Goal: Task Accomplishment & Management: Complete application form

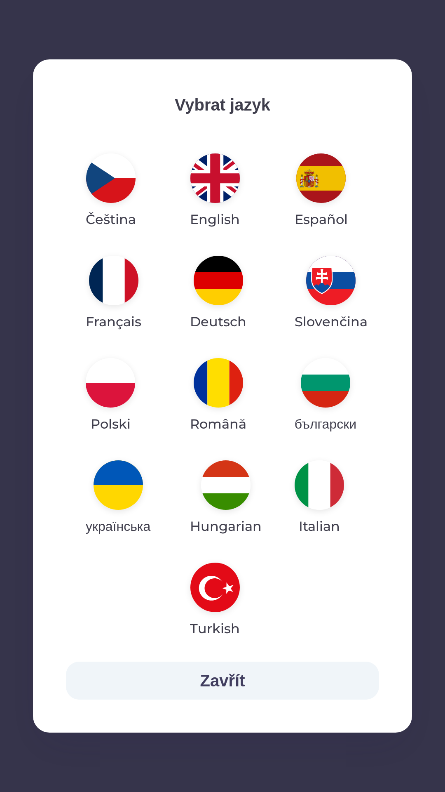
click at [216, 389] on img "button" at bounding box center [218, 382] width 49 height 49
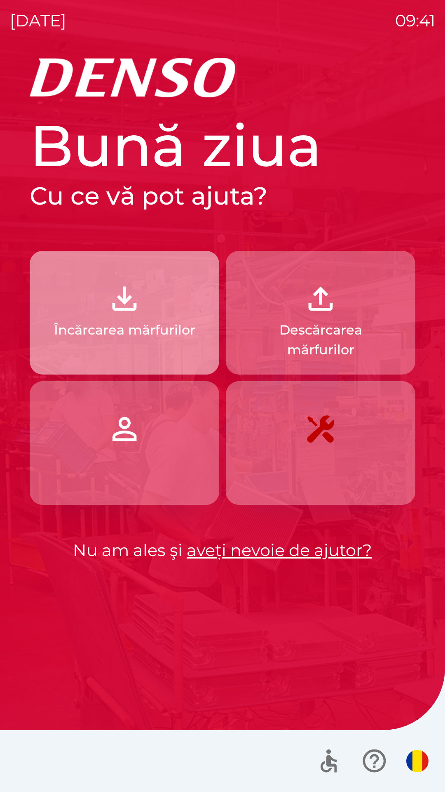
click at [121, 320] on p "Încărcarea mărfurilor" at bounding box center [124, 330] width 141 height 20
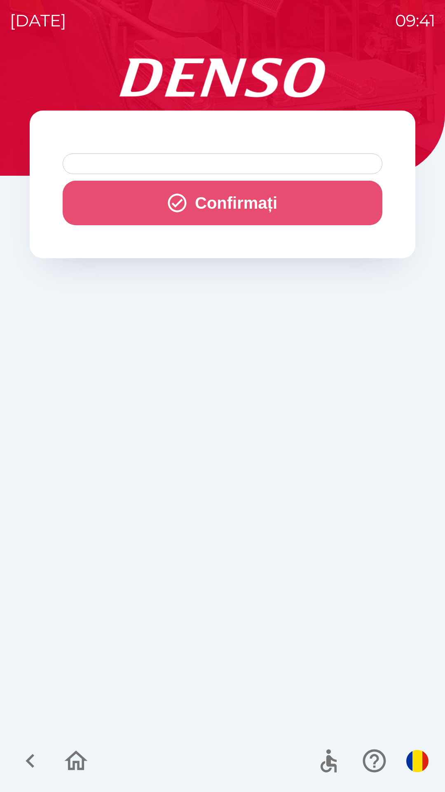
click at [196, 205] on button "Confirmați" at bounding box center [223, 203] width 320 height 45
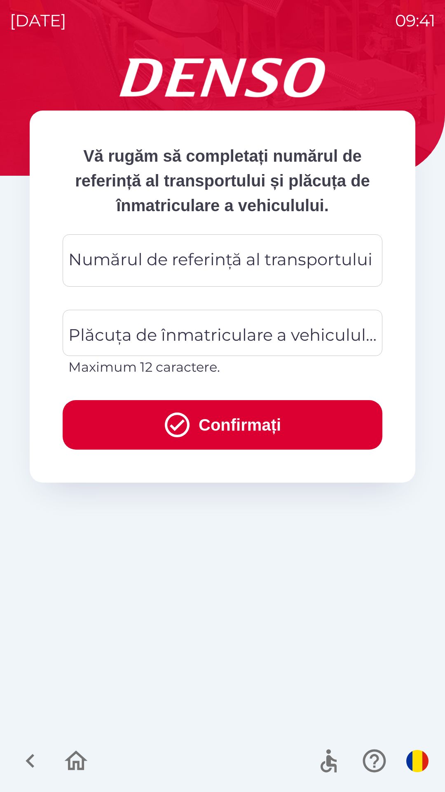
click at [249, 261] on div "Numărul de referință al transportului Numărul de referință al transportului" at bounding box center [223, 260] width 320 height 52
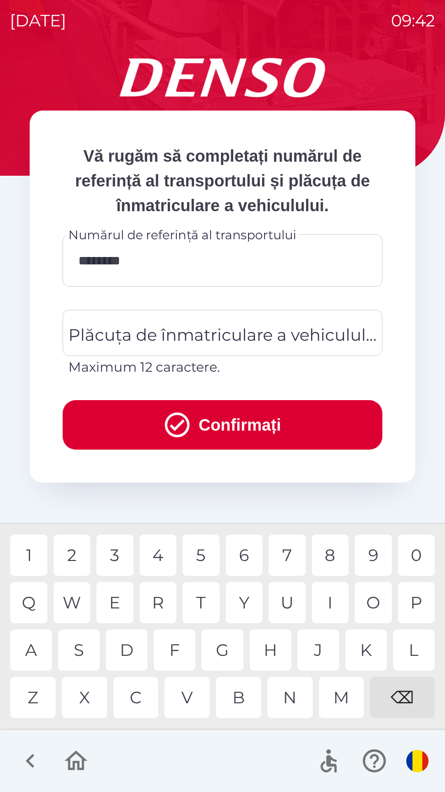
click at [247, 556] on div "6" at bounding box center [244, 555] width 37 height 41
type input "*********"
click at [248, 559] on div "6" at bounding box center [244, 555] width 37 height 41
click at [241, 341] on div "Plăcuța de înmatriculare a vehiculului Plăcuța de înmatriculare a vehiculului M…" at bounding box center [223, 343] width 320 height 67
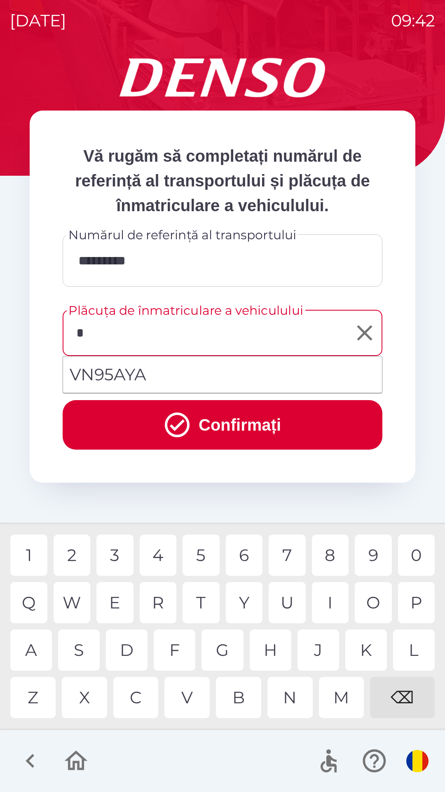
click at [197, 380] on li "VN95AYA" at bounding box center [222, 375] width 319 height 30
type input "*******"
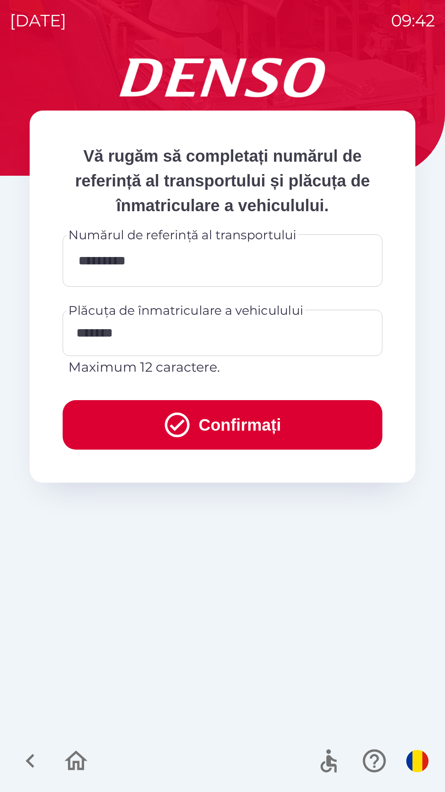
click at [250, 427] on button "Confirmați" at bounding box center [223, 424] width 320 height 49
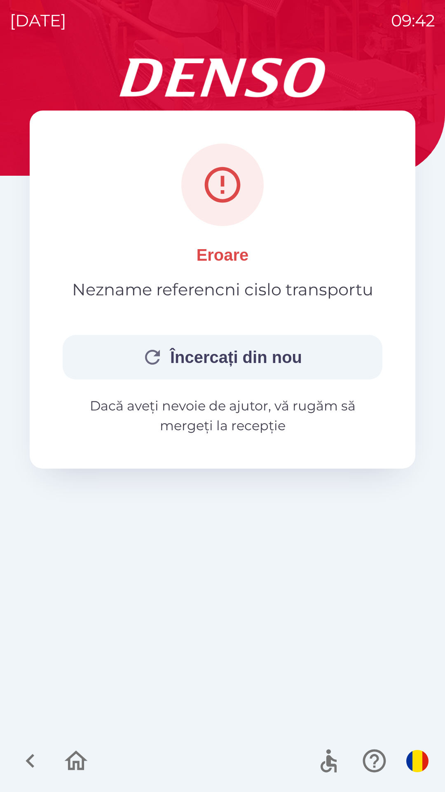
click at [259, 360] on button "Încercați din nou" at bounding box center [223, 357] width 320 height 45
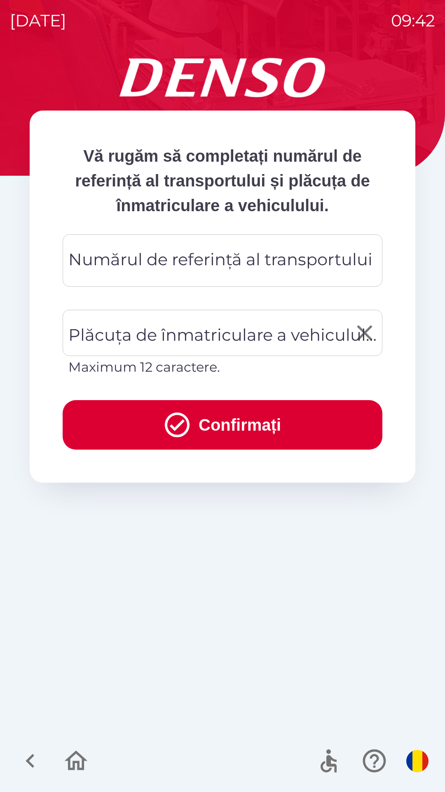
click at [226, 341] on div "Plăcuța de înmatriculare a vehiculului Plăcuța de înmatriculare a vehiculului M…" at bounding box center [223, 343] width 320 height 67
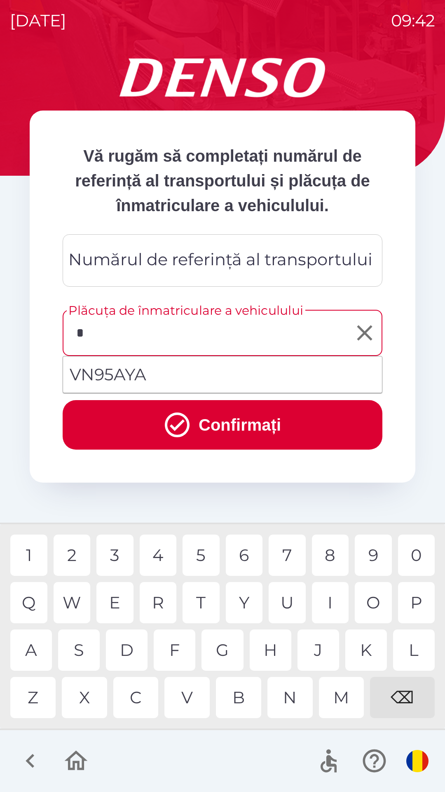
click at [250, 372] on li "VN95AYA" at bounding box center [222, 375] width 319 height 30
type input "*******"
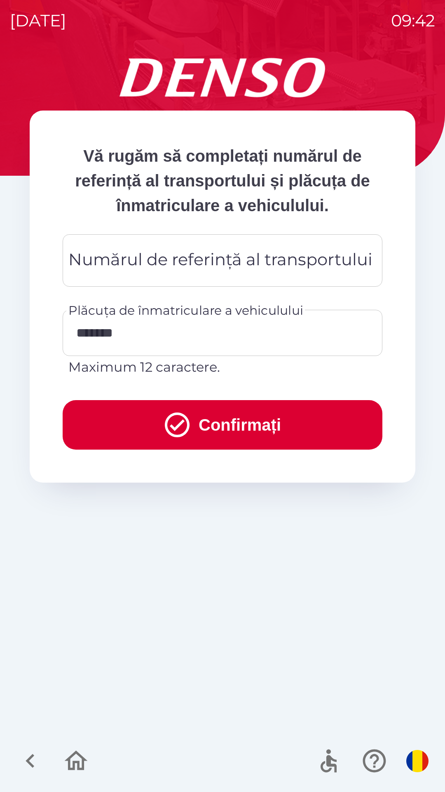
click at [288, 266] on div "Numărul de referință al transportului Numărul de referință al transportului" at bounding box center [223, 260] width 320 height 52
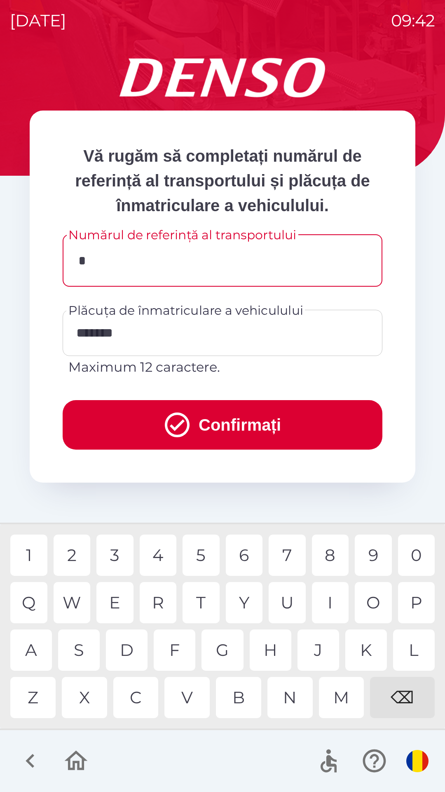
click at [33, 554] on div "1" at bounding box center [28, 555] width 37 height 41
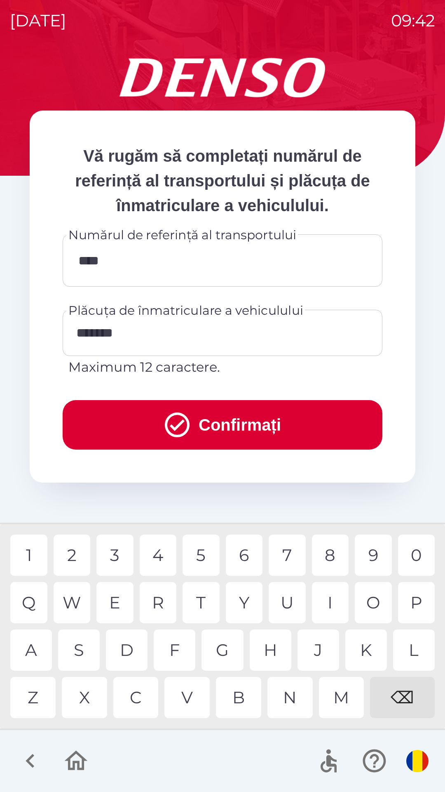
click at [205, 556] on div "5" at bounding box center [201, 555] width 37 height 41
click at [125, 558] on div "3" at bounding box center [115, 555] width 37 height 41
type input "*********"
click at [265, 429] on button "Confirmați" at bounding box center [223, 424] width 320 height 49
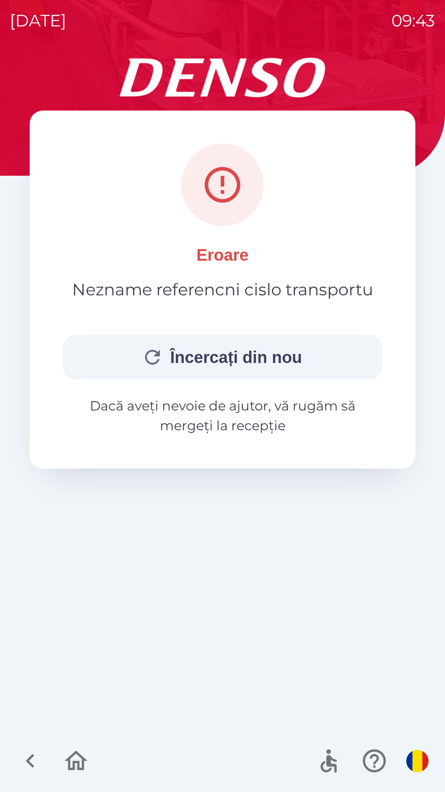
click at [287, 369] on button "Încercați din nou" at bounding box center [223, 357] width 320 height 45
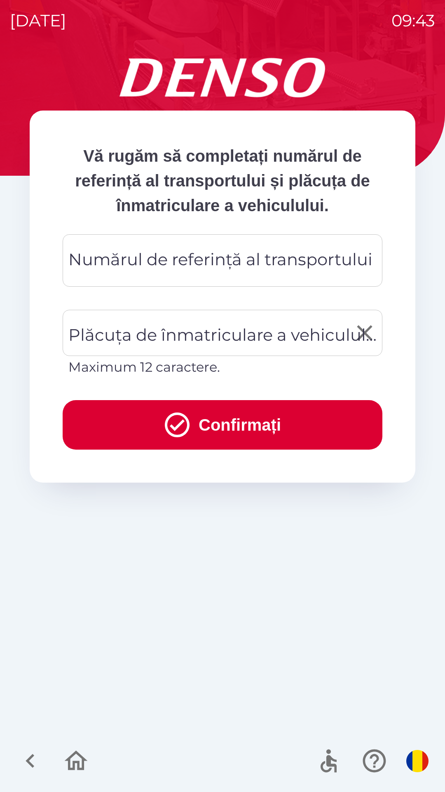
click at [283, 340] on div "Plăcuța de înmatriculare a vehiculului Plăcuța de înmatriculare a vehiculului M…" at bounding box center [223, 343] width 320 height 67
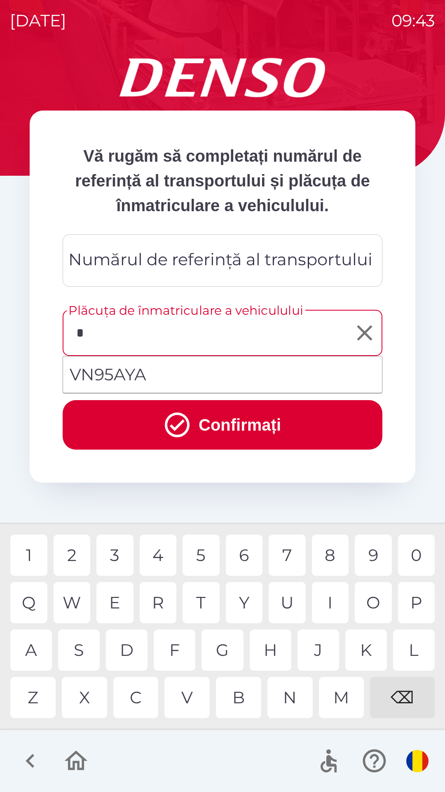
click at [188, 685] on div "V" at bounding box center [187, 697] width 45 height 41
click at [198, 376] on li "VN95AYA" at bounding box center [222, 375] width 319 height 30
type input "*******"
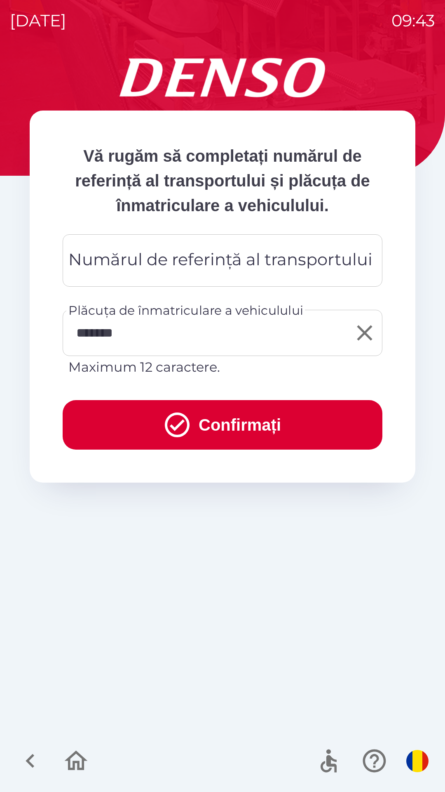
click at [234, 262] on div "Numărul de referință al transportului Numărul de referință al transportului" at bounding box center [223, 260] width 320 height 52
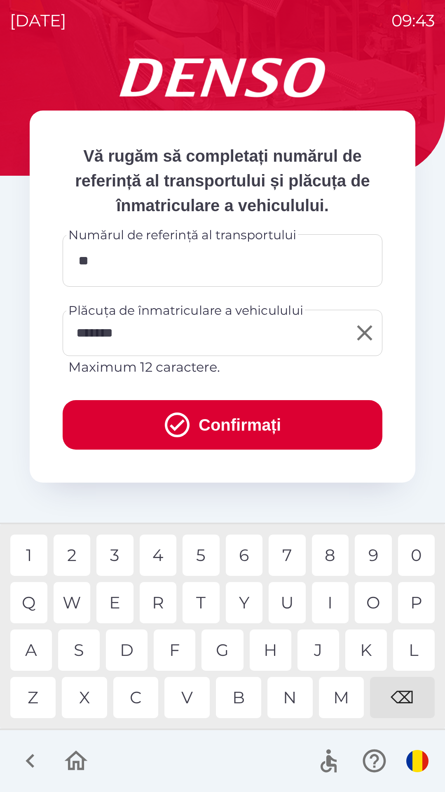
click at [414, 556] on div "0" at bounding box center [416, 555] width 37 height 41
click at [116, 556] on div "3" at bounding box center [115, 555] width 37 height 41
type input "********"
click at [242, 422] on button "Confirmați" at bounding box center [223, 424] width 320 height 49
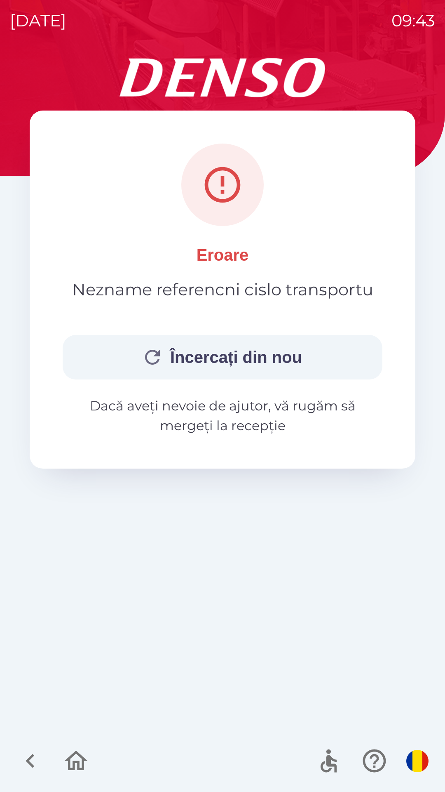
click at [280, 366] on button "Încercați din nou" at bounding box center [223, 357] width 320 height 45
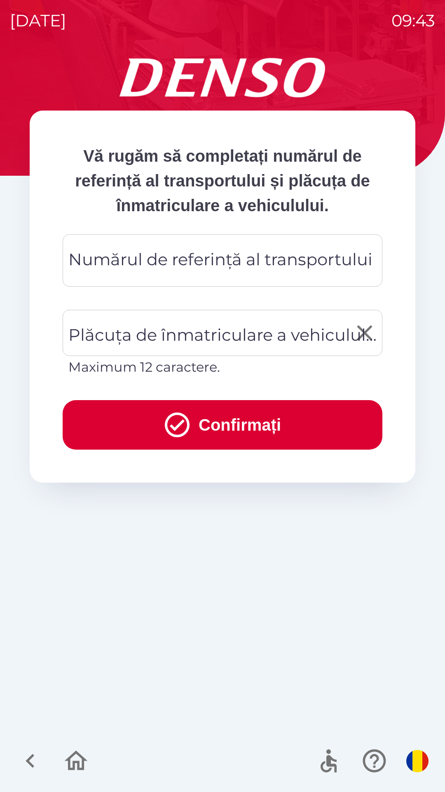
click at [183, 341] on div "Plăcuța de înmatriculare a vehiculului Plăcuța de înmatriculare a vehiculului M…" at bounding box center [223, 343] width 320 height 67
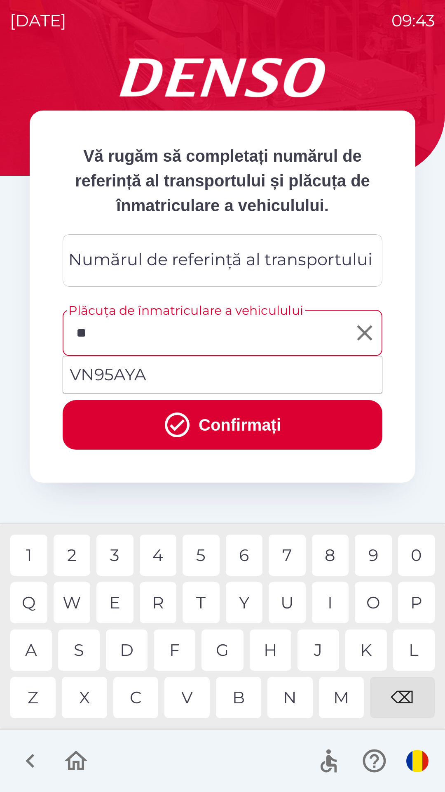
click at [183, 373] on li "VN95AYA" at bounding box center [222, 375] width 319 height 30
type input "*******"
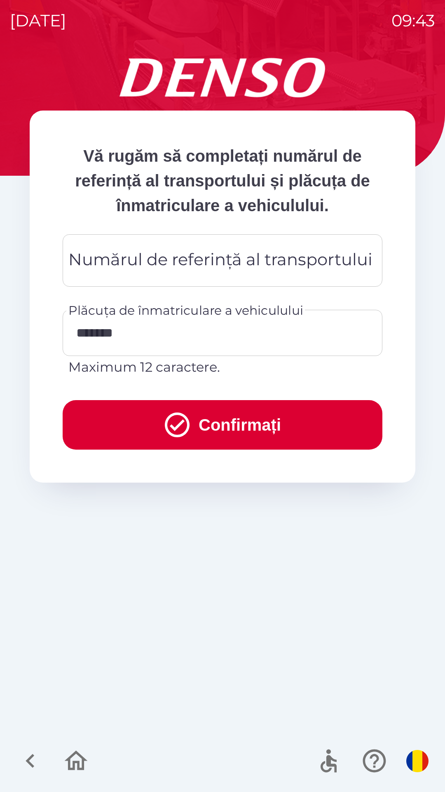
click at [198, 266] on div "Numărul de referință al transportului Numărul de referință al transportului" at bounding box center [223, 260] width 320 height 52
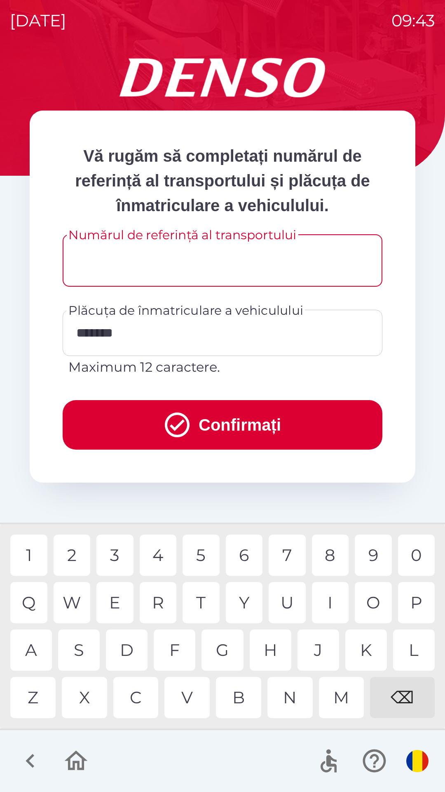
type input "*"
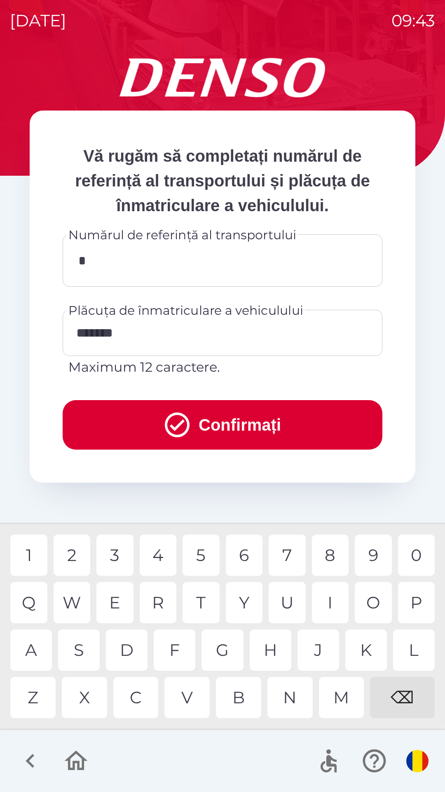
click at [36, 653] on div "A" at bounding box center [31, 649] width 42 height 41
click at [284, 554] on div "7" at bounding box center [287, 555] width 37 height 41
click at [161, 554] on div "4" at bounding box center [158, 555] width 37 height 41
type input "**********"
click at [38, 553] on div "1" at bounding box center [28, 555] width 37 height 41
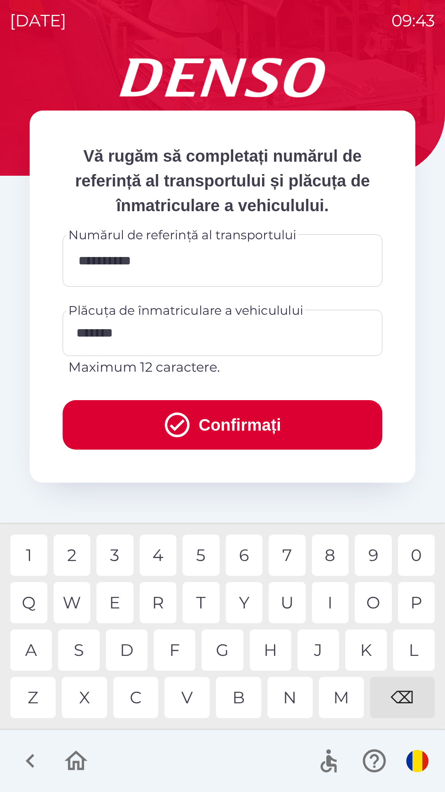
click at [231, 431] on button "Confirmați" at bounding box center [223, 424] width 320 height 49
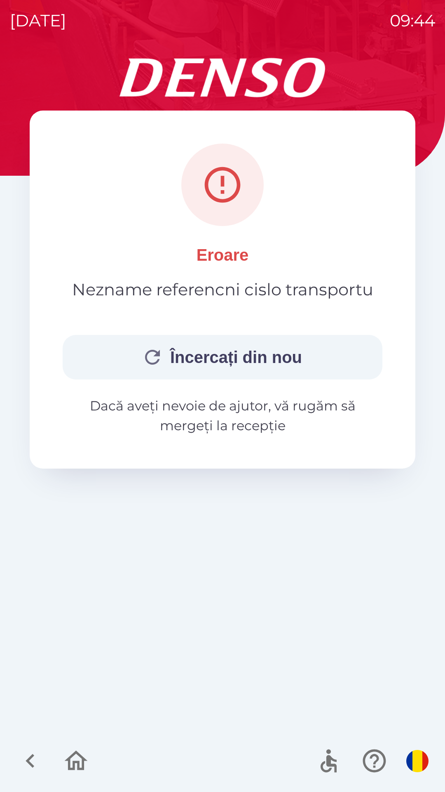
click at [221, 366] on button "Încercați din nou" at bounding box center [223, 357] width 320 height 45
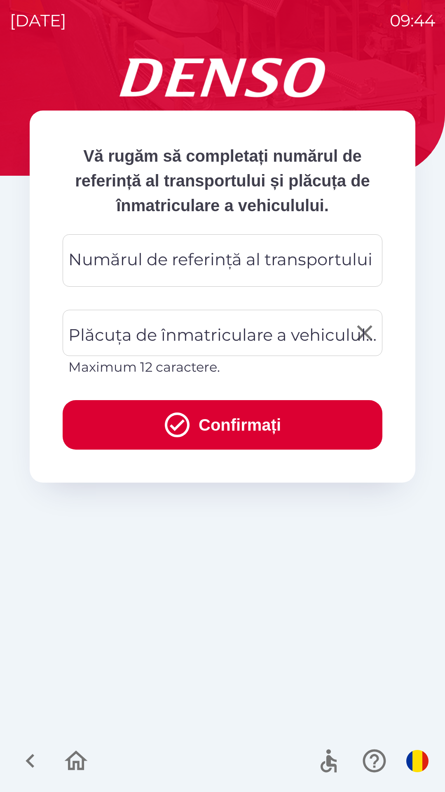
click at [222, 342] on div "Plăcuța de înmatriculare a vehiculului Plăcuța de înmatriculare a vehiculului M…" at bounding box center [223, 343] width 320 height 67
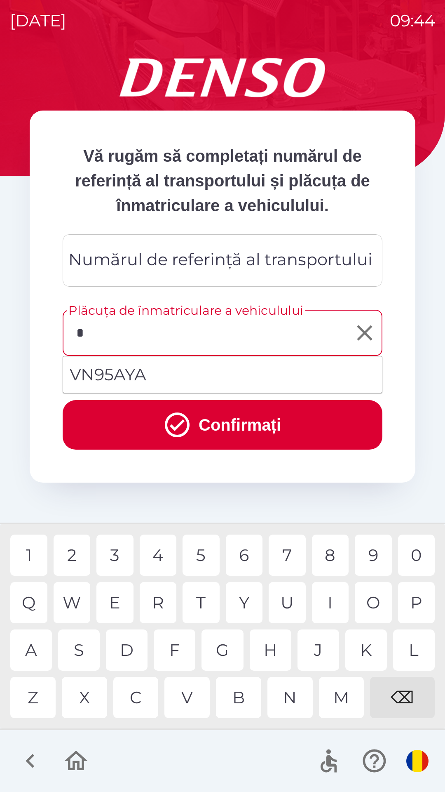
click at [184, 697] on div "V" at bounding box center [187, 697] width 45 height 41
click at [208, 378] on li "VN95AYA" at bounding box center [222, 375] width 319 height 30
type input "*******"
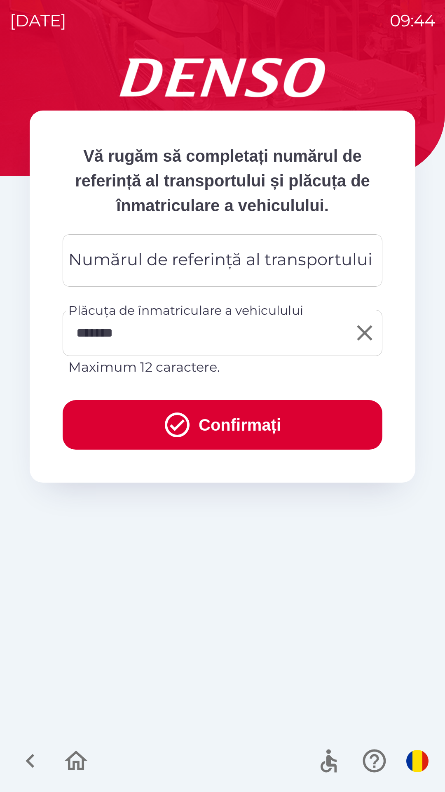
click at [212, 263] on div "Numărul de referință al transportului Numărul de referință al transportului" at bounding box center [223, 260] width 320 height 52
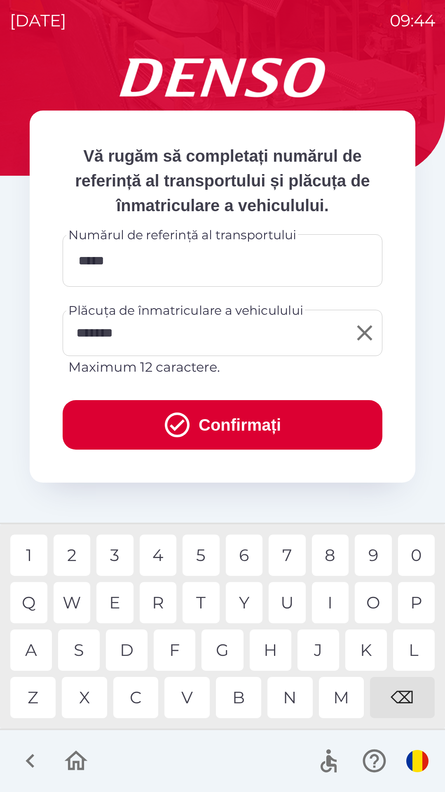
click at [414, 551] on div "0" at bounding box center [416, 555] width 37 height 41
type input "******"
click at [81, 756] on icon "button" at bounding box center [76, 761] width 23 height 20
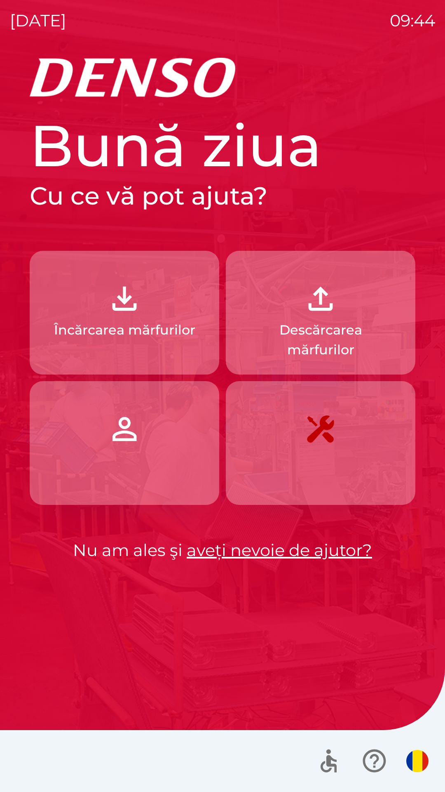
click at [249, 547] on link "aveți nevoie de ajutor?" at bounding box center [280, 550] width 186 height 20
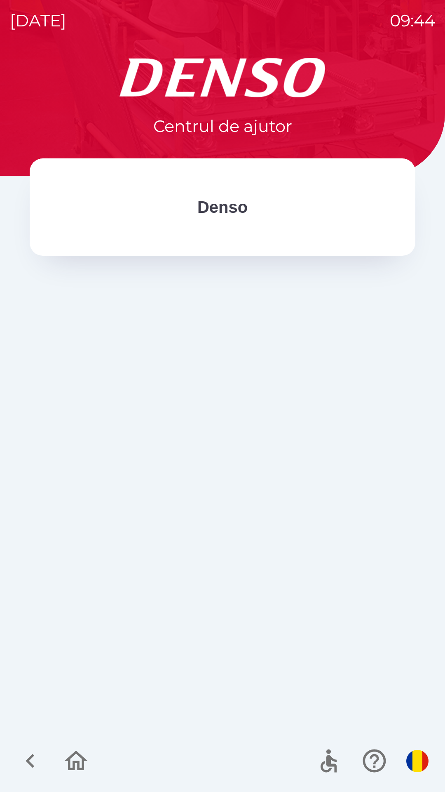
click at [161, 200] on div "Denso" at bounding box center [223, 206] width 320 height 31
click at [176, 199] on div "Denso" at bounding box center [223, 206] width 320 height 31
click at [420, 773] on button "button" at bounding box center [417, 761] width 29 height 29
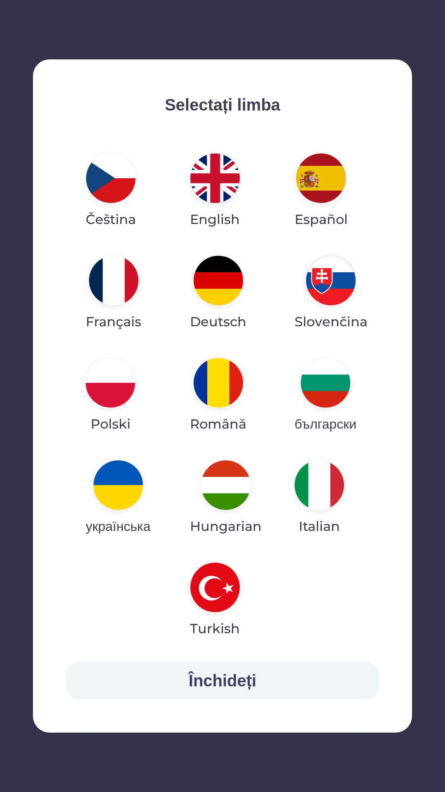
click at [214, 393] on img "button" at bounding box center [218, 382] width 49 height 49
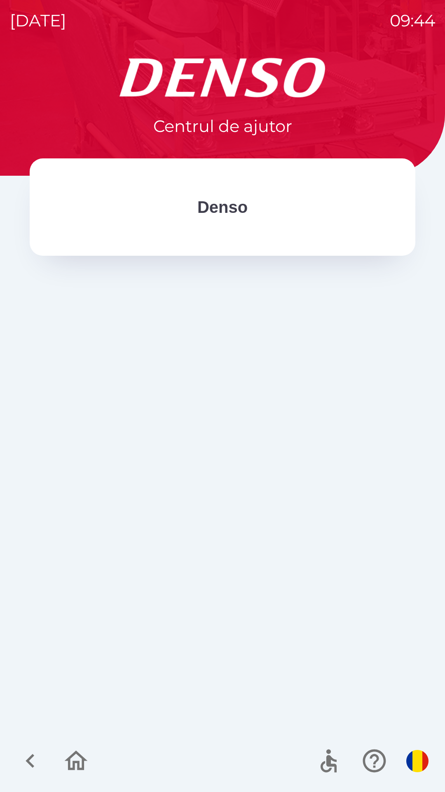
click at [219, 195] on p "Denso" at bounding box center [223, 207] width 50 height 25
click at [33, 762] on icon "button" at bounding box center [30, 761] width 28 height 28
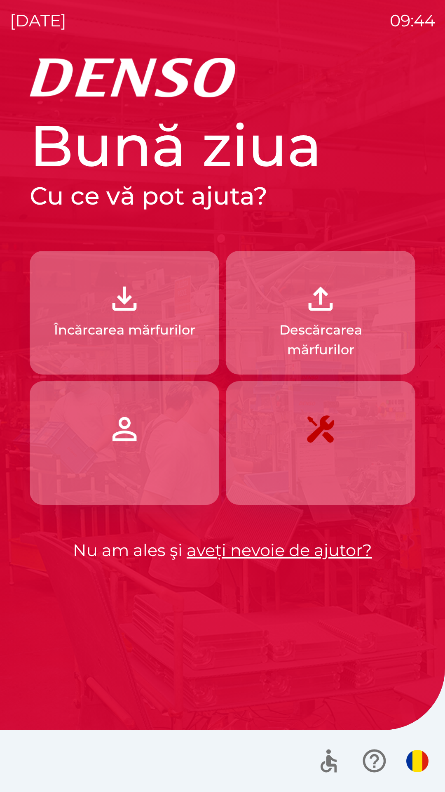
click at [137, 332] on p "Încărcarea mărfurilor" at bounding box center [124, 330] width 141 height 20
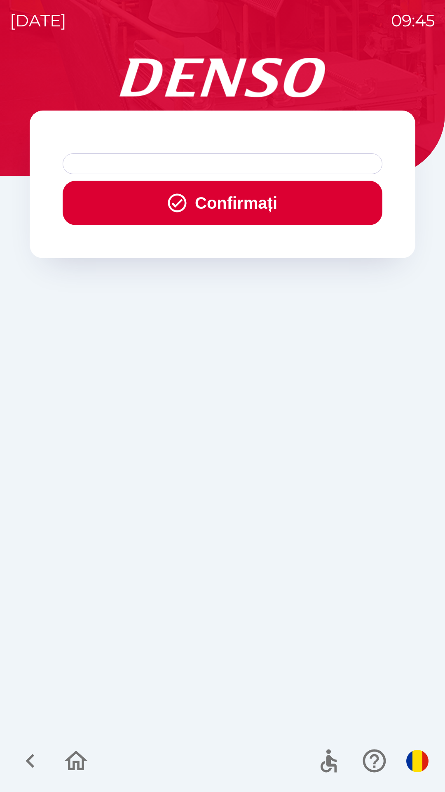
click at [273, 203] on button "Confirmați" at bounding box center [223, 203] width 320 height 45
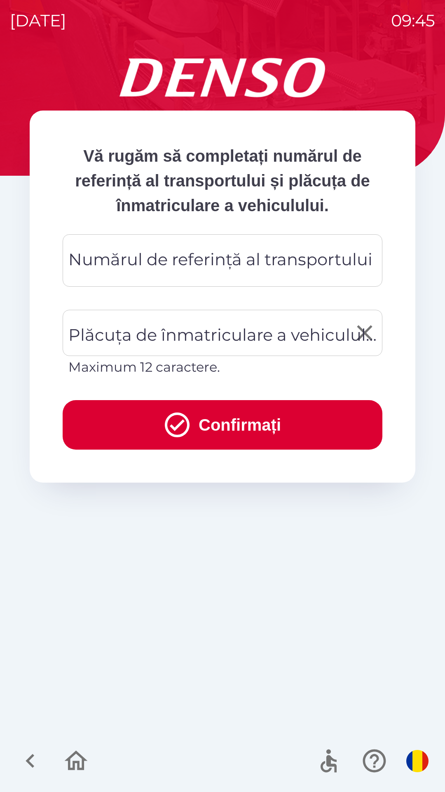
click at [241, 339] on div "Plăcuța de înmatriculare a vehiculului Plăcuța de înmatriculare a vehiculului M…" at bounding box center [223, 343] width 320 height 67
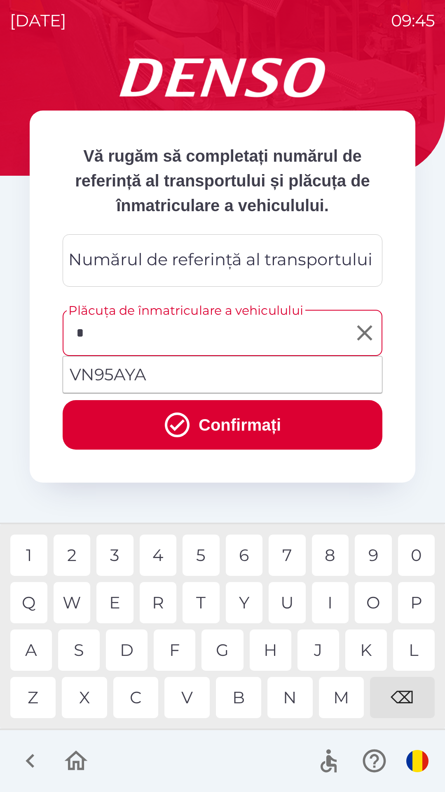
click at [219, 375] on li "VN95AYA" at bounding box center [222, 375] width 319 height 30
type input "*******"
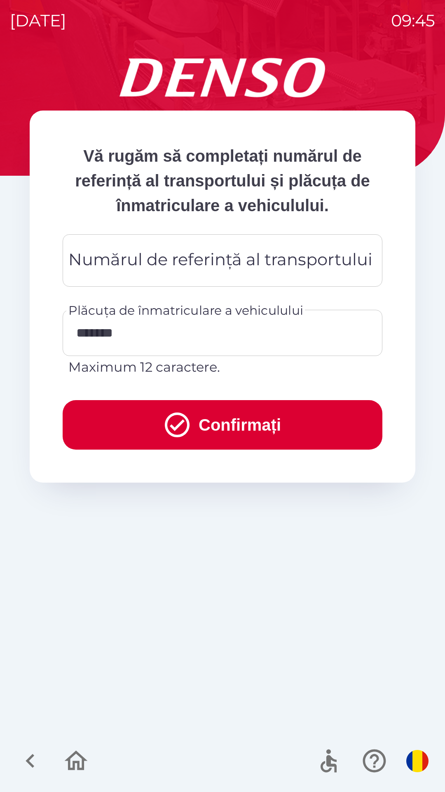
click at [206, 268] on div "Numărul de referință al transportului Numărul de referință al transportului" at bounding box center [223, 260] width 320 height 52
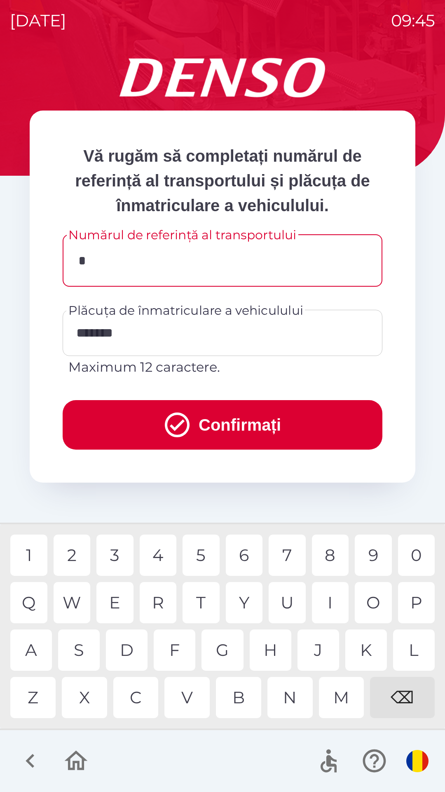
click at [116, 552] on div "3" at bounding box center [115, 555] width 37 height 41
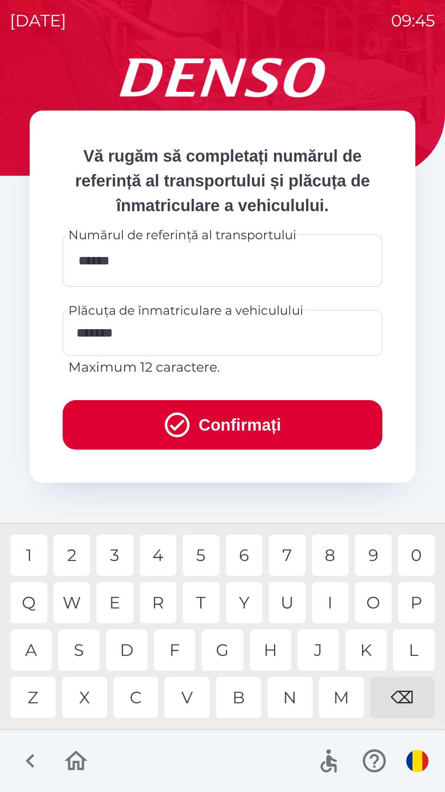
click at [294, 551] on div "7" at bounding box center [287, 555] width 37 height 41
click at [415, 596] on div "P" at bounding box center [416, 602] width 37 height 41
click at [372, 556] on div "9" at bounding box center [373, 555] width 37 height 41
click at [75, 562] on div "2" at bounding box center [72, 555] width 37 height 41
click at [112, 554] on div "3" at bounding box center [115, 555] width 37 height 41
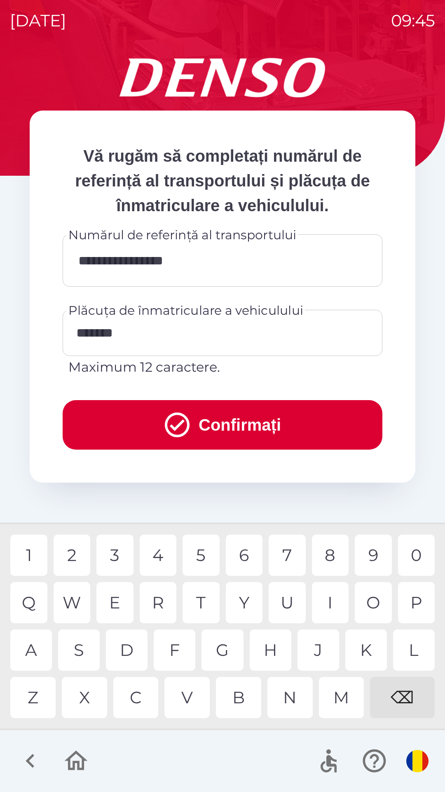
type input "**********"
click at [269, 419] on button "Confirmați" at bounding box center [223, 424] width 320 height 49
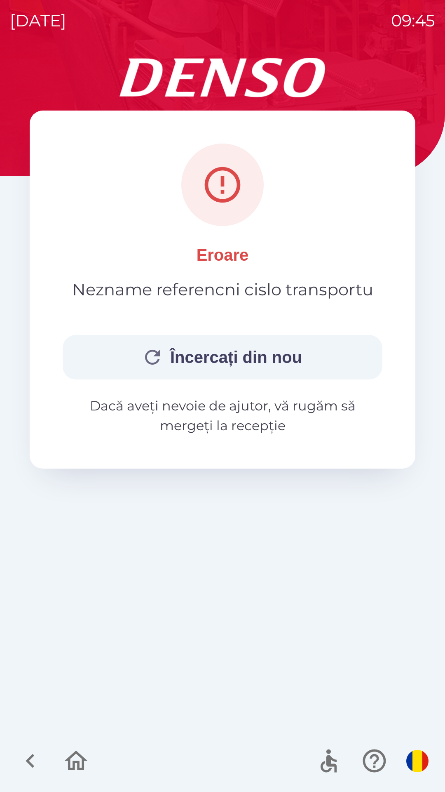
click at [250, 347] on button "Încercați din nou" at bounding box center [223, 357] width 320 height 45
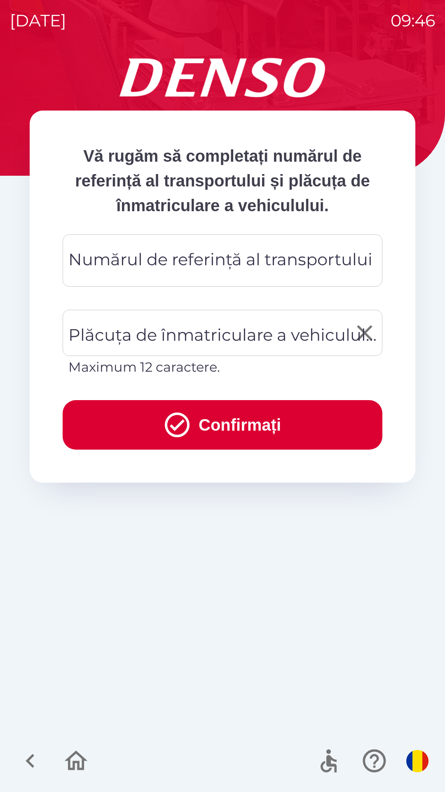
click at [180, 335] on div "Plăcuța de înmatriculare a vehiculului Plăcuța de înmatriculare a vehiculului M…" at bounding box center [223, 343] width 320 height 67
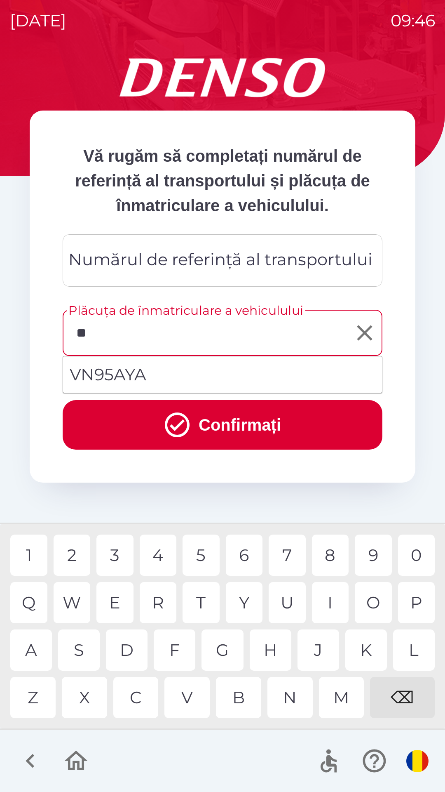
click at [138, 377] on li "VN95AYA" at bounding box center [222, 375] width 319 height 30
type input "*******"
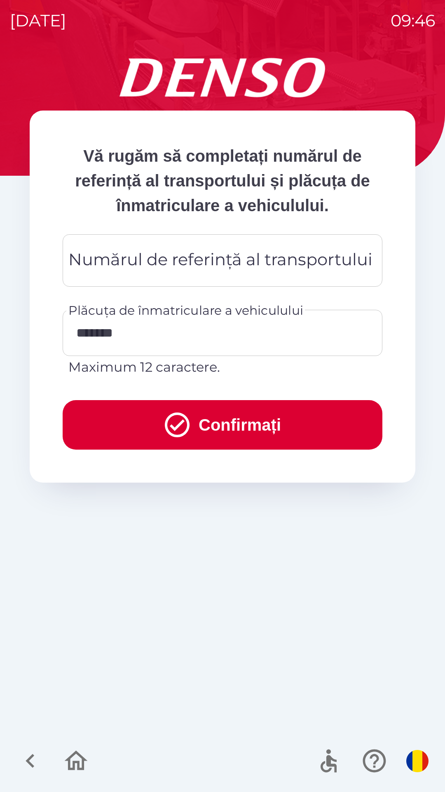
click at [137, 269] on div "Numărul de referință al transportului Numărul de referință al transportului" at bounding box center [223, 260] width 320 height 52
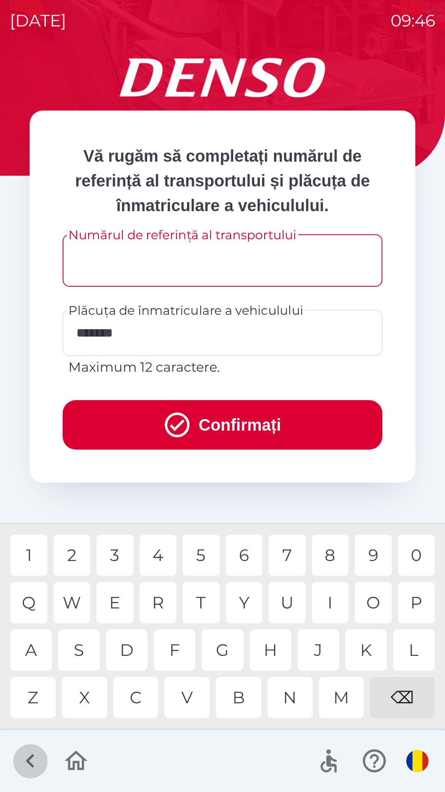
click at [26, 765] on icon "button" at bounding box center [30, 761] width 28 height 28
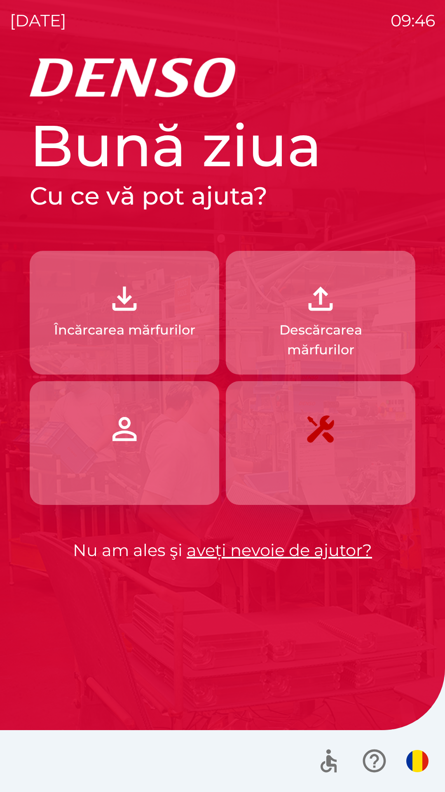
click at [120, 339] on p "Încărcarea mărfurilor" at bounding box center [124, 330] width 141 height 20
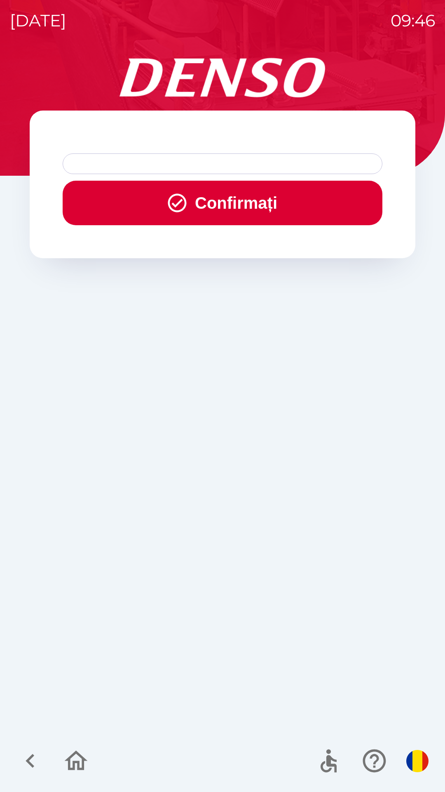
click at [189, 207] on button "Confirmați" at bounding box center [223, 203] width 320 height 45
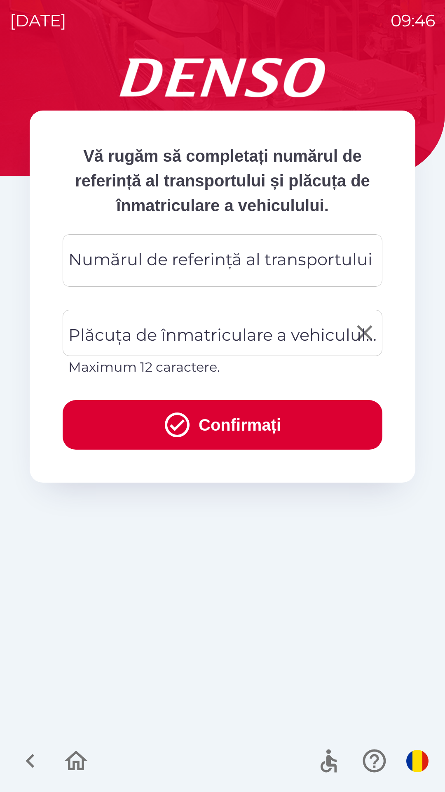
click at [165, 329] on div "Plăcuța de înmatriculare a vehiculului Plăcuța de înmatriculare a vehiculului M…" at bounding box center [223, 343] width 320 height 67
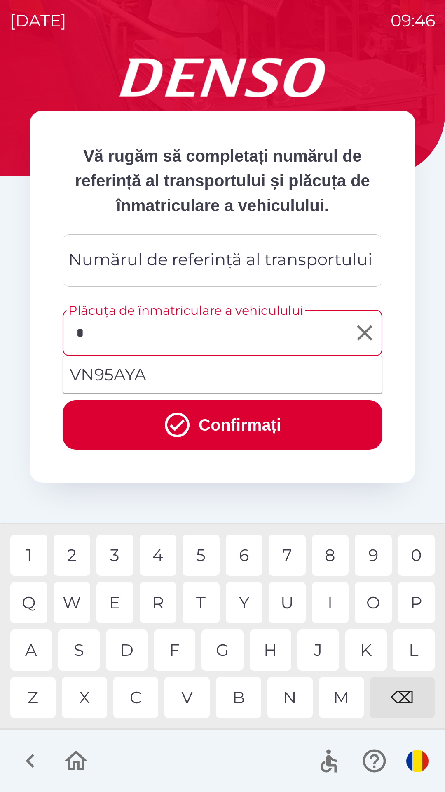
click at [196, 697] on div "V" at bounding box center [187, 697] width 45 height 41
click at [143, 373] on li "VN95AYA" at bounding box center [222, 375] width 319 height 30
type input "*******"
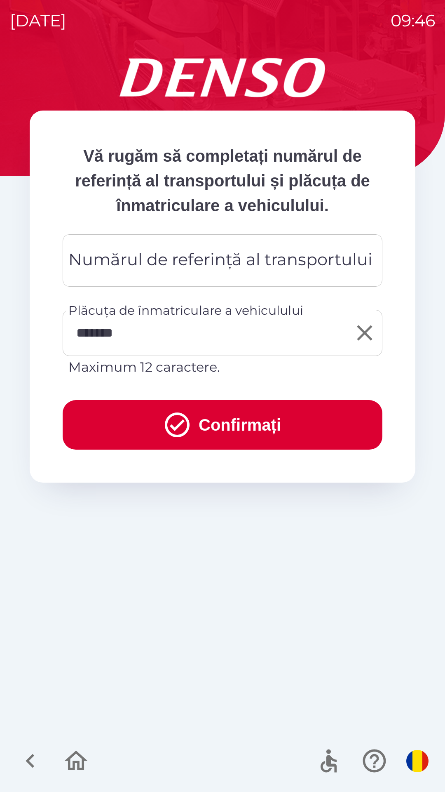
click at [119, 255] on div "Numărul de referință al transportului Numărul de referință al transportului" at bounding box center [223, 260] width 320 height 52
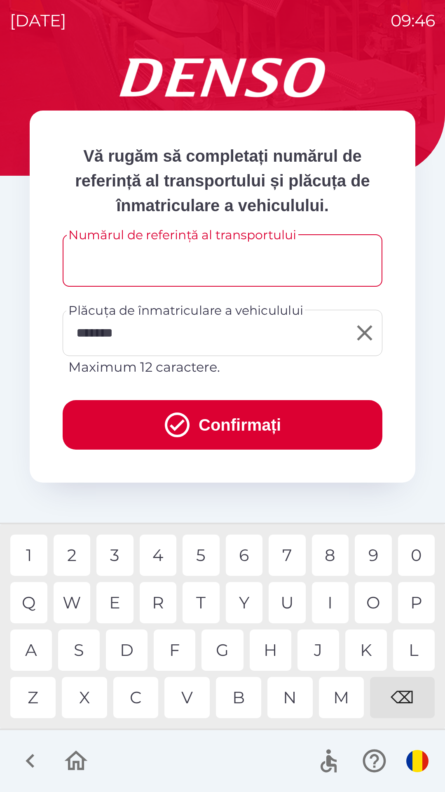
click at [35, 763] on icon "button" at bounding box center [30, 761] width 28 height 28
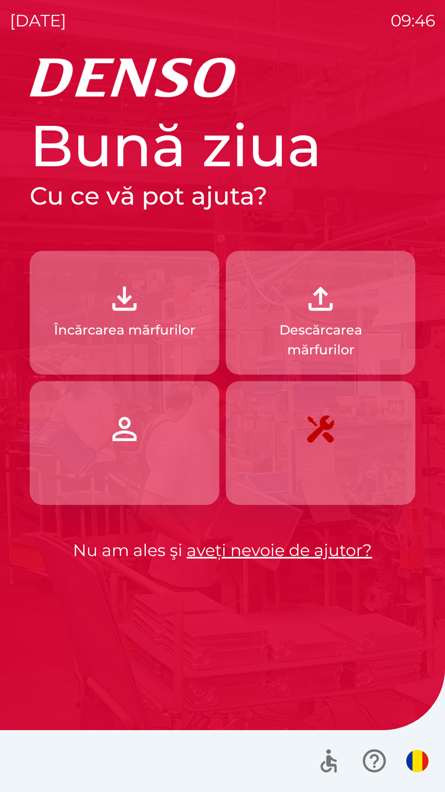
click at [101, 328] on p "Încărcarea mărfurilor" at bounding box center [124, 330] width 141 height 20
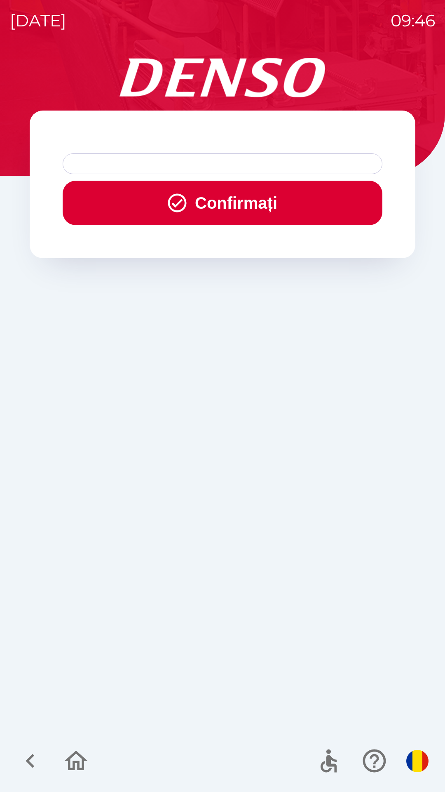
click at [139, 205] on button "Confirmați" at bounding box center [223, 203] width 320 height 45
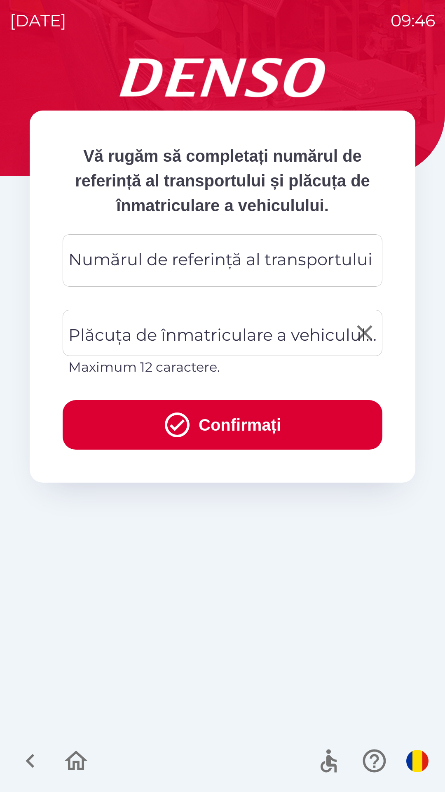
click at [112, 340] on div "Plăcuța de înmatriculare a vehiculului Plăcuța de înmatriculare a vehiculului M…" at bounding box center [223, 343] width 320 height 67
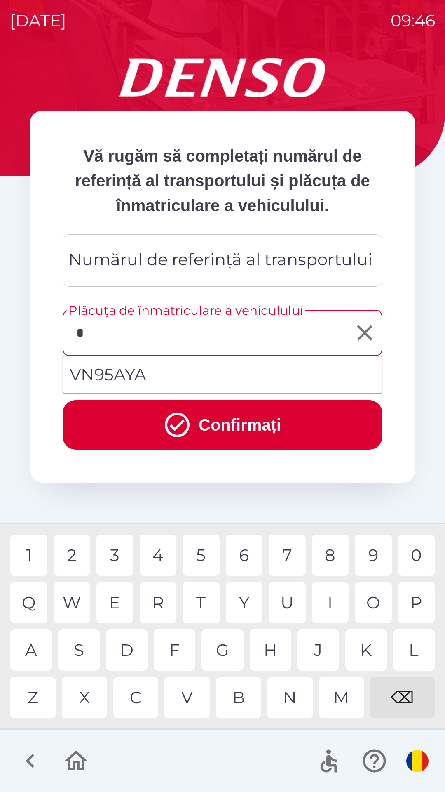
click at [192, 696] on div "V" at bounding box center [187, 697] width 45 height 41
click at [104, 375] on li "VN95AYA" at bounding box center [222, 375] width 319 height 30
type input "*******"
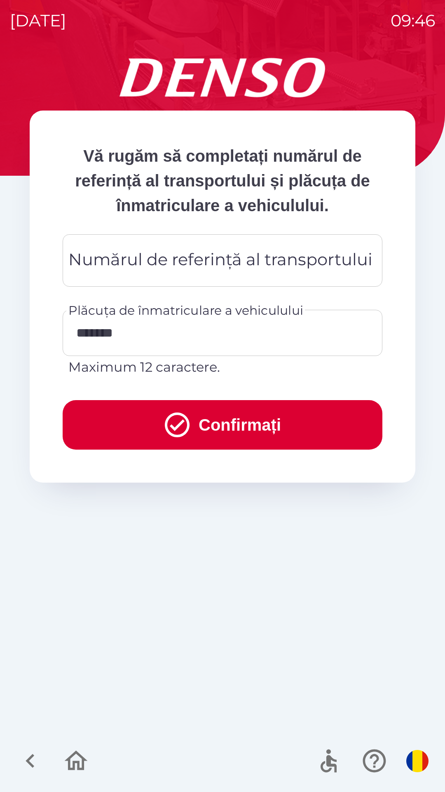
click at [111, 263] on div "Numărul de referință al transportului Numărul de referință al transportului" at bounding box center [223, 260] width 320 height 52
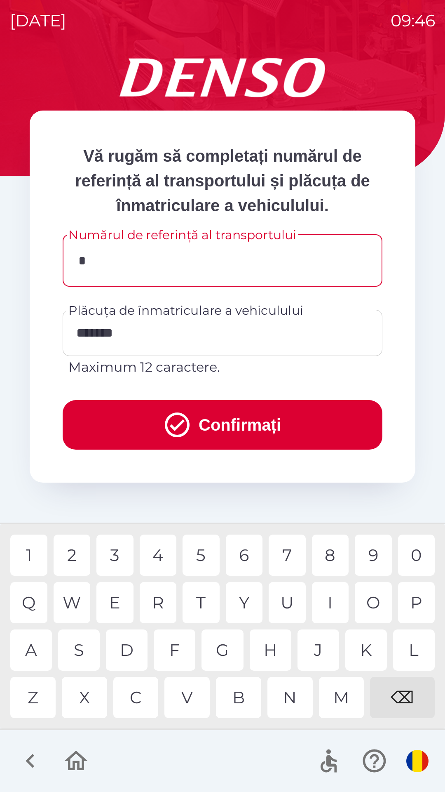
click at [36, 645] on div "A" at bounding box center [31, 649] width 42 height 41
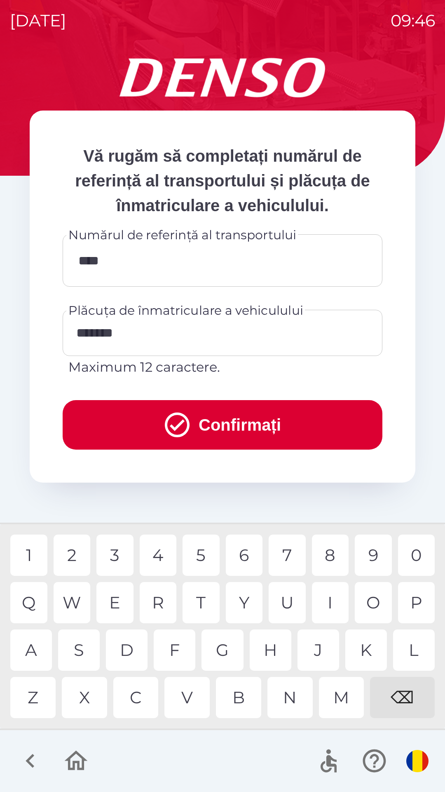
click at [372, 551] on div "9" at bounding box center [373, 555] width 37 height 41
click at [195, 547] on div "5" at bounding box center [201, 555] width 37 height 41
click at [42, 546] on div "1" at bounding box center [28, 555] width 37 height 41
click at [415, 550] on div "0" at bounding box center [416, 555] width 37 height 41
click at [421, 551] on div "0" at bounding box center [416, 555] width 37 height 41
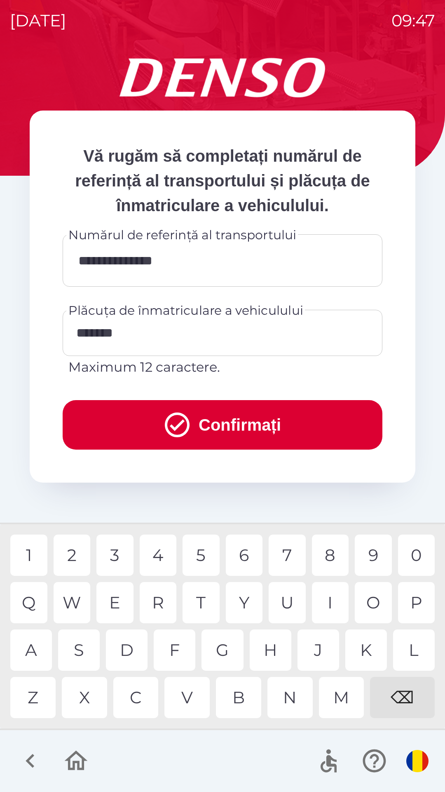
type input "**********"
click at [416, 543] on div "0" at bounding box center [416, 555] width 37 height 41
click at [204, 426] on button "Confirmați" at bounding box center [223, 424] width 320 height 49
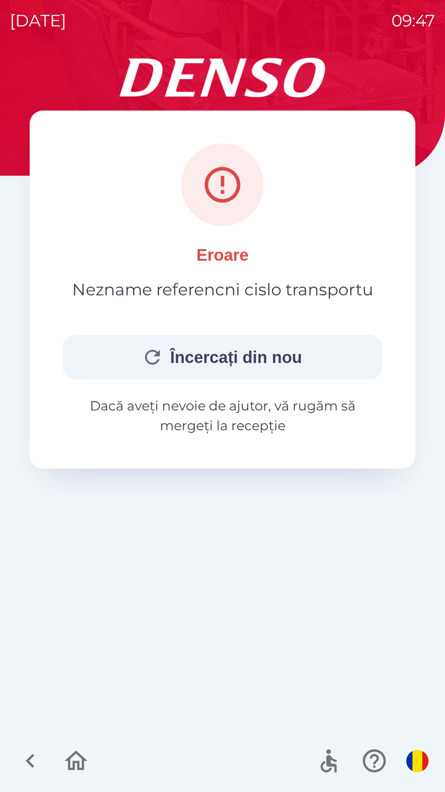
click at [130, 355] on button "Încercați din nou" at bounding box center [223, 357] width 320 height 45
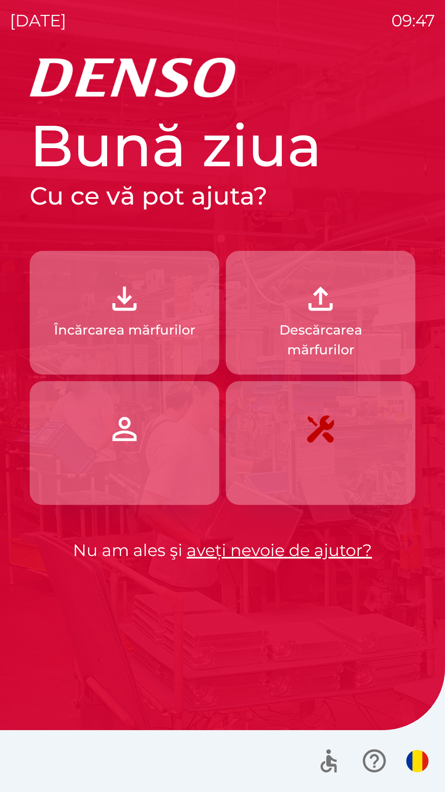
click at [416, 758] on img "button" at bounding box center [418, 761] width 22 height 22
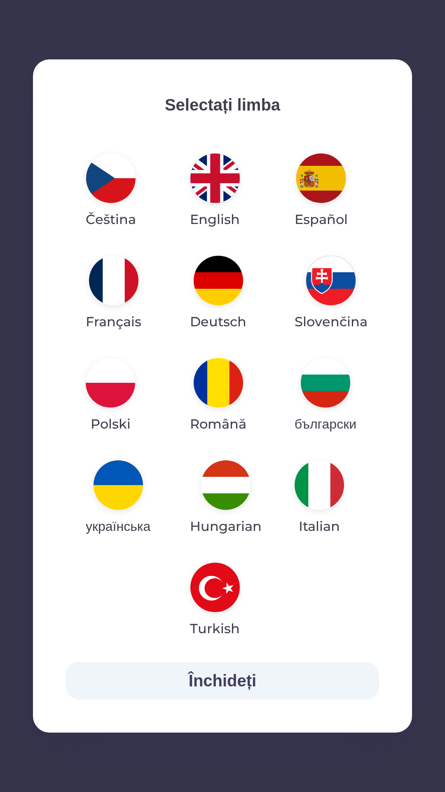
click at [124, 180] on img "button" at bounding box center [110, 177] width 49 height 49
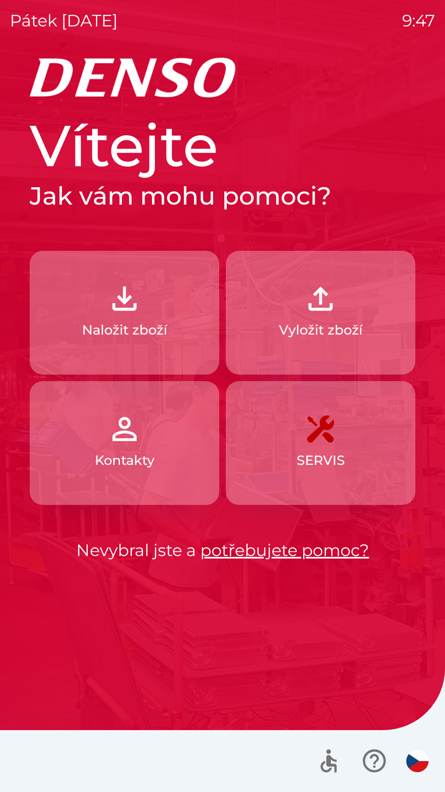
click at [325, 306] on img "button" at bounding box center [321, 298] width 36 height 36
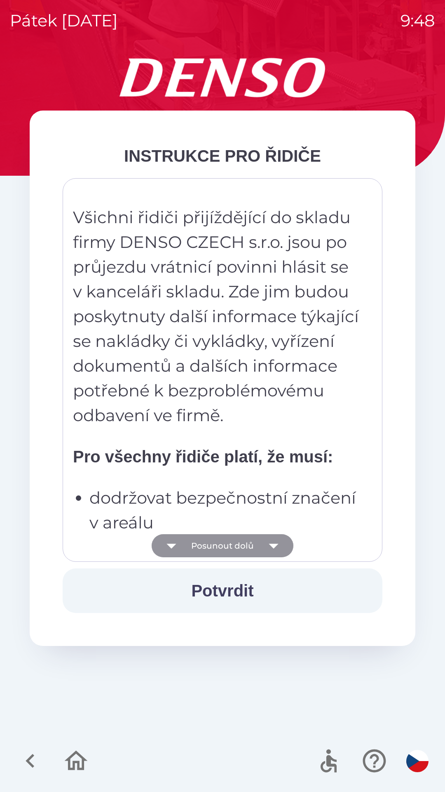
click at [283, 545] on icon "button" at bounding box center [273, 545] width 23 height 23
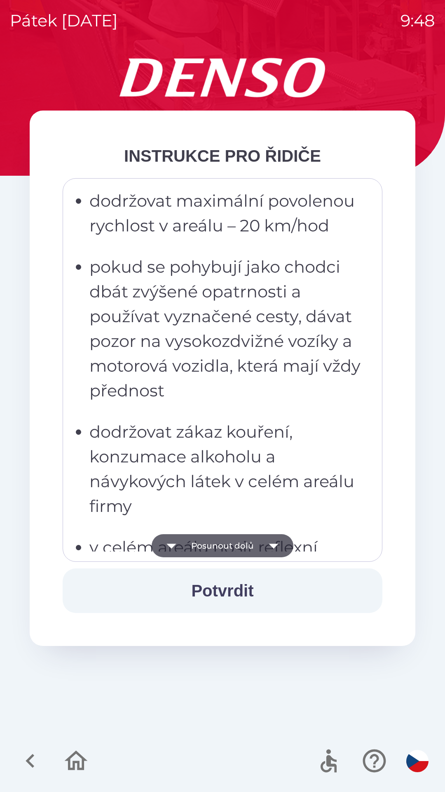
click at [277, 545] on icon "button" at bounding box center [273, 545] width 23 height 23
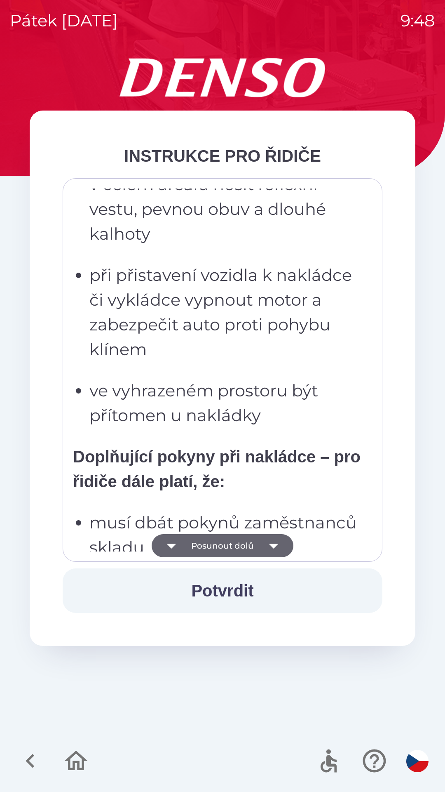
click at [276, 542] on icon "button" at bounding box center [273, 545] width 23 height 23
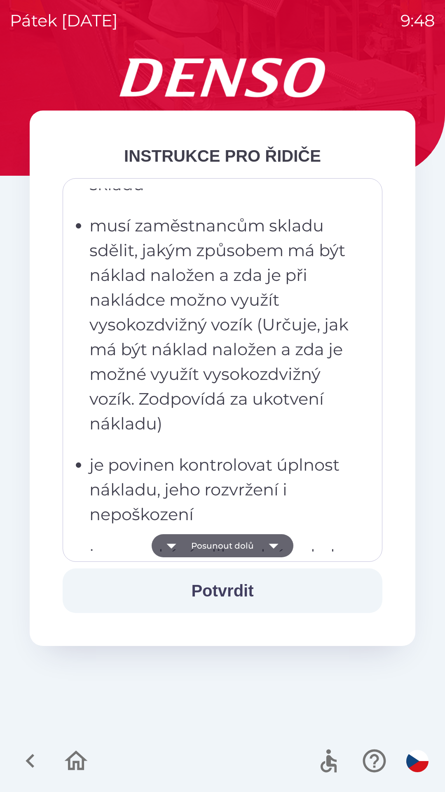
click at [273, 548] on icon "button" at bounding box center [273, 546] width 9 height 5
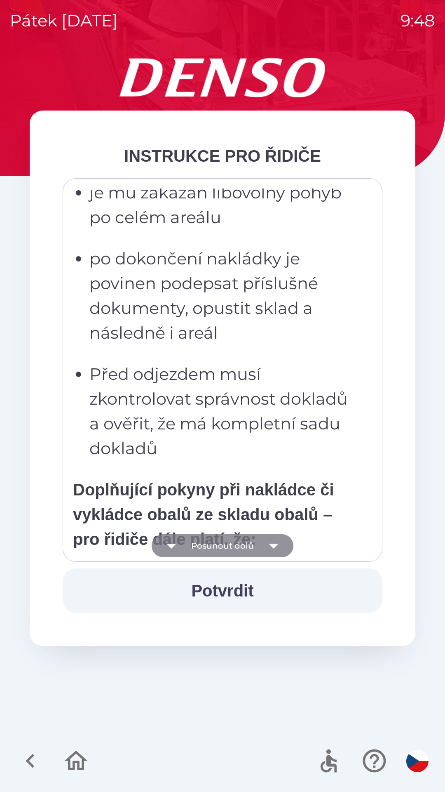
click at [273, 544] on icon "button" at bounding box center [273, 546] width 9 height 5
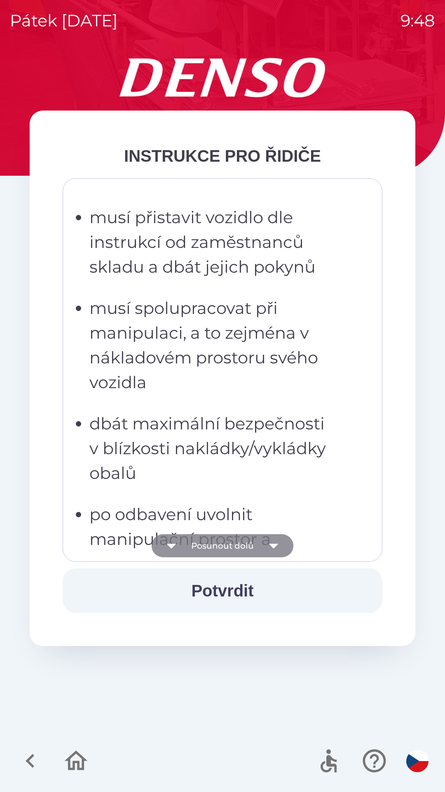
click at [272, 548] on icon "button" at bounding box center [273, 545] width 23 height 23
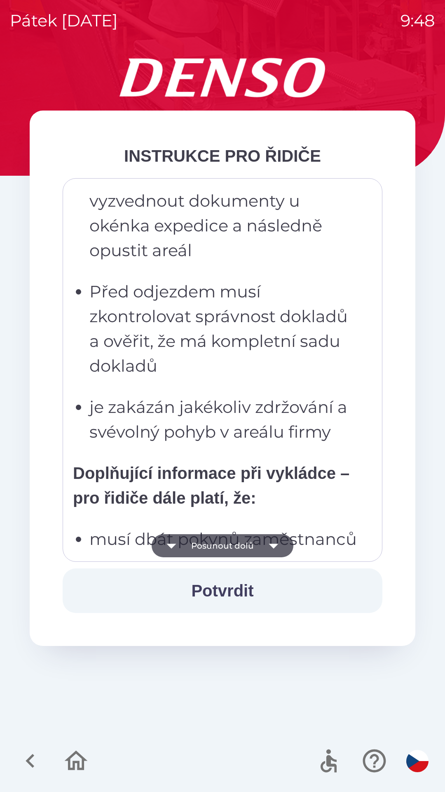
click at [274, 549] on icon "button" at bounding box center [273, 545] width 23 height 23
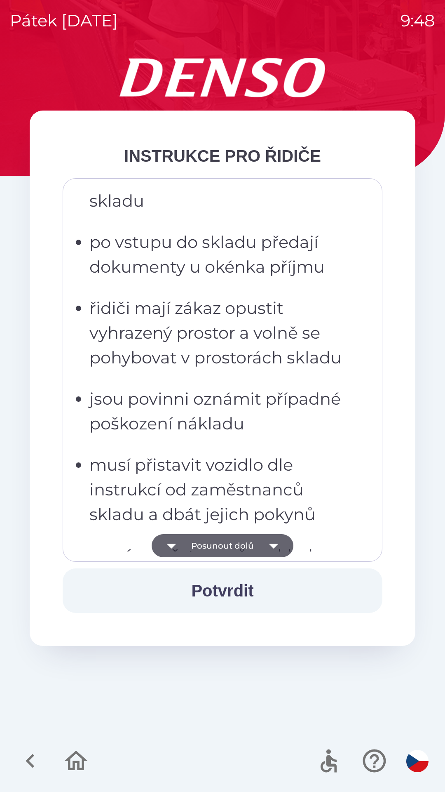
click at [276, 547] on icon "button" at bounding box center [273, 545] width 23 height 23
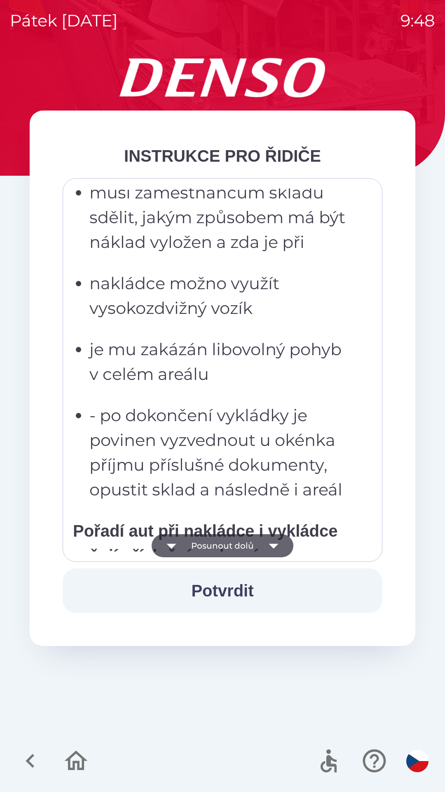
click at [277, 548] on icon "button" at bounding box center [273, 545] width 23 height 23
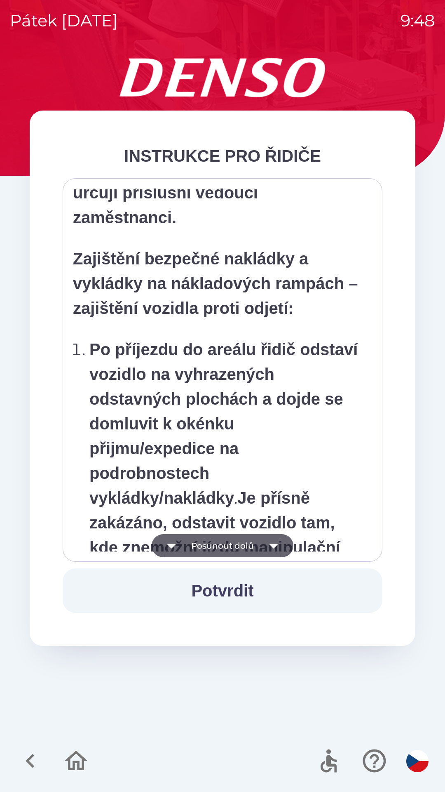
click at [276, 546] on icon "button" at bounding box center [273, 545] width 23 height 23
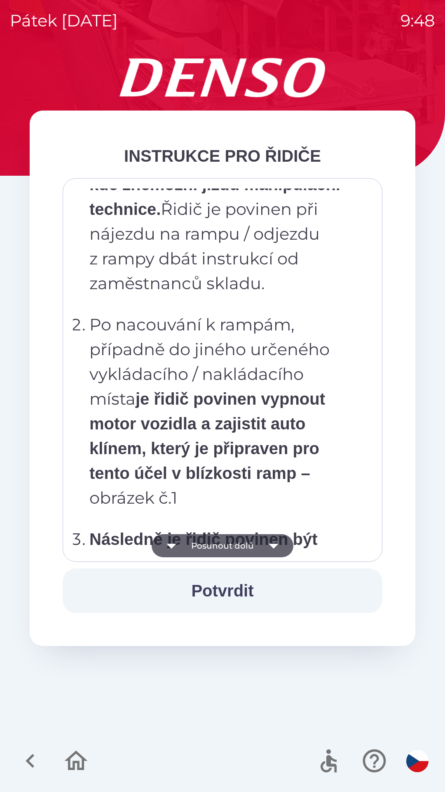
click at [276, 544] on icon "button" at bounding box center [273, 546] width 9 height 5
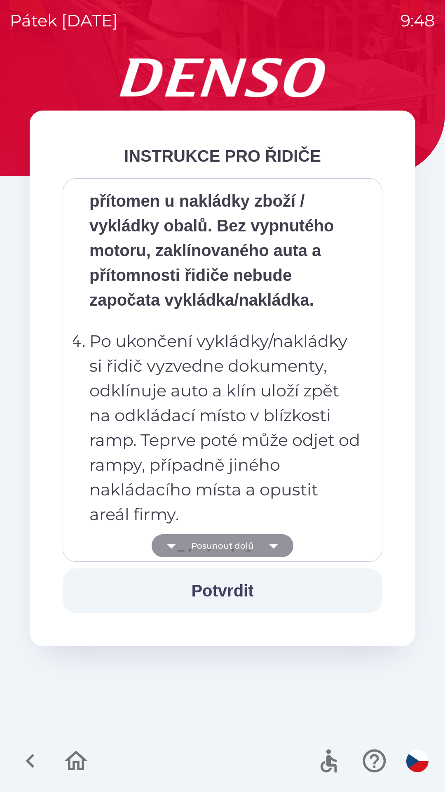
click at [275, 544] on icon "button" at bounding box center [273, 546] width 9 height 5
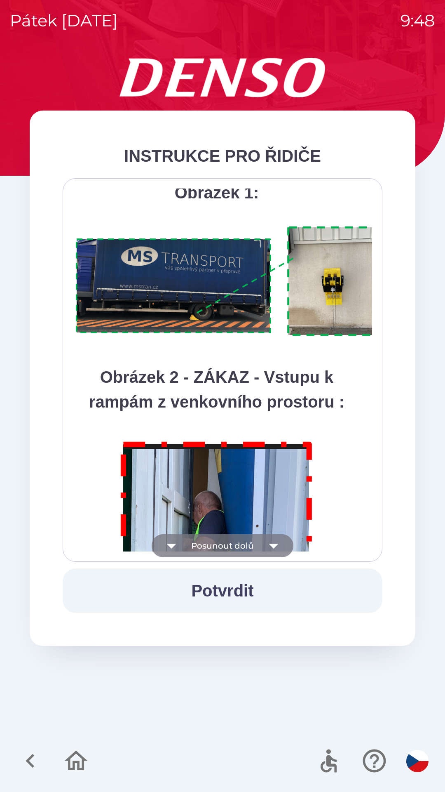
click at [274, 544] on icon "button" at bounding box center [273, 546] width 9 height 5
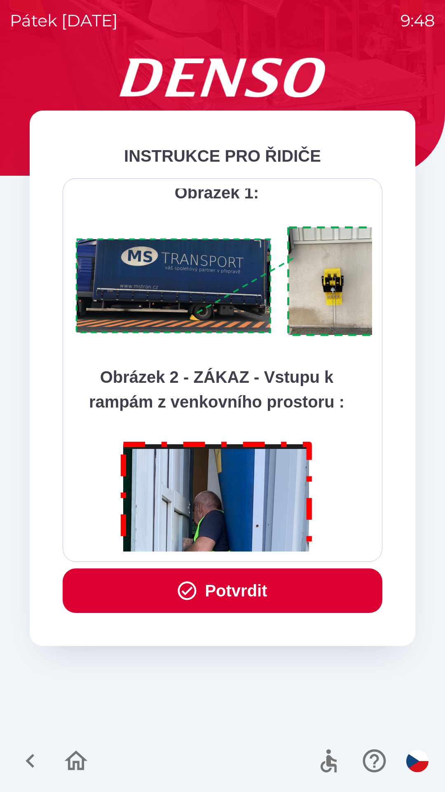
scroll to position [4635, 0]
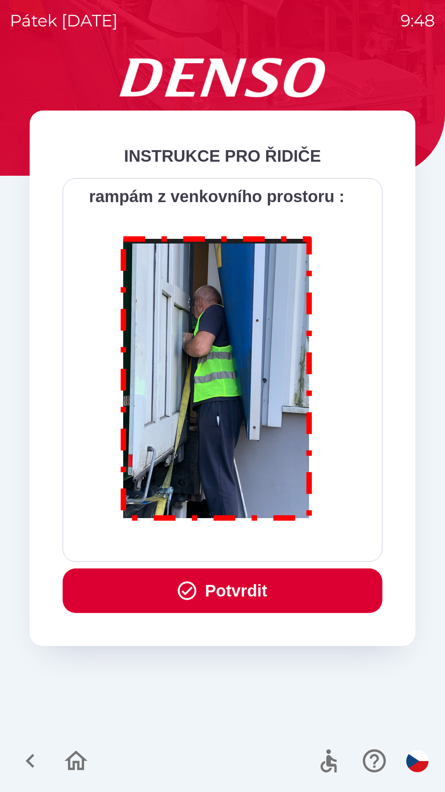
click at [273, 544] on div "Všichni řidiči přijíždějící do skladu firmy DENSO CZECH s.r.o. jsou po průjezdu…" at bounding box center [222, 369] width 299 height 363
click at [273, 547] on div "Všichni řidiči přijíždějící do skladu firmy DENSO CZECH s.r.o. jsou po průjezdu…" at bounding box center [222, 369] width 299 height 363
click at [254, 590] on button "Potvrdit" at bounding box center [223, 590] width 320 height 45
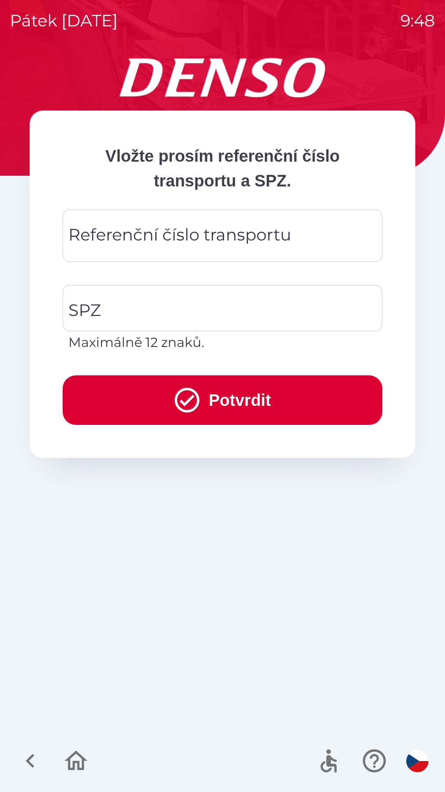
click at [193, 229] on div "Referenční číslo transportu Referenční číslo transportu" at bounding box center [223, 236] width 320 height 52
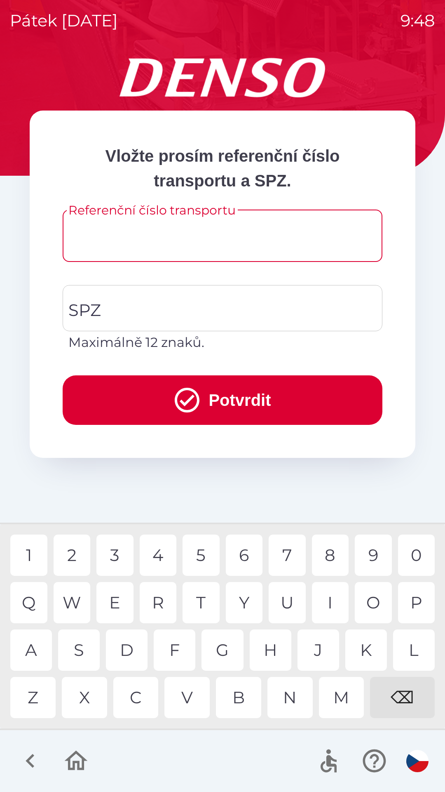
click at [166, 486] on div "Vložte prosím referenční číslo transportu a SPZ. Referenční číslo transportu Re…" at bounding box center [223, 425] width 426 height 734
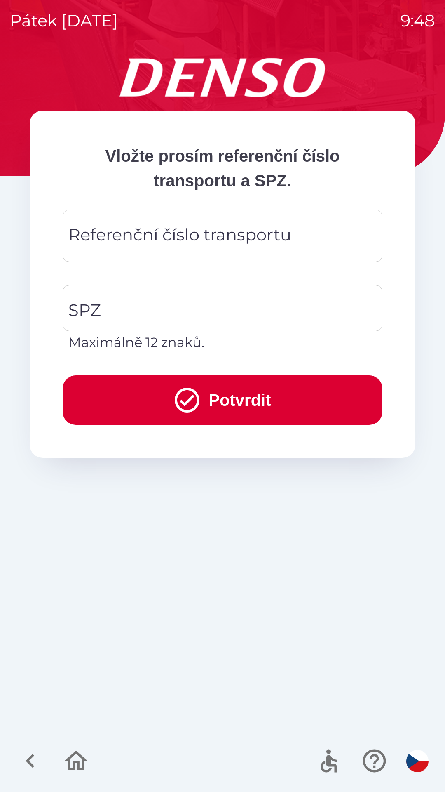
click at [120, 408] on button "Potvrdit" at bounding box center [223, 399] width 320 height 49
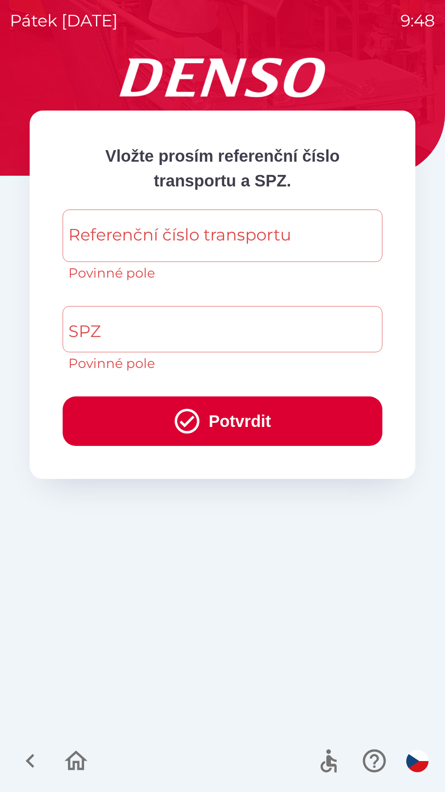
click at [116, 431] on button "Potvrdit" at bounding box center [223, 420] width 320 height 49
click at [141, 443] on button "Potvrdit" at bounding box center [223, 420] width 320 height 49
click at [182, 668] on div "Vložte prosím referenční číslo transportu a SPZ. Referenční číslo transportu Re…" at bounding box center [223, 425] width 426 height 734
click at [24, 764] on icon "button" at bounding box center [30, 761] width 28 height 28
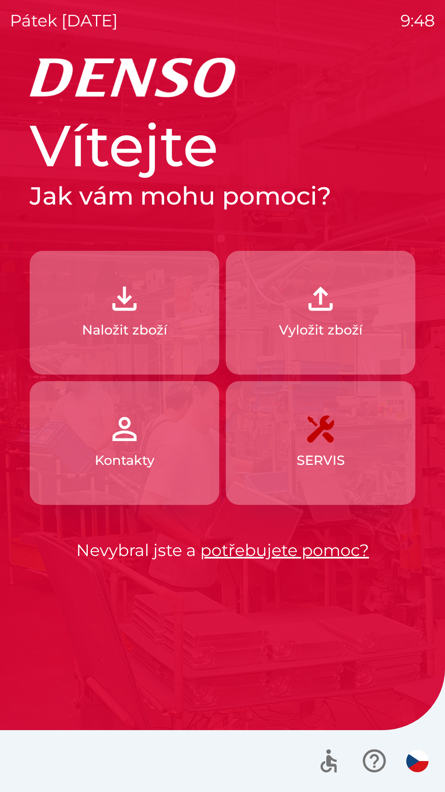
click at [141, 309] on img "button" at bounding box center [124, 298] width 36 height 36
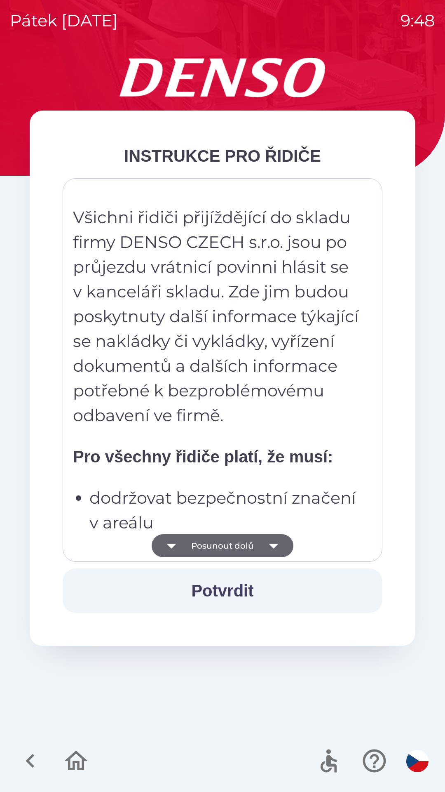
click at [283, 551] on icon "button" at bounding box center [273, 545] width 23 height 23
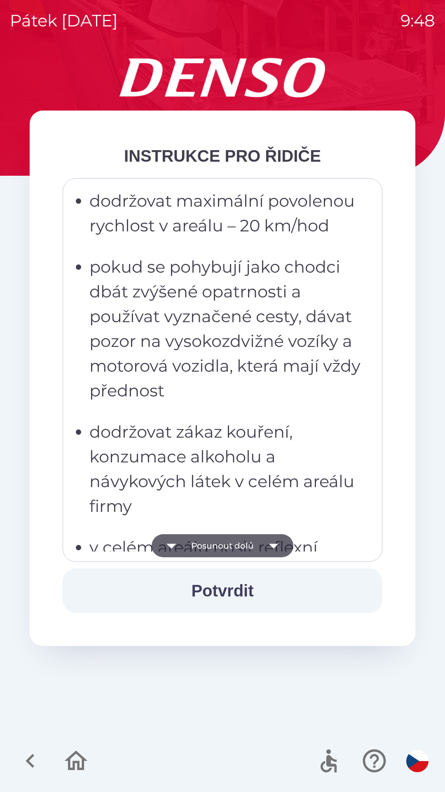
click at [284, 546] on icon "button" at bounding box center [273, 545] width 23 height 23
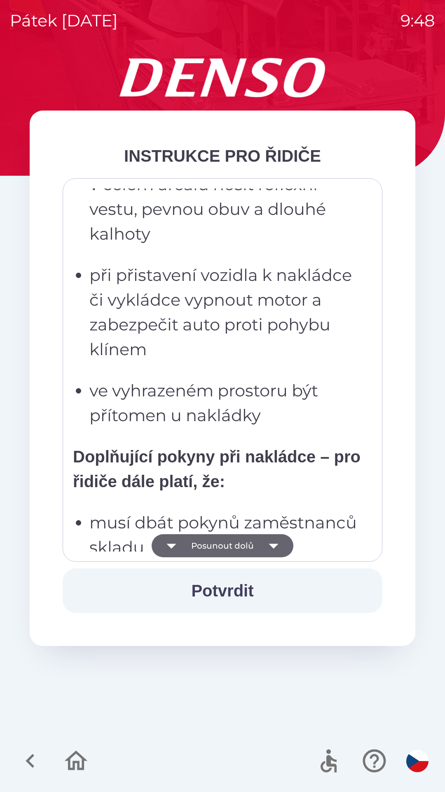
click at [276, 547] on icon "button" at bounding box center [273, 545] width 23 height 23
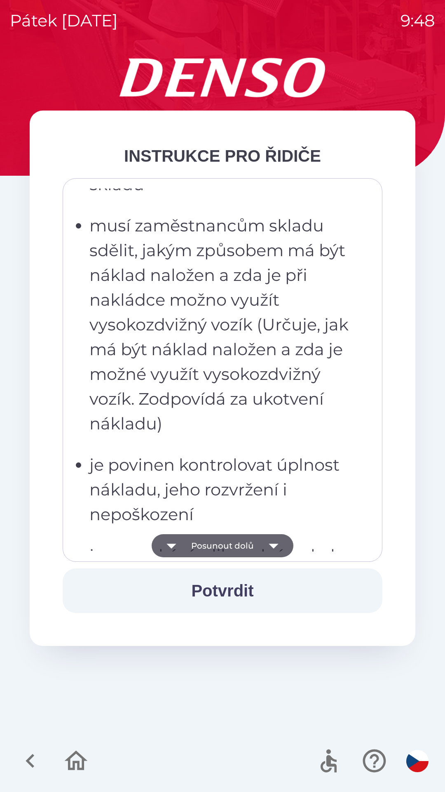
click at [273, 548] on icon "button" at bounding box center [273, 546] width 9 height 5
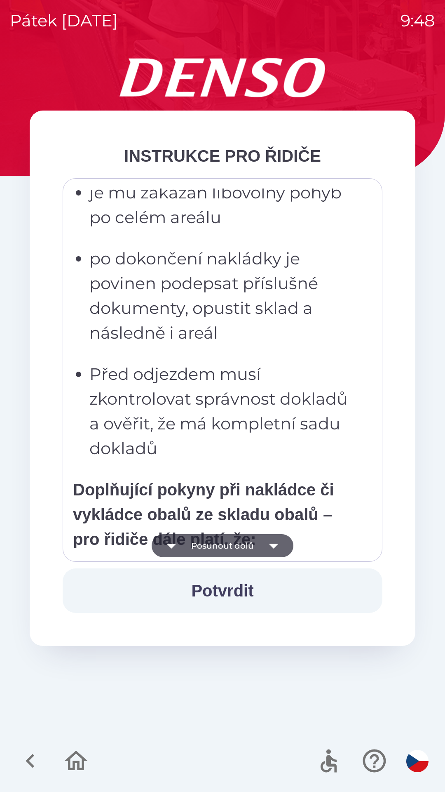
click at [275, 549] on icon "button" at bounding box center [273, 545] width 23 height 23
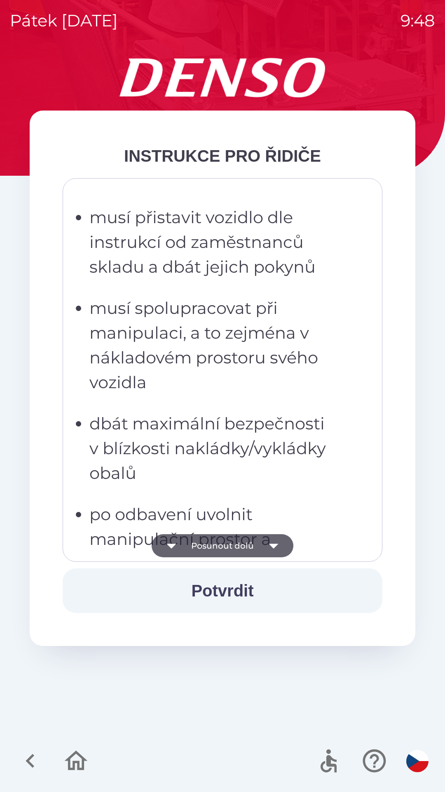
click at [274, 548] on icon "button" at bounding box center [273, 546] width 9 height 5
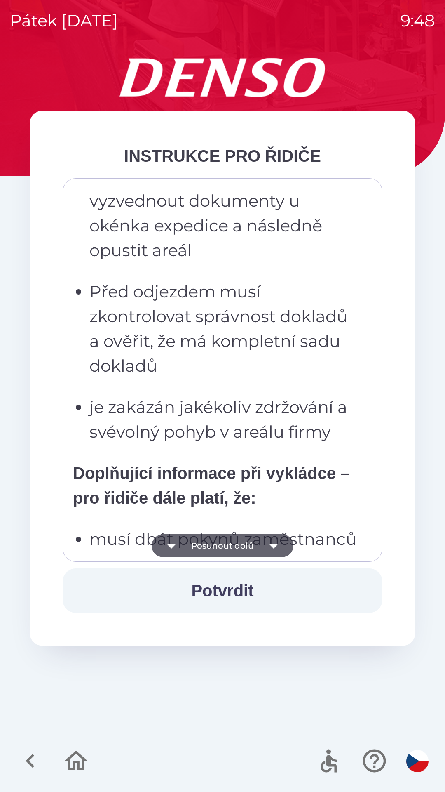
click at [273, 547] on icon "button" at bounding box center [273, 546] width 9 height 5
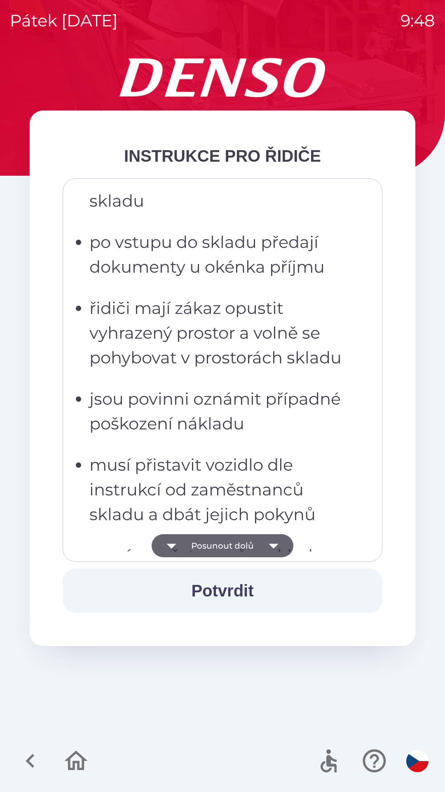
click at [271, 545] on icon "button" at bounding box center [273, 546] width 9 height 5
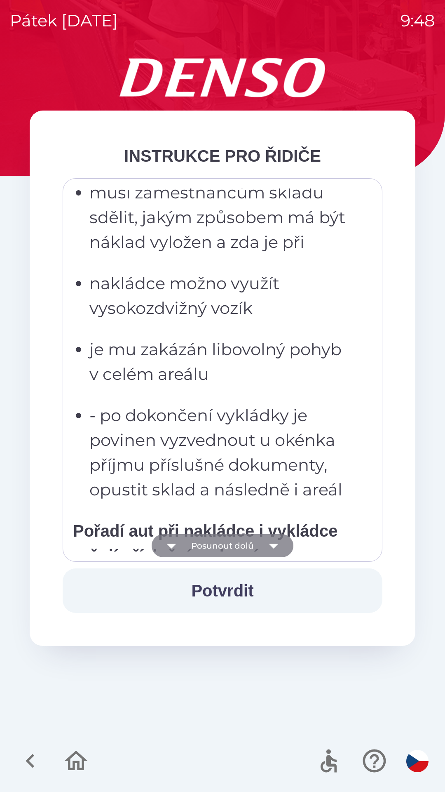
click at [273, 548] on icon "button" at bounding box center [273, 546] width 9 height 5
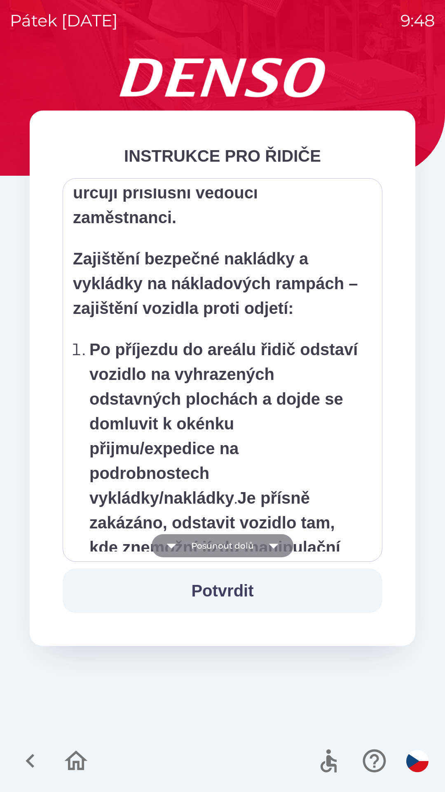
click at [273, 547] on icon "button" at bounding box center [273, 546] width 9 height 5
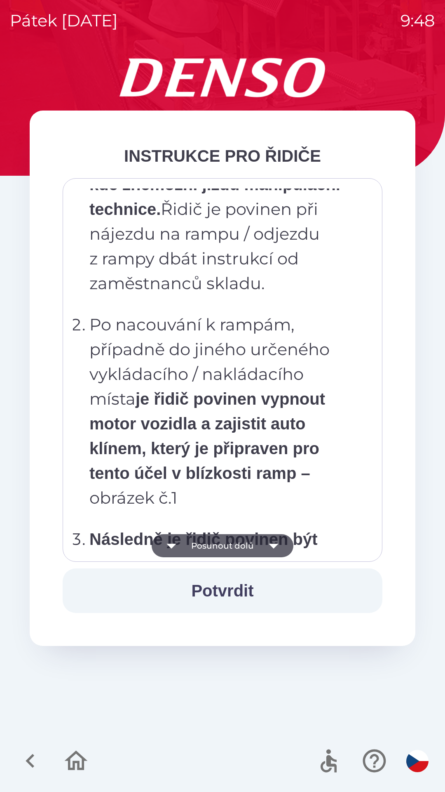
click at [273, 544] on icon "button" at bounding box center [273, 546] width 9 height 5
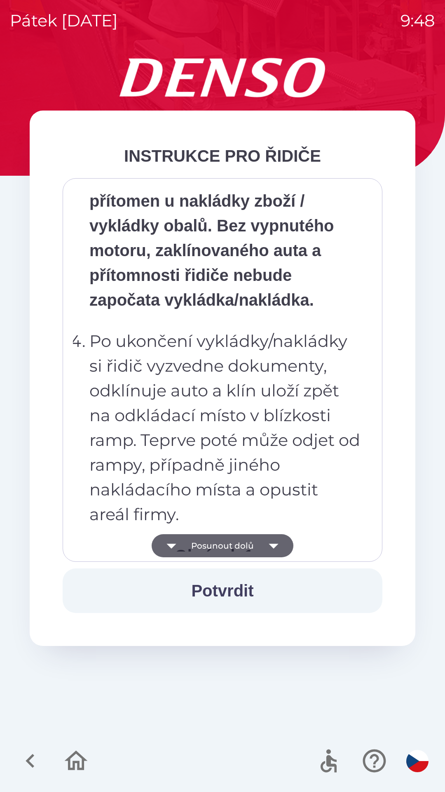
click at [271, 547] on icon "button" at bounding box center [273, 545] width 23 height 23
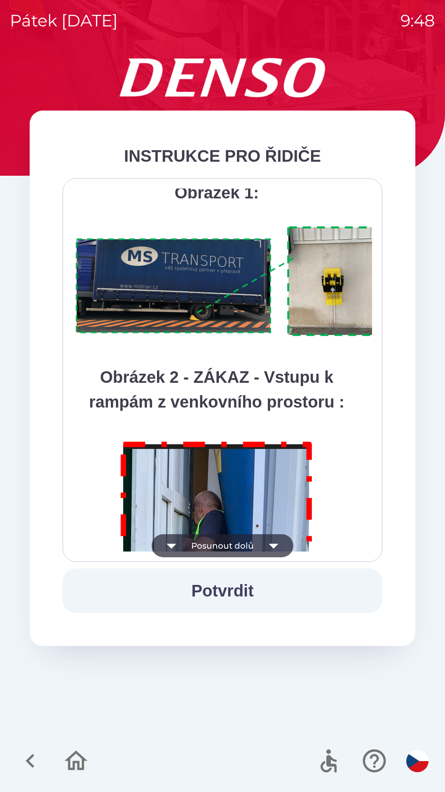
click at [272, 545] on icon "button" at bounding box center [273, 546] width 9 height 5
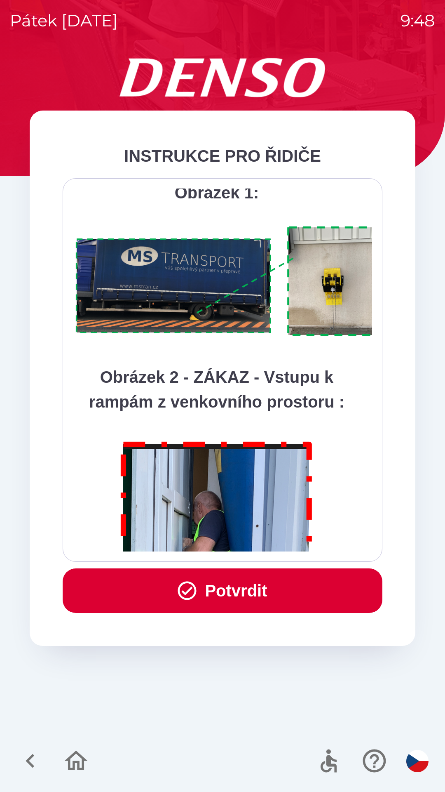
scroll to position [4635, 0]
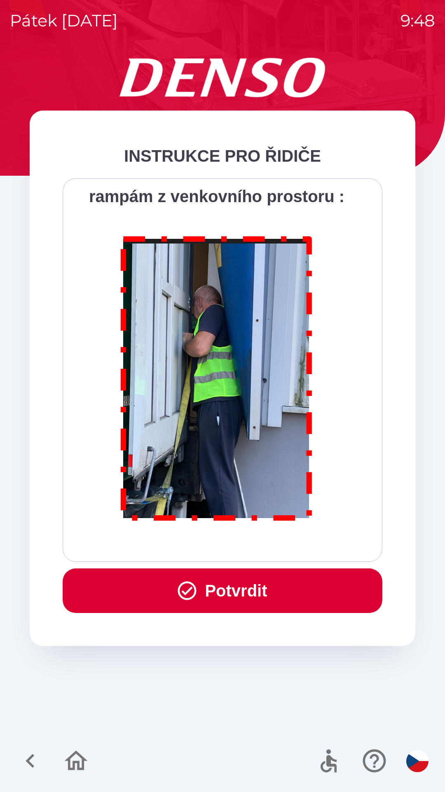
click at [233, 600] on button "Potvrdit" at bounding box center [223, 590] width 320 height 45
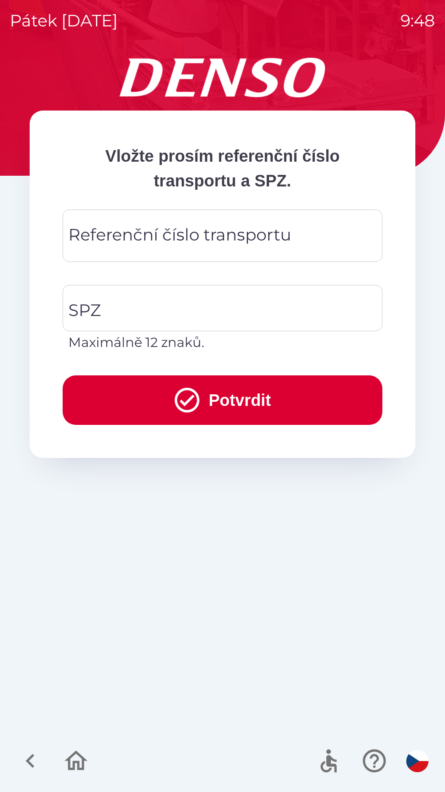
click at [156, 237] on div "Referenční číslo transportu Referenční číslo transportu" at bounding box center [223, 236] width 320 height 52
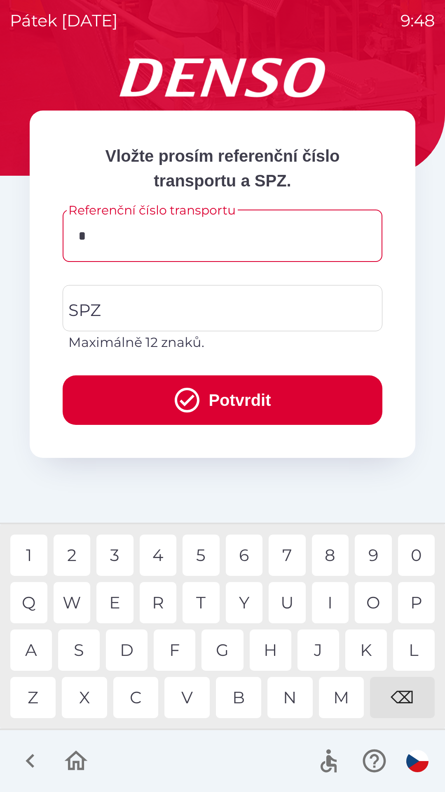
click at [124, 554] on div "3" at bounding box center [115, 555] width 37 height 41
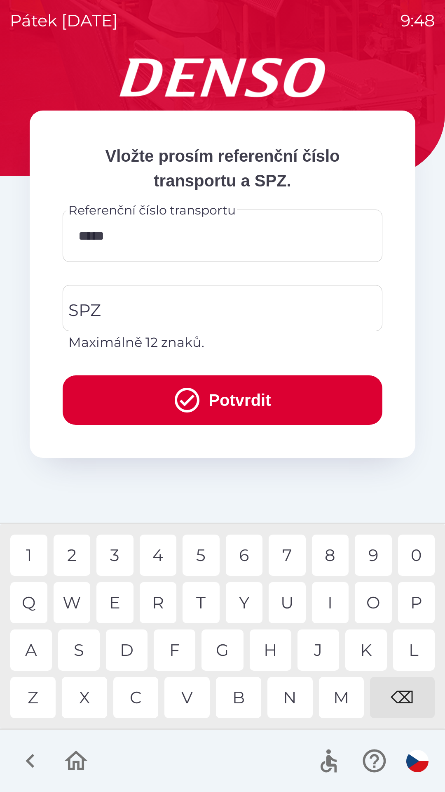
click at [413, 560] on div "0" at bounding box center [416, 555] width 37 height 41
type input "******"
click at [197, 311] on input "SPZ" at bounding box center [216, 308] width 300 height 39
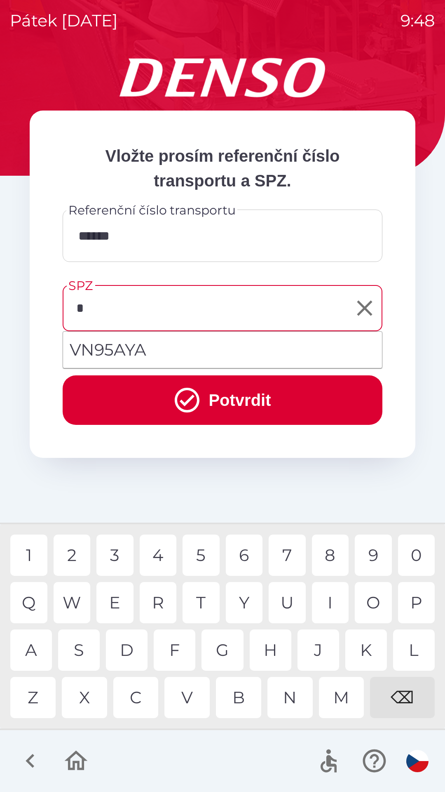
click at [185, 698] on div "V" at bounding box center [187, 697] width 45 height 41
click at [82, 349] on li "VN95AYA" at bounding box center [222, 350] width 319 height 30
type input "*******"
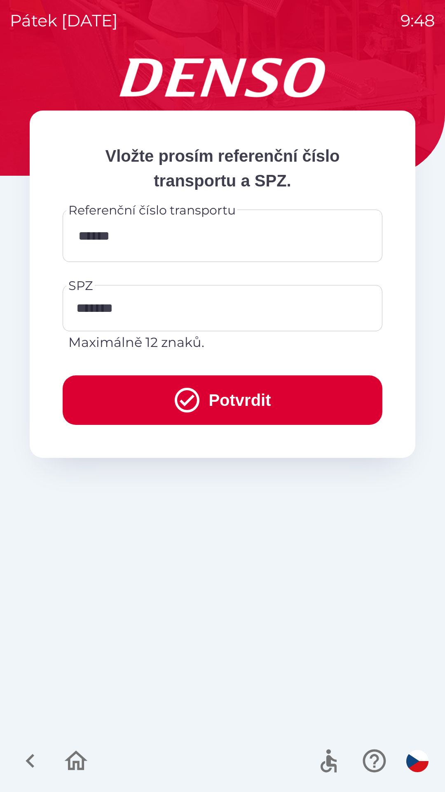
click at [111, 408] on button "Potvrdit" at bounding box center [223, 399] width 320 height 49
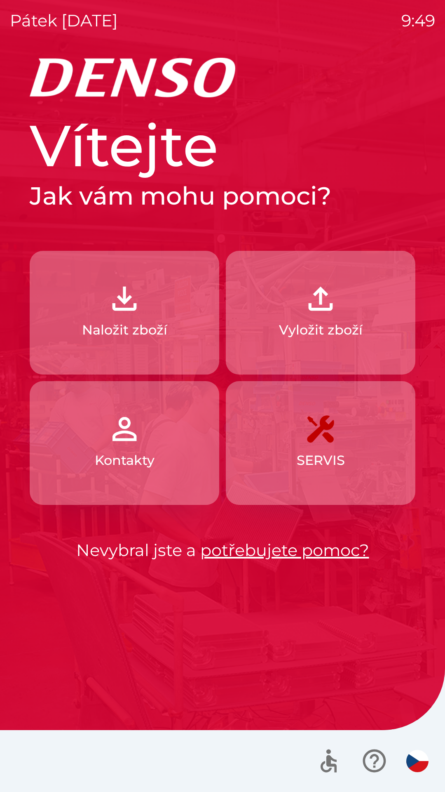
click at [323, 327] on p "Vyložit zboží" at bounding box center [321, 330] width 84 height 20
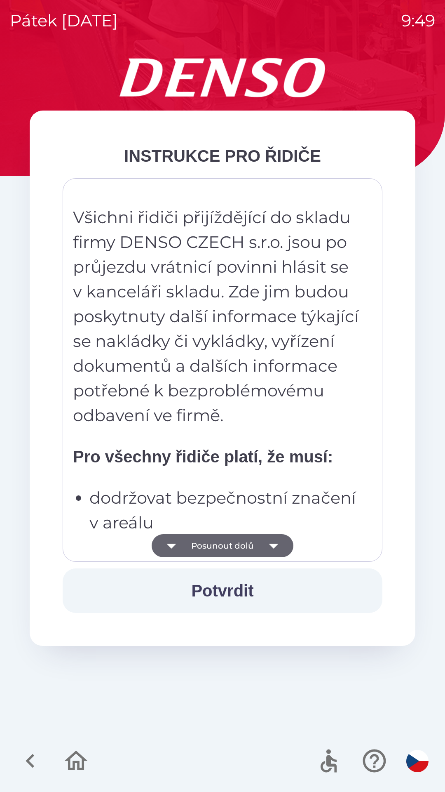
click at [277, 545] on icon "button" at bounding box center [273, 545] width 23 height 23
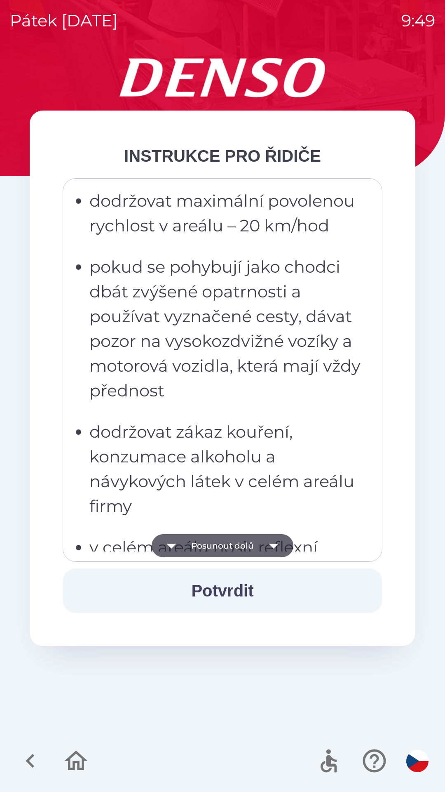
click at [271, 550] on icon "button" at bounding box center [273, 545] width 23 height 23
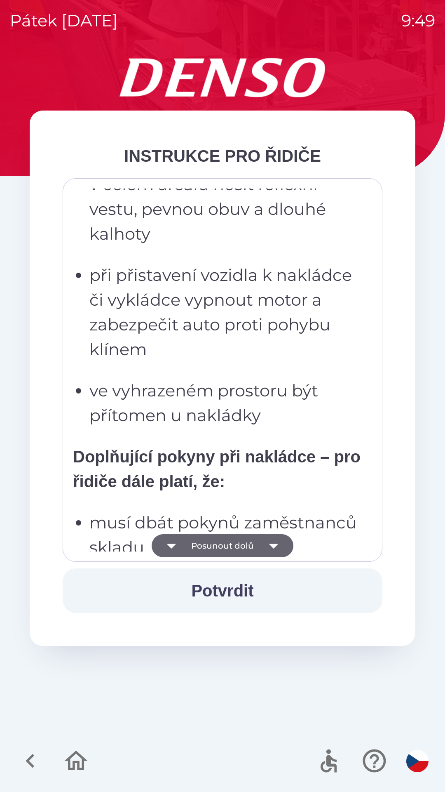
click at [270, 547] on icon "button" at bounding box center [273, 545] width 23 height 23
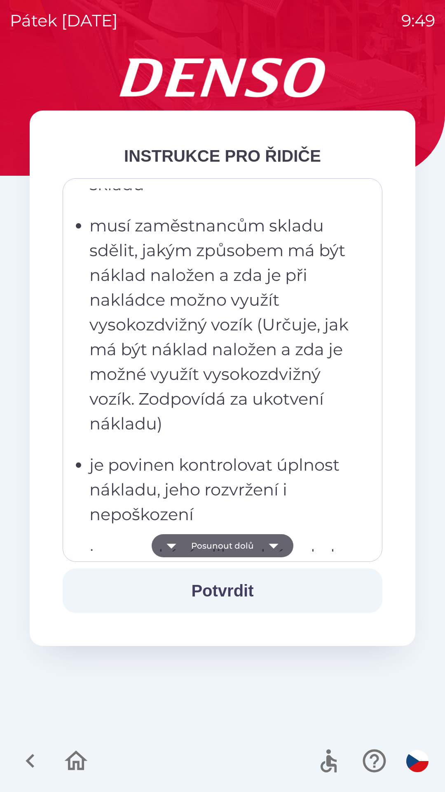
click at [272, 545] on icon "button" at bounding box center [273, 546] width 9 height 5
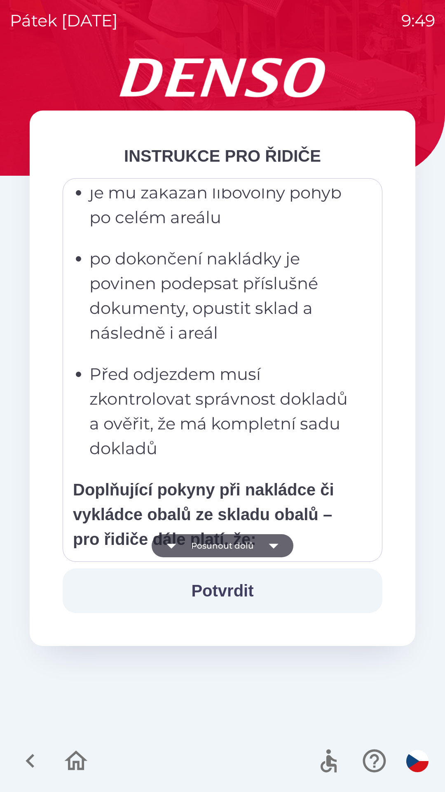
click at [273, 545] on icon "button" at bounding box center [273, 546] width 9 height 5
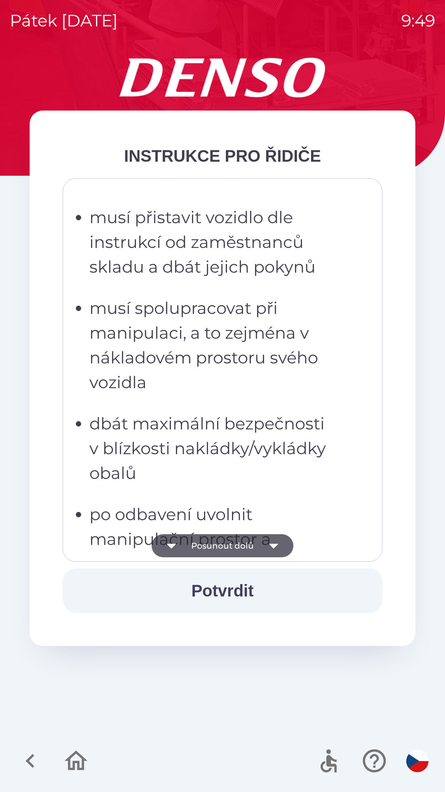
click at [275, 544] on icon "button" at bounding box center [273, 545] width 23 height 23
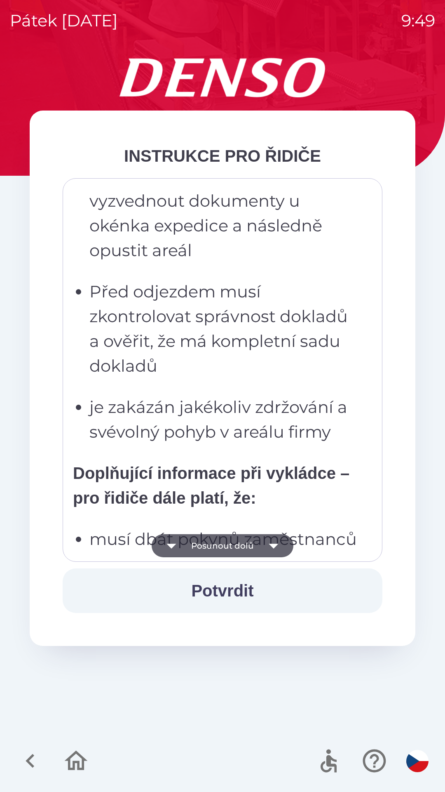
click at [272, 545] on icon "button" at bounding box center [273, 546] width 9 height 5
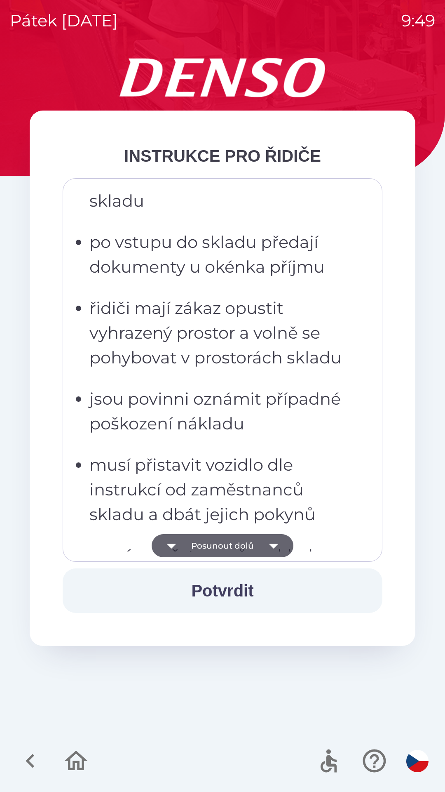
click at [273, 542] on icon "button" at bounding box center [273, 545] width 23 height 23
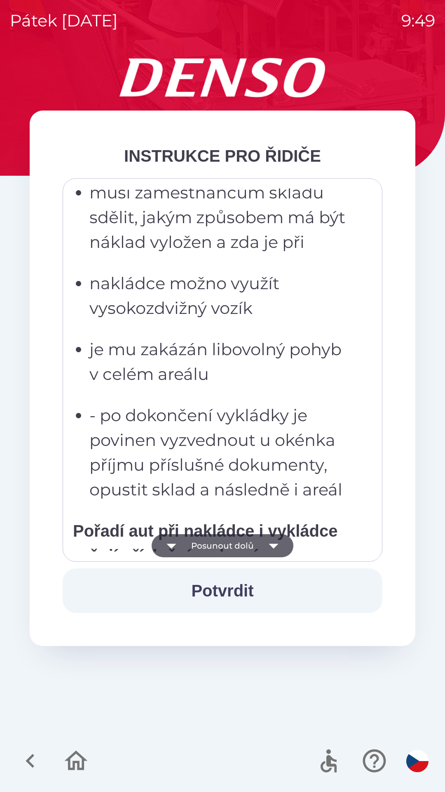
click at [273, 543] on icon "button" at bounding box center [273, 545] width 23 height 23
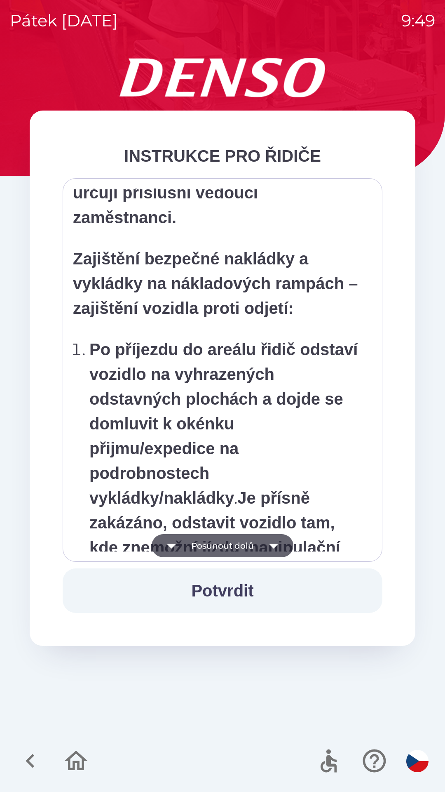
click at [273, 543] on icon "button" at bounding box center [273, 545] width 23 height 23
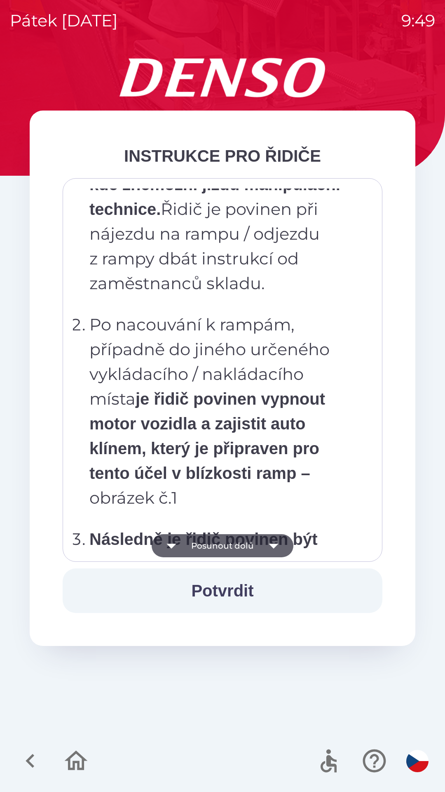
click at [272, 542] on icon "button" at bounding box center [273, 545] width 23 height 23
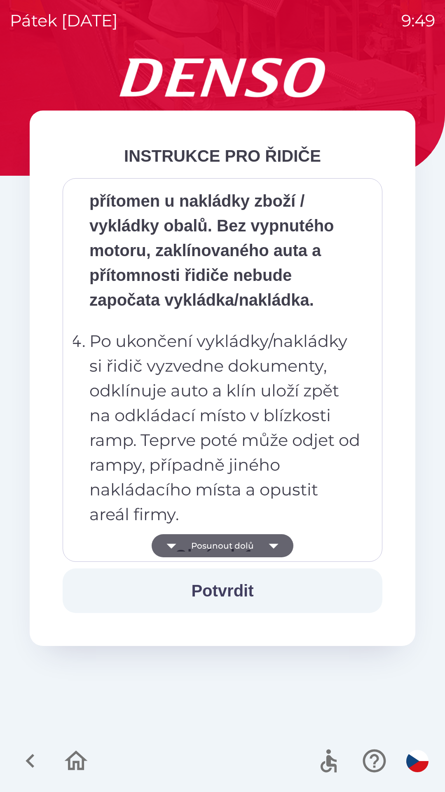
click at [270, 547] on icon "button" at bounding box center [273, 545] width 23 height 23
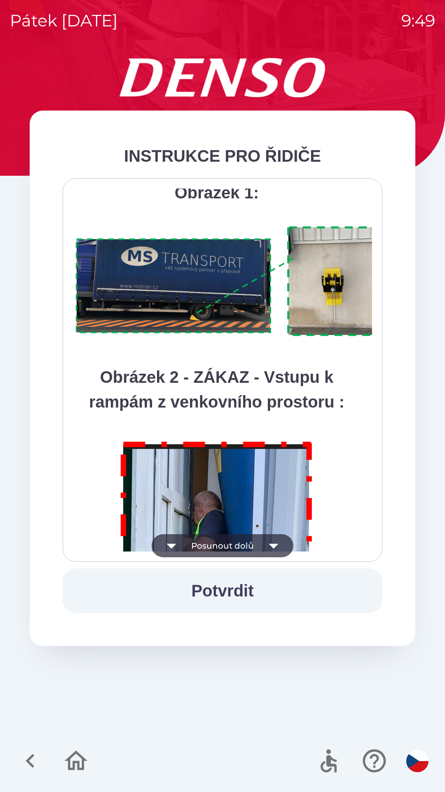
click at [271, 544] on icon "button" at bounding box center [273, 546] width 9 height 5
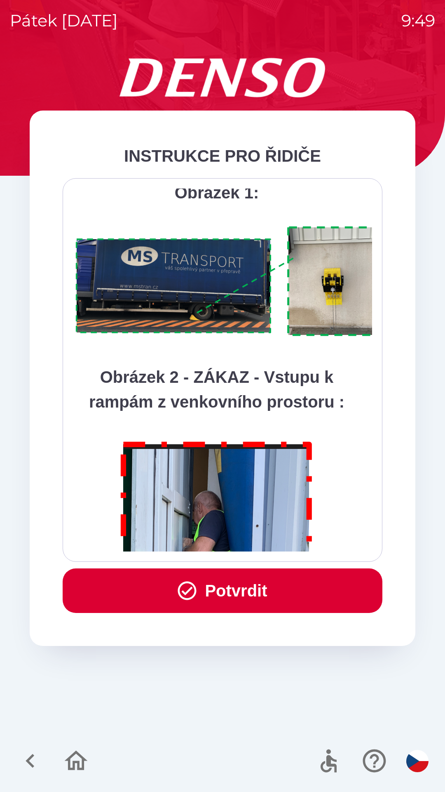
scroll to position [4635, 0]
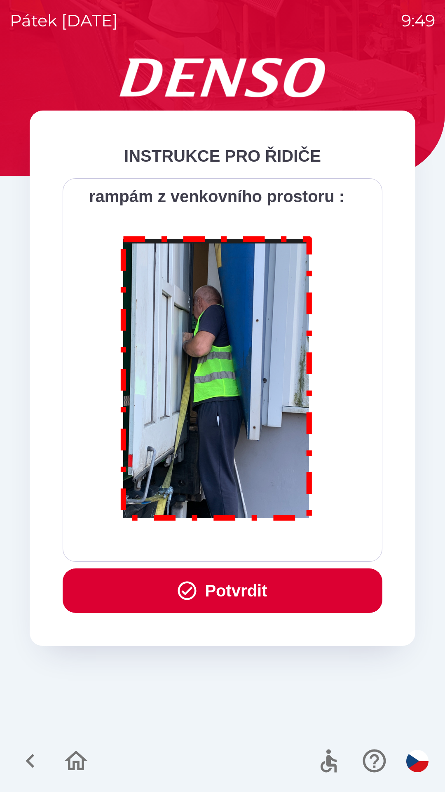
click at [263, 595] on button "Potvrdit" at bounding box center [223, 590] width 320 height 45
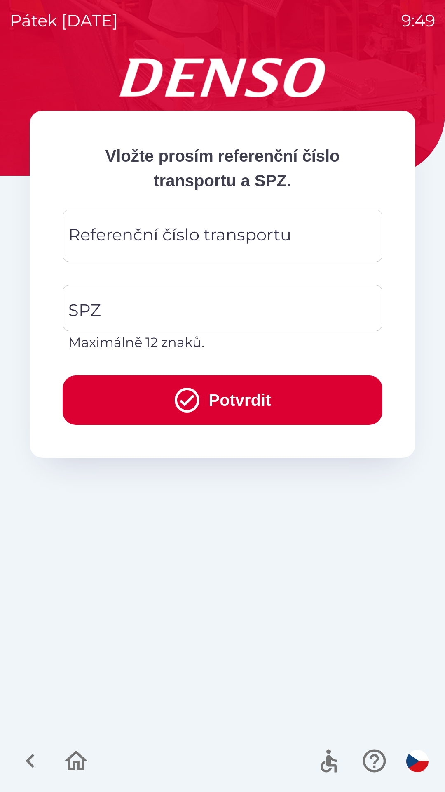
click at [192, 239] on div "Referenční číslo transportu Referenční číslo transportu" at bounding box center [223, 236] width 320 height 52
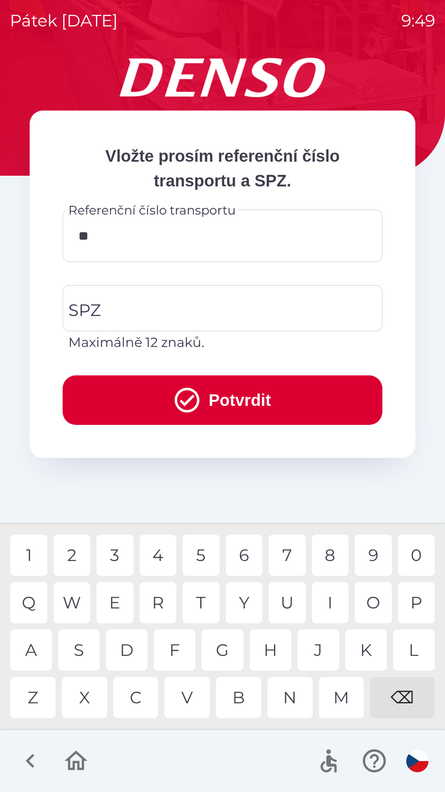
click at [372, 606] on div "O" at bounding box center [373, 602] width 37 height 41
click at [373, 557] on div "9" at bounding box center [373, 555] width 37 height 41
type input "*******"
click at [369, 554] on div "9" at bounding box center [373, 555] width 37 height 41
click at [160, 302] on input "SPZ" at bounding box center [216, 308] width 300 height 39
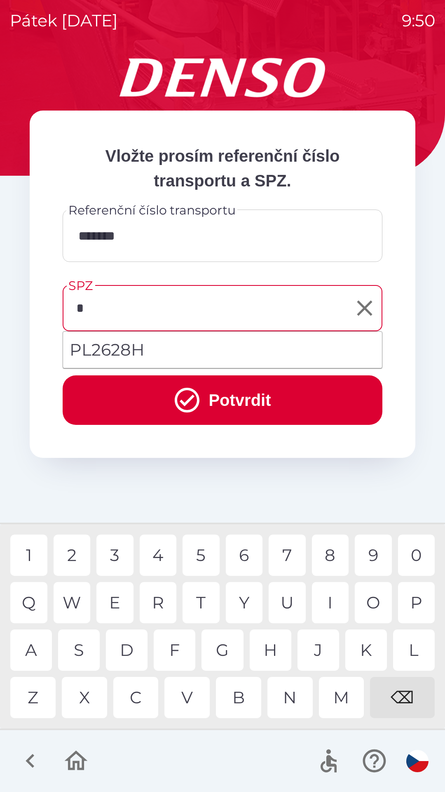
click at [245, 558] on div "6" at bounding box center [244, 555] width 37 height 41
click at [77, 650] on div "S" at bounding box center [79, 649] width 42 height 41
click at [287, 549] on div "7" at bounding box center [287, 555] width 37 height 41
type input "*******"
click at [35, 561] on div "1" at bounding box center [28, 555] width 37 height 41
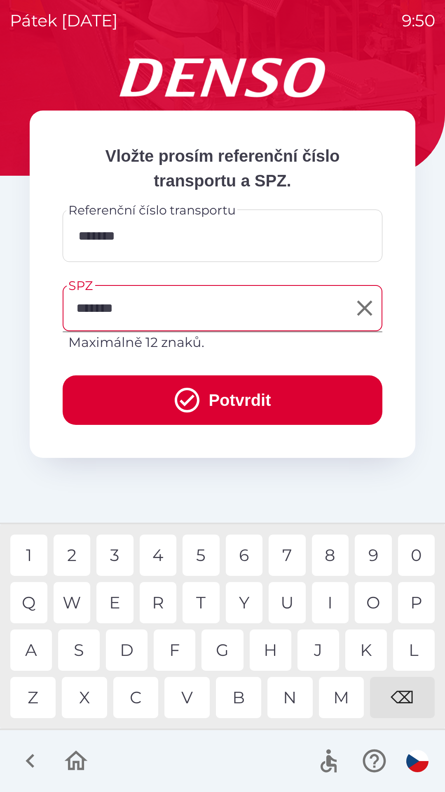
click at [236, 408] on button "Potvrdit" at bounding box center [223, 399] width 320 height 49
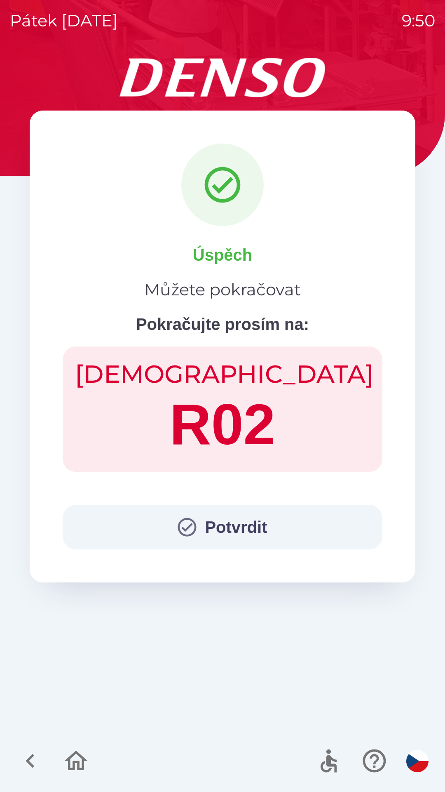
click at [218, 531] on button "Potvrdit" at bounding box center [223, 527] width 320 height 45
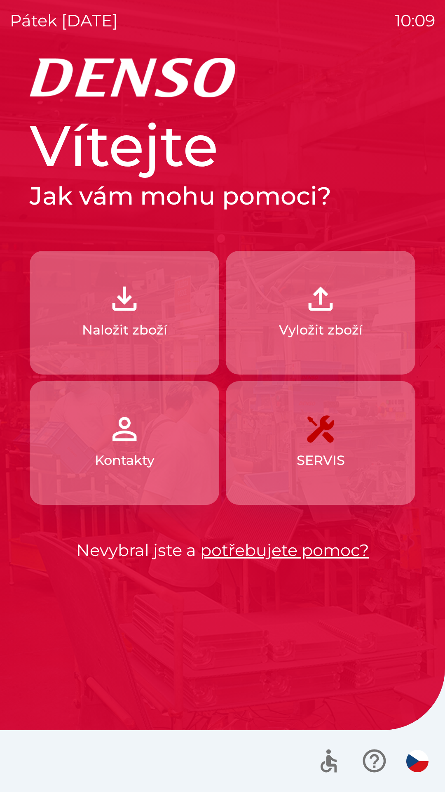
click at [349, 326] on p "Vyložit zboží" at bounding box center [321, 330] width 84 height 20
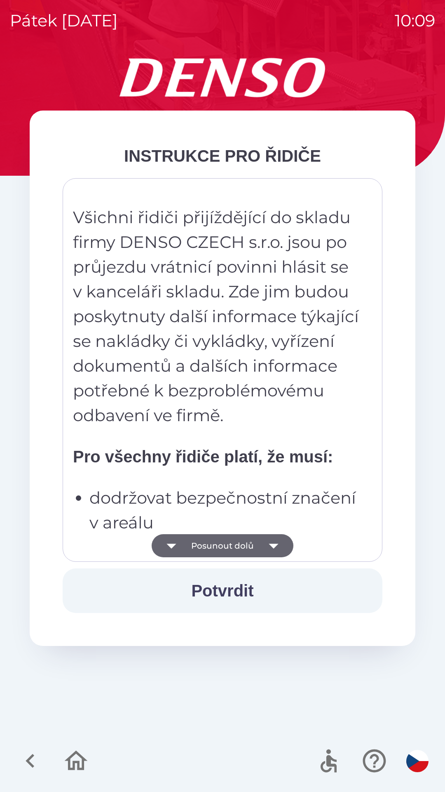
click at [291, 472] on div "Všichni řidiči přijíždějící do skladu firmy DENSO CZECH s.r.o. jsou po průjezdu…" at bounding box center [222, 369] width 299 height 363
click at [235, 589] on button "Potvrdit" at bounding box center [223, 590] width 320 height 45
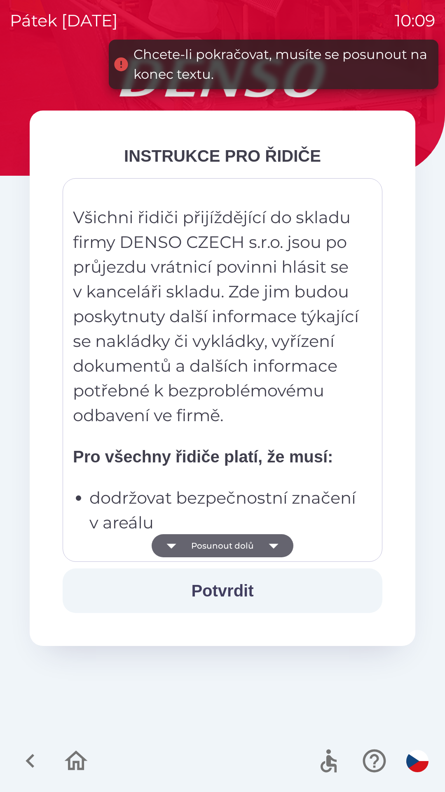
click at [278, 545] on icon "button" at bounding box center [273, 545] width 23 height 23
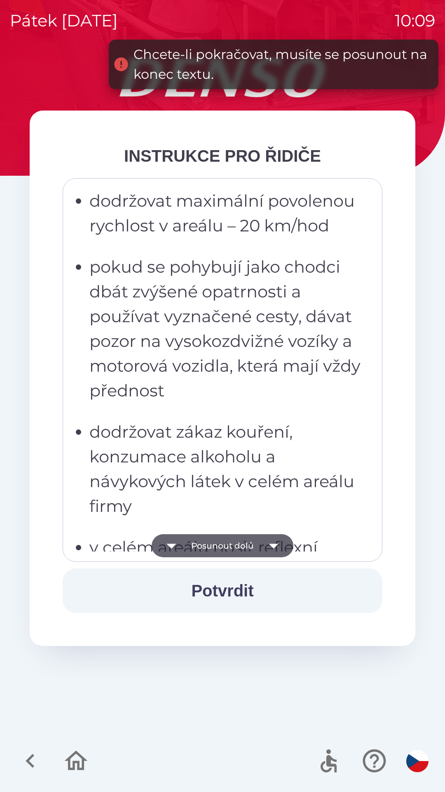
click at [276, 551] on icon "button" at bounding box center [273, 545] width 23 height 23
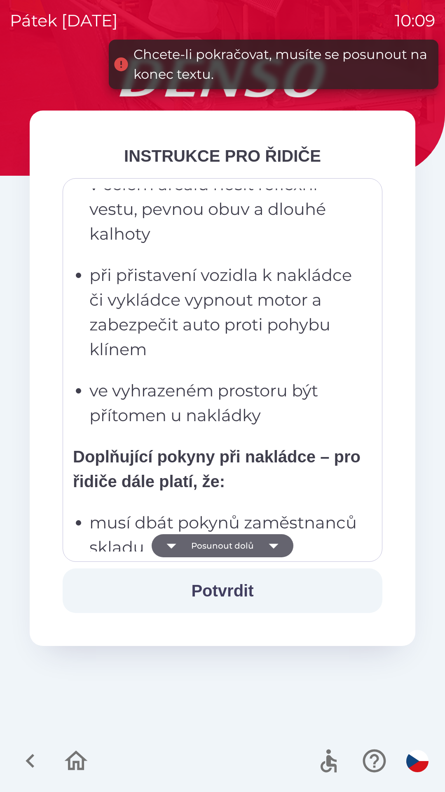
click at [276, 546] on icon "button" at bounding box center [273, 546] width 9 height 5
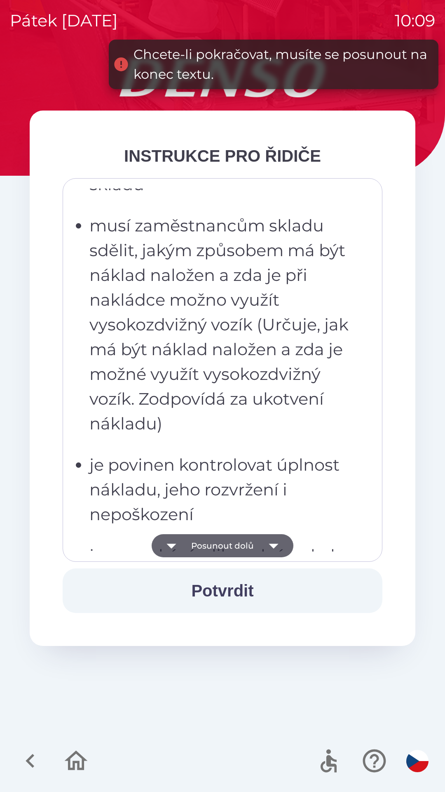
click at [279, 544] on icon "button" at bounding box center [273, 545] width 23 height 23
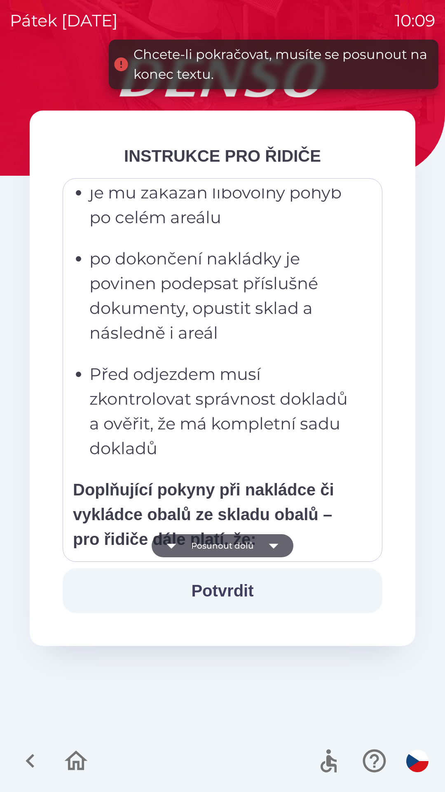
click at [280, 544] on icon "button" at bounding box center [273, 545] width 23 height 23
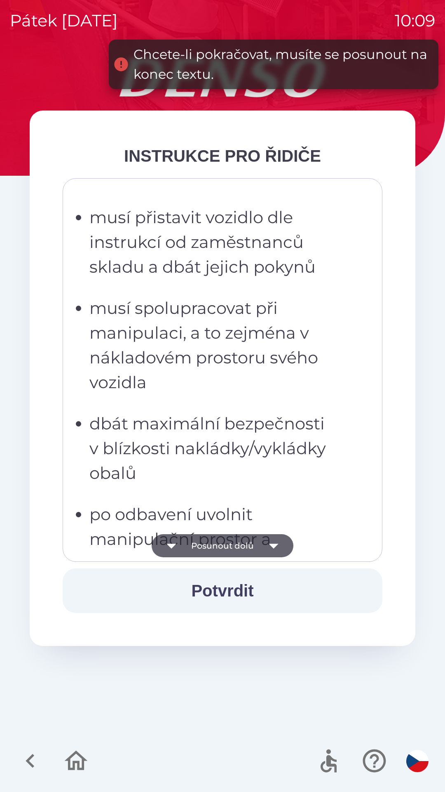
click at [278, 545] on icon "button" at bounding box center [273, 545] width 23 height 23
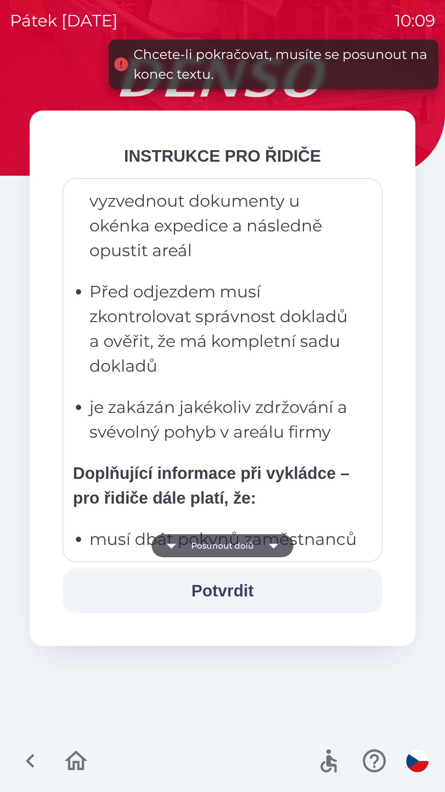
click at [275, 545] on icon "button" at bounding box center [273, 546] width 9 height 5
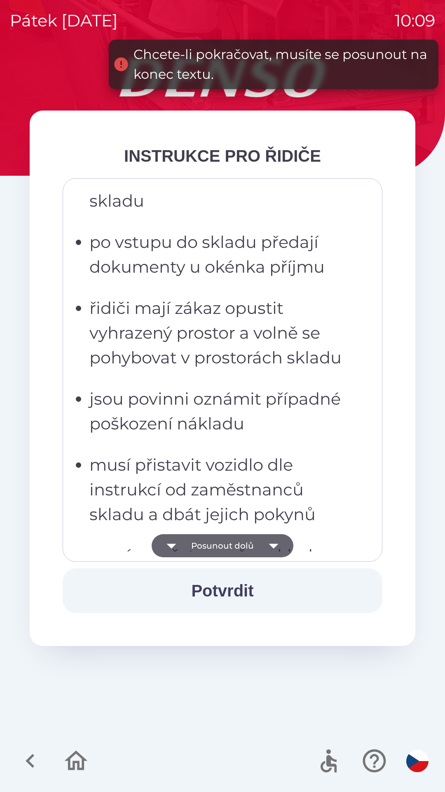
click at [278, 539] on icon "button" at bounding box center [273, 545] width 23 height 23
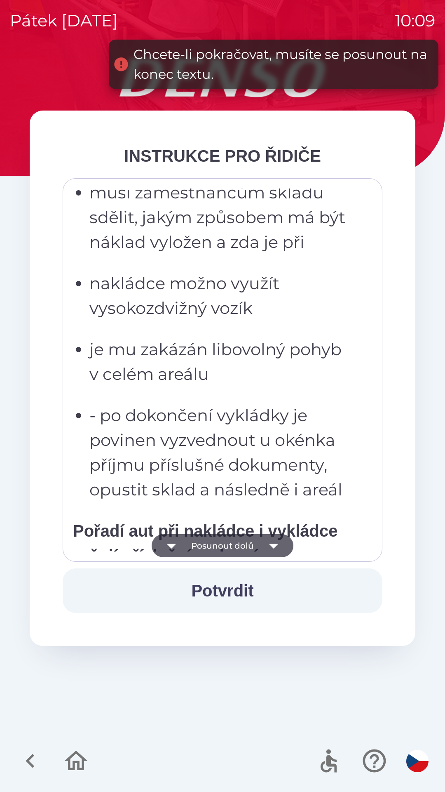
click at [279, 542] on icon "button" at bounding box center [273, 545] width 23 height 23
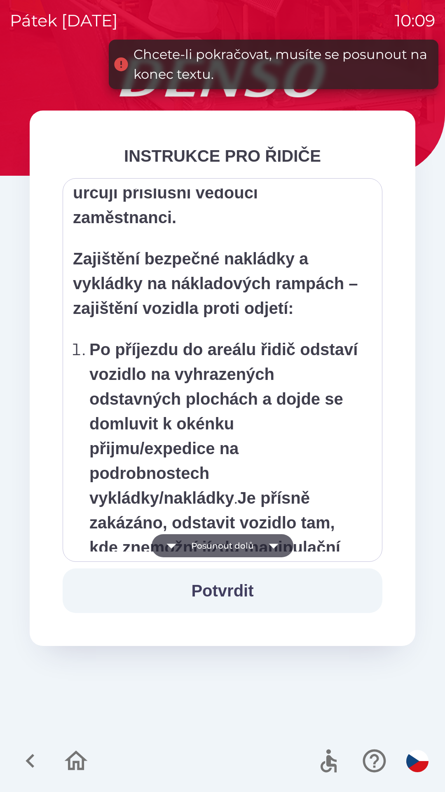
click at [280, 547] on icon "button" at bounding box center [273, 545] width 23 height 23
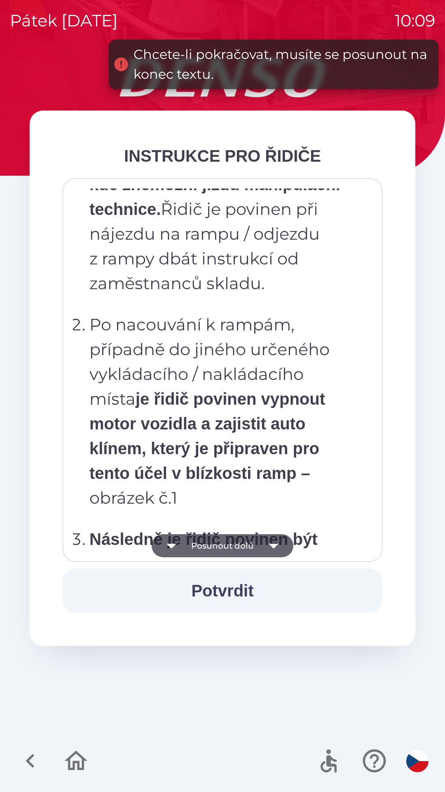
click at [281, 542] on icon "button" at bounding box center [273, 545] width 23 height 23
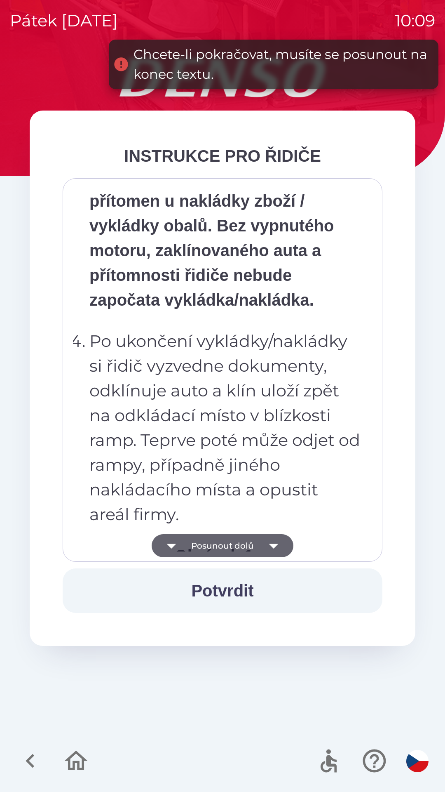
click at [278, 542] on icon "button" at bounding box center [273, 545] width 23 height 23
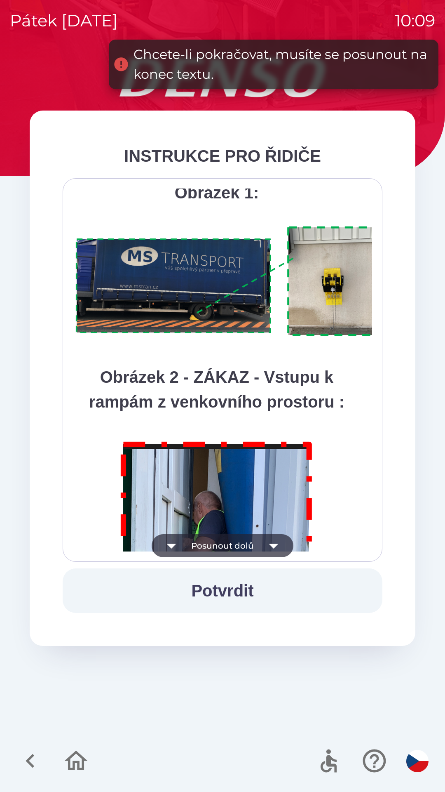
click at [278, 542] on icon "button" at bounding box center [273, 545] width 23 height 23
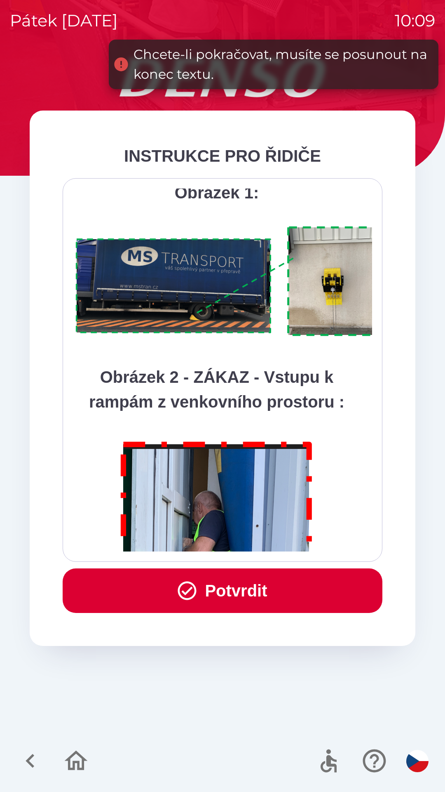
scroll to position [4635, 0]
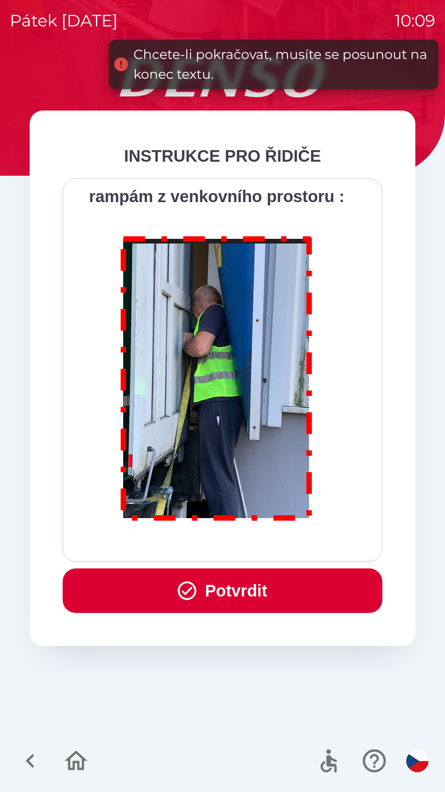
click at [278, 545] on div "Všichni řidiči přijíždějící do skladu firmy DENSO CZECH s.r.o. jsou po průjezdu…" at bounding box center [222, 369] width 299 height 363
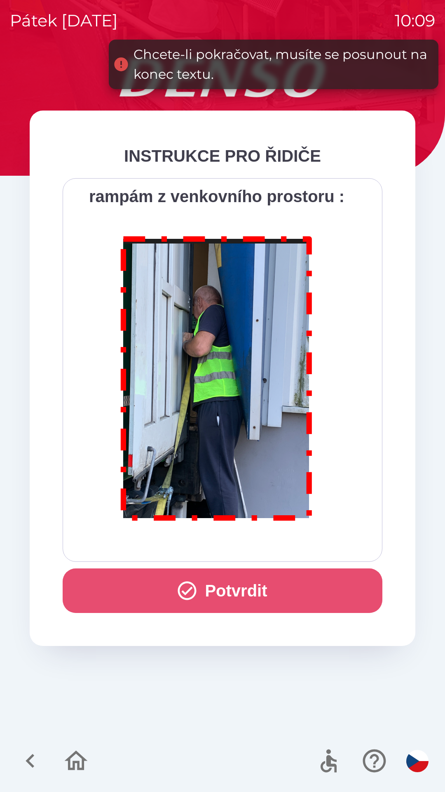
click at [248, 590] on button "Potvrdit" at bounding box center [223, 590] width 320 height 45
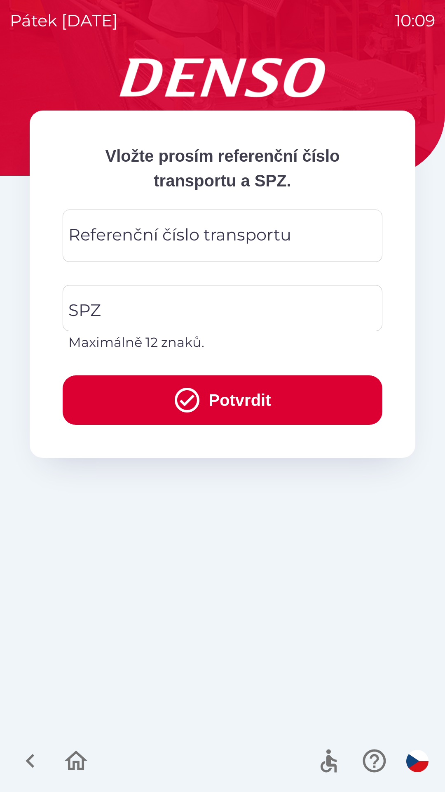
click at [165, 249] on input "Referenční číslo transportu" at bounding box center [223, 235] width 300 height 33
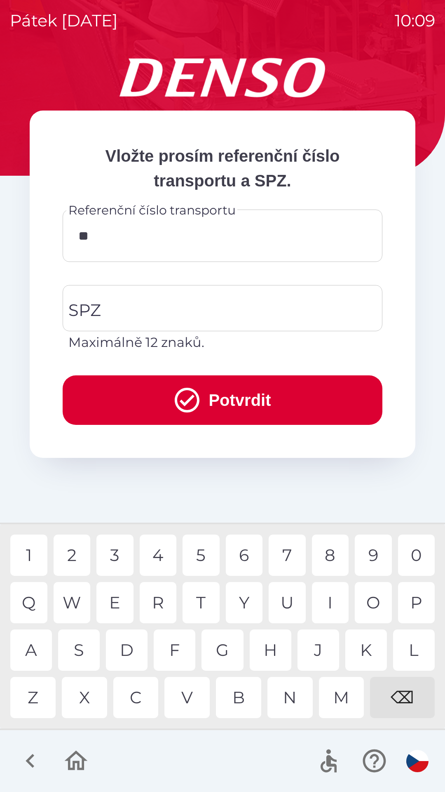
click at [418, 560] on div "0" at bounding box center [416, 555] width 37 height 41
click at [420, 558] on div "0" at bounding box center [416, 555] width 37 height 41
click at [375, 554] on div "9" at bounding box center [373, 555] width 37 height 41
click at [36, 557] on div "1" at bounding box center [28, 555] width 37 height 41
type input "*******"
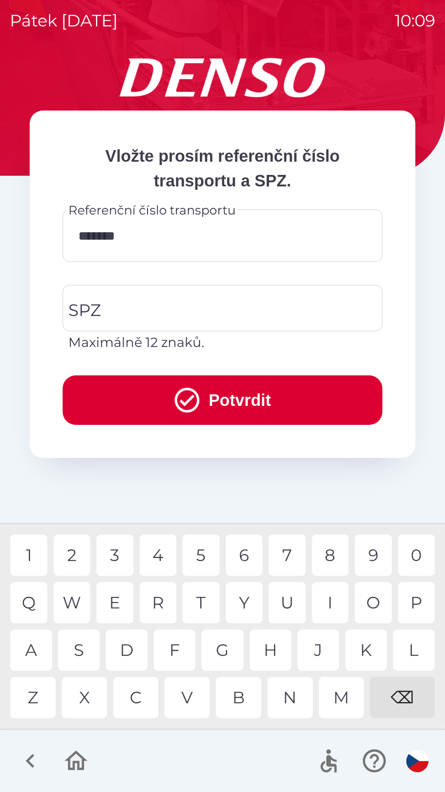
click at [374, 557] on div "9" at bounding box center [373, 555] width 37 height 41
click at [132, 318] on input "SPZ" at bounding box center [216, 308] width 300 height 39
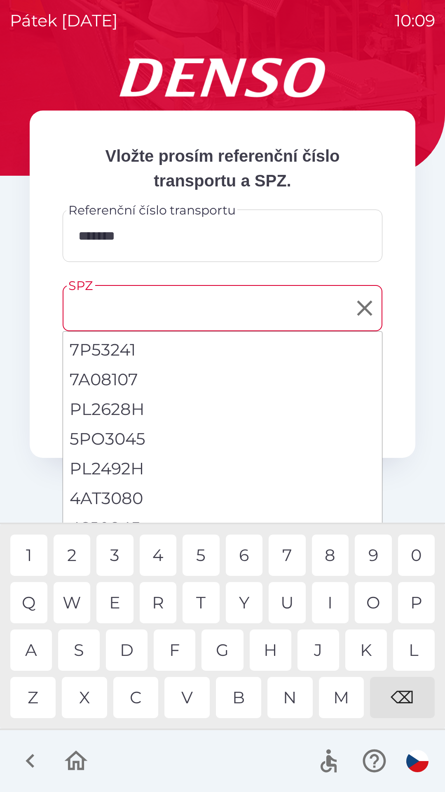
scroll to position [8, 0]
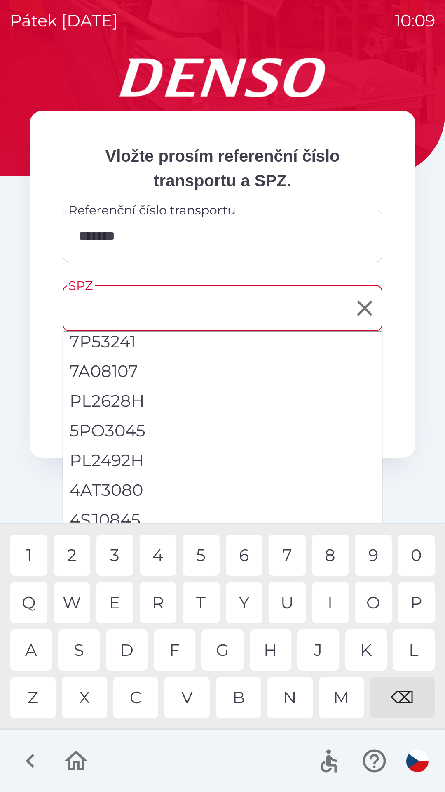
click at [123, 520] on li "4SJ0845" at bounding box center [222, 520] width 319 height 30
type input "*******"
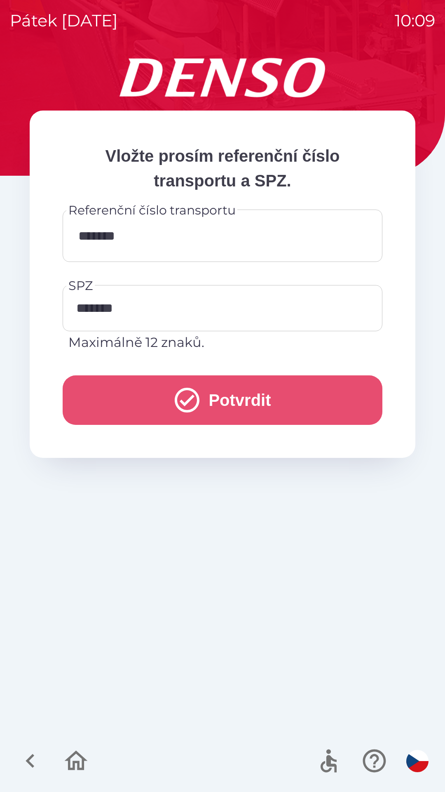
click at [249, 407] on button "Potvrdit" at bounding box center [223, 399] width 320 height 49
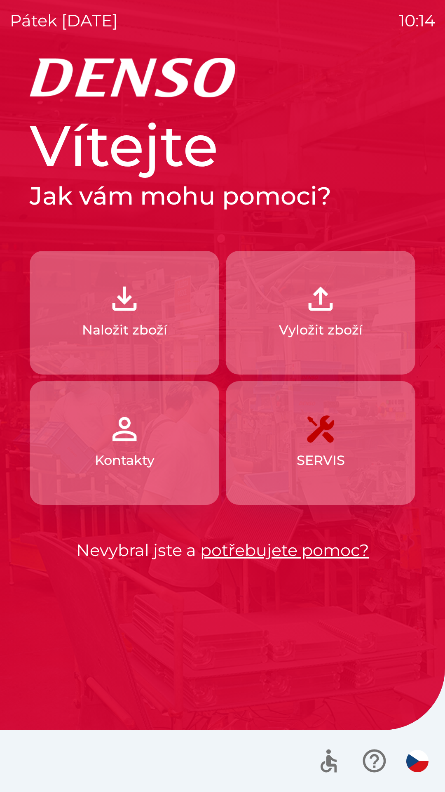
click at [132, 306] on img "button" at bounding box center [124, 298] width 36 height 36
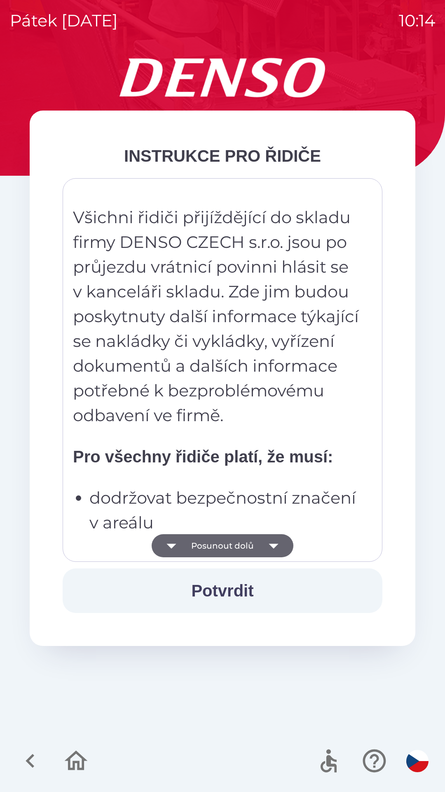
click at [225, 587] on button "Potvrdit" at bounding box center [223, 590] width 320 height 45
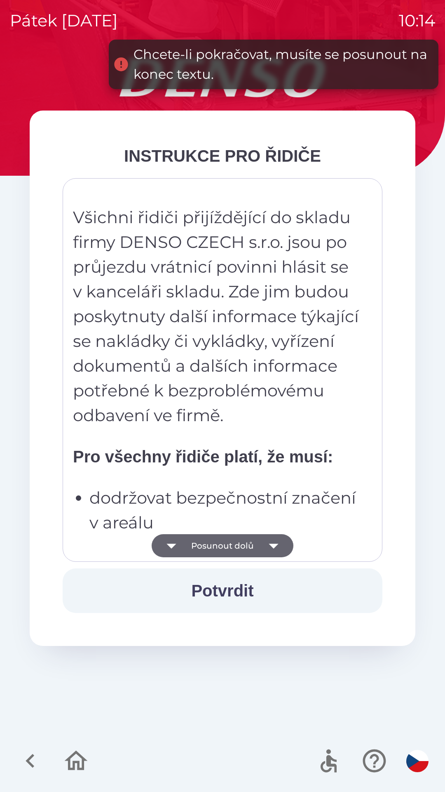
click at [236, 542] on button "Posunout dolů" at bounding box center [223, 545] width 142 height 23
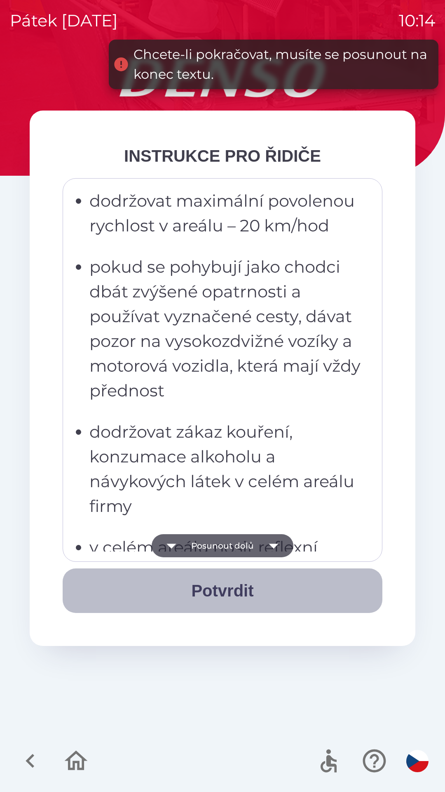
click at [231, 589] on button "Potvrdit" at bounding box center [223, 590] width 320 height 45
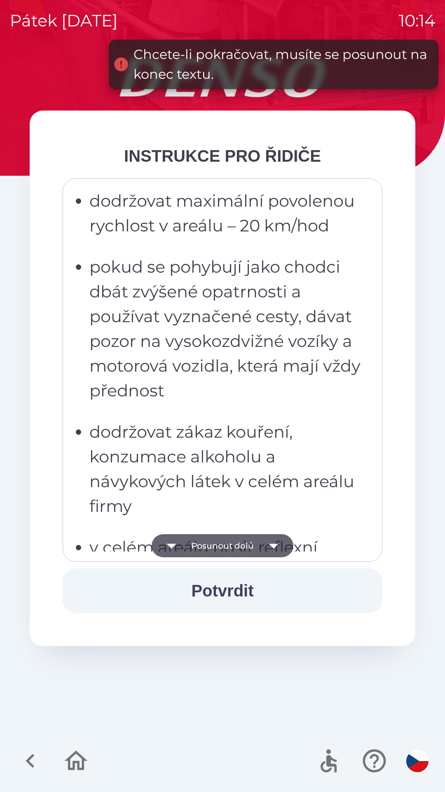
click at [273, 544] on icon "button" at bounding box center [273, 546] width 9 height 5
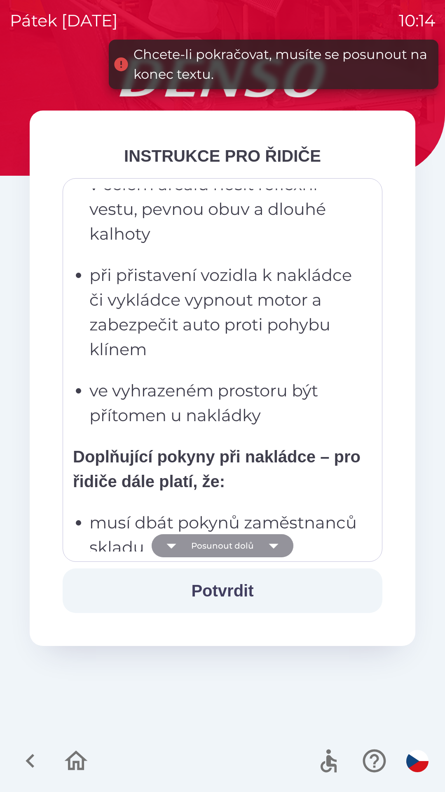
click at [274, 546] on icon "button" at bounding box center [273, 546] width 9 height 5
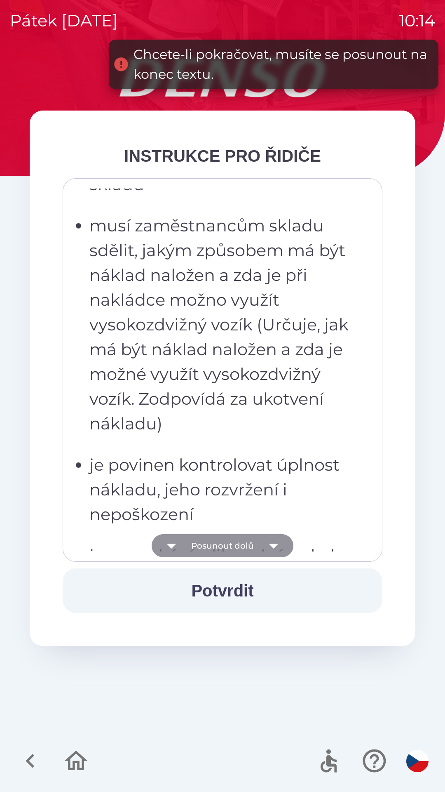
click at [271, 544] on icon "button" at bounding box center [273, 546] width 9 height 5
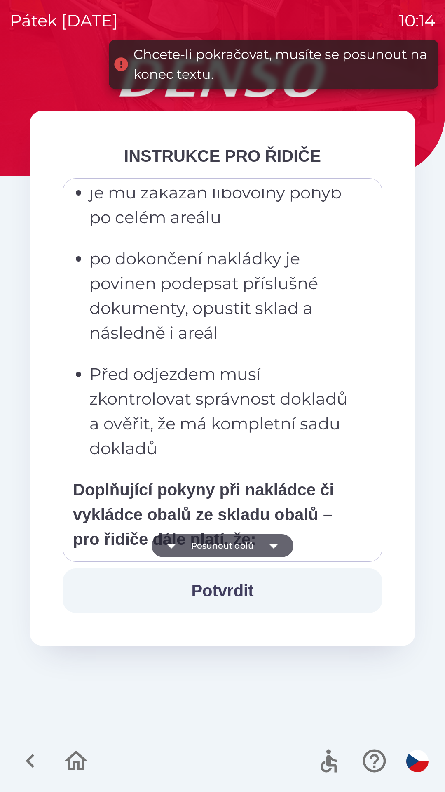
click at [269, 544] on icon "button" at bounding box center [273, 546] width 9 height 5
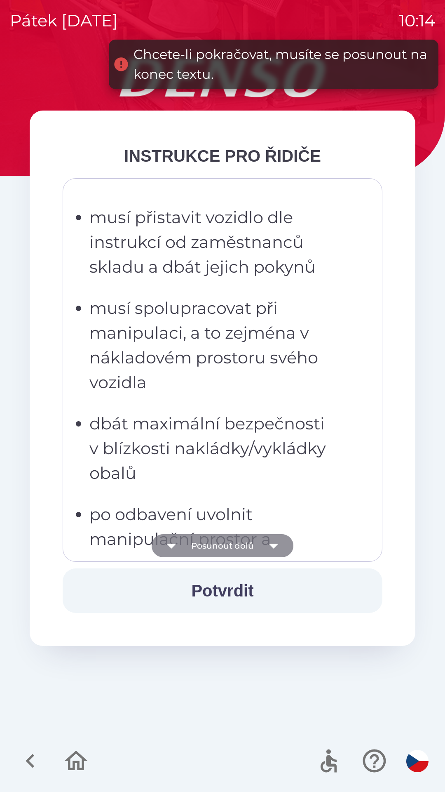
click at [262, 544] on icon "button" at bounding box center [273, 545] width 23 height 23
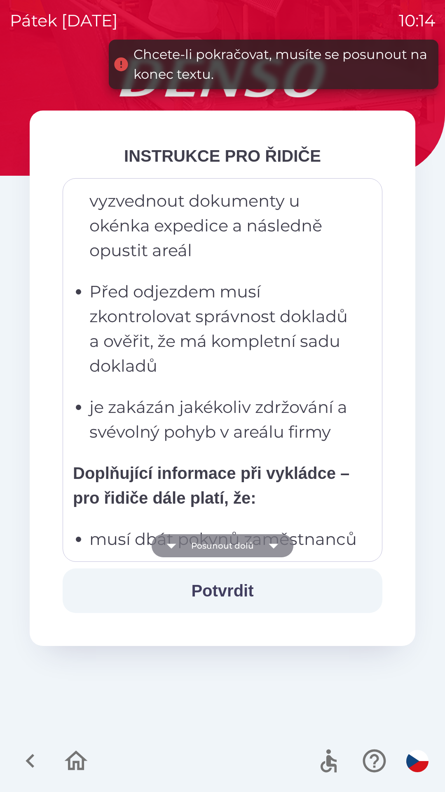
click at [257, 544] on button "Posunout dolů" at bounding box center [223, 545] width 142 height 23
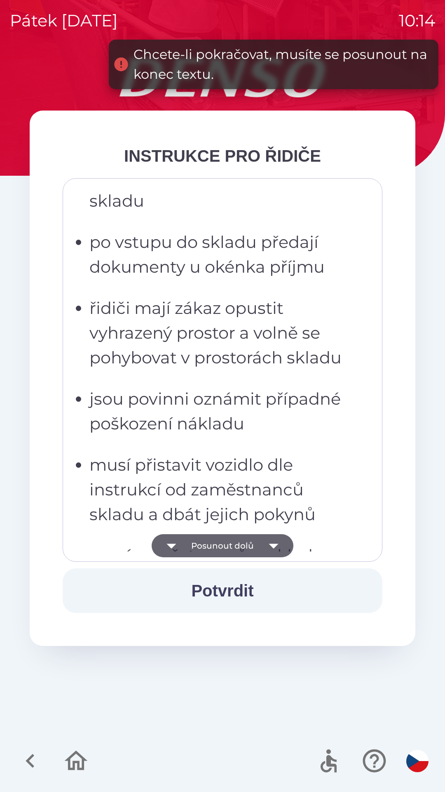
click at [254, 544] on button "Posunout dolů" at bounding box center [223, 545] width 142 height 23
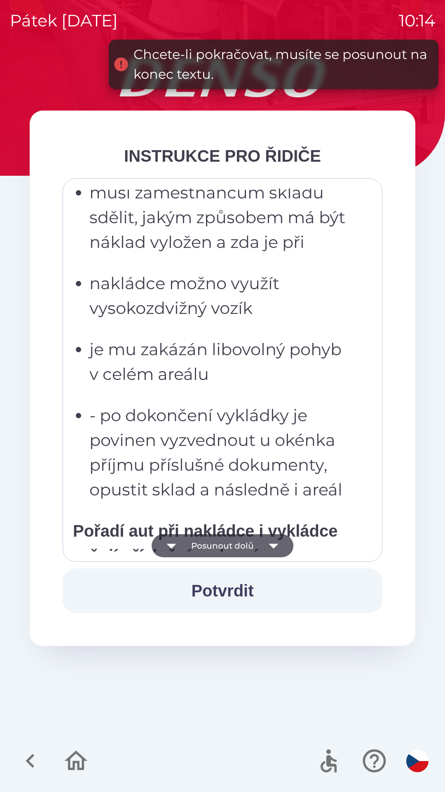
click at [252, 545] on button "Posunout dolů" at bounding box center [223, 545] width 142 height 23
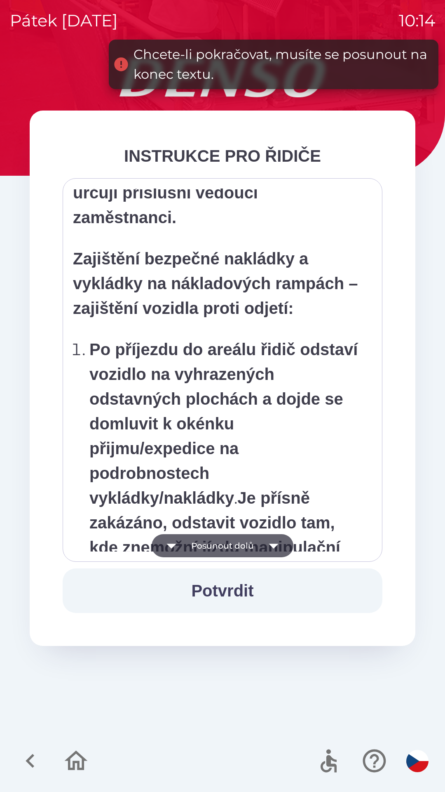
click at [251, 544] on button "Posunout dolů" at bounding box center [223, 545] width 142 height 23
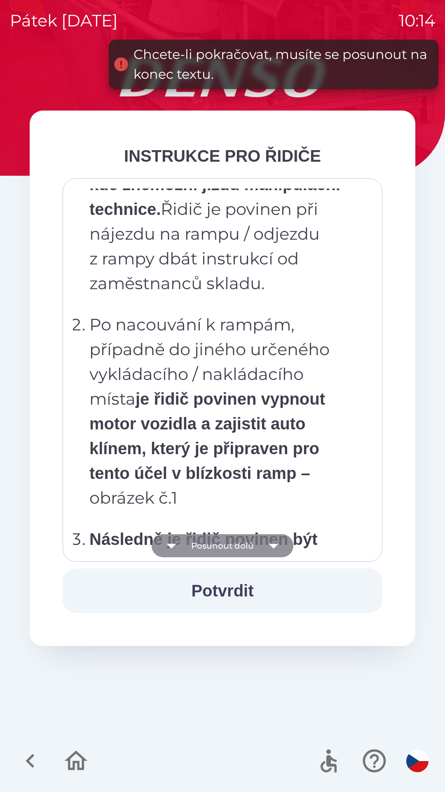
click at [250, 543] on button "Posunout dolů" at bounding box center [223, 545] width 142 height 23
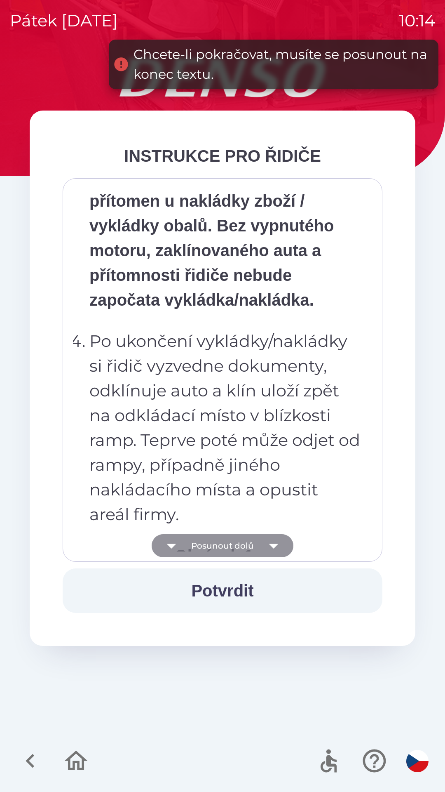
click at [251, 544] on button "Posunout dolů" at bounding box center [223, 545] width 142 height 23
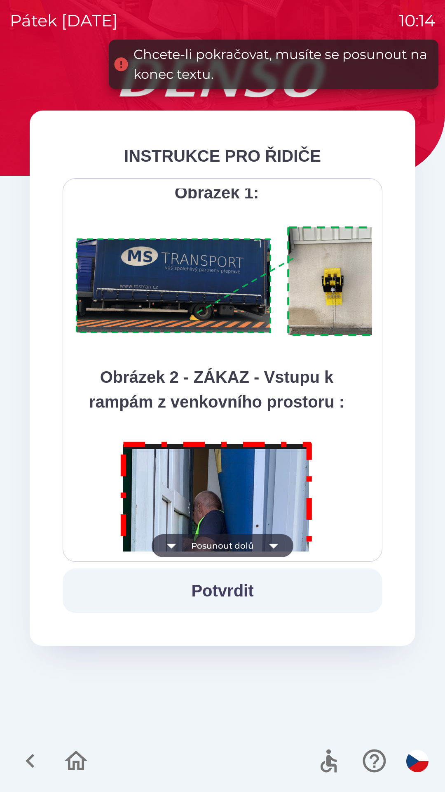
click at [248, 543] on button "Posunout dolů" at bounding box center [223, 545] width 142 height 23
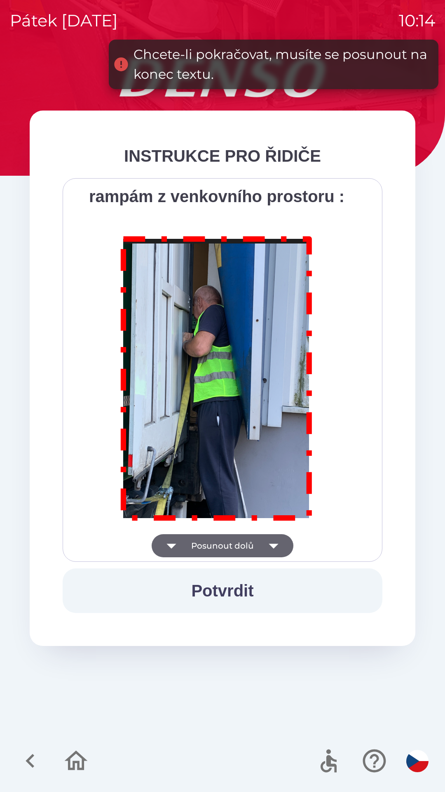
click at [249, 544] on div "Všichni řidiči přijíždějící do skladu firmy DENSO CZECH s.r.o. jsou po průjezdu…" at bounding box center [222, 369] width 299 height 363
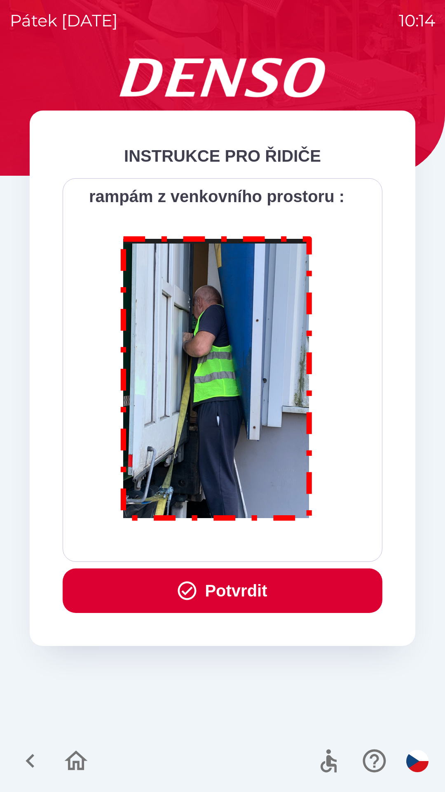
click at [248, 545] on div "Všichni řidiči přijíždějící do skladu firmy DENSO CZECH s.r.o. jsou po průjezdu…" at bounding box center [222, 369] width 299 height 363
click at [228, 583] on button "Potvrdit" at bounding box center [223, 590] width 320 height 45
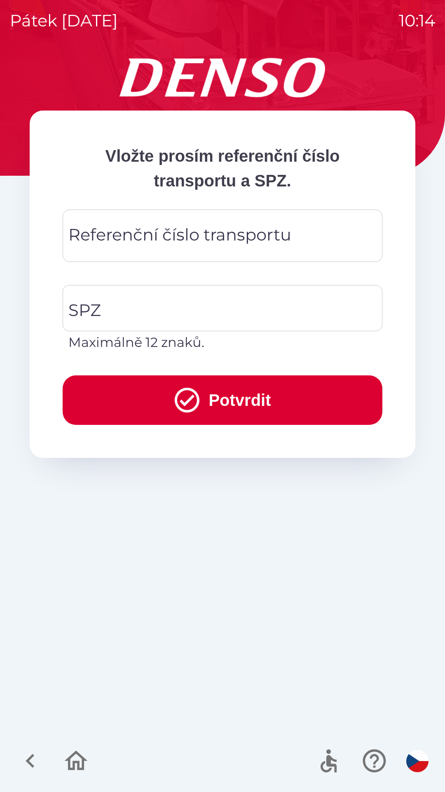
click at [81, 230] on div "Referenční číslo transportu Referenční číslo transportu" at bounding box center [223, 236] width 320 height 52
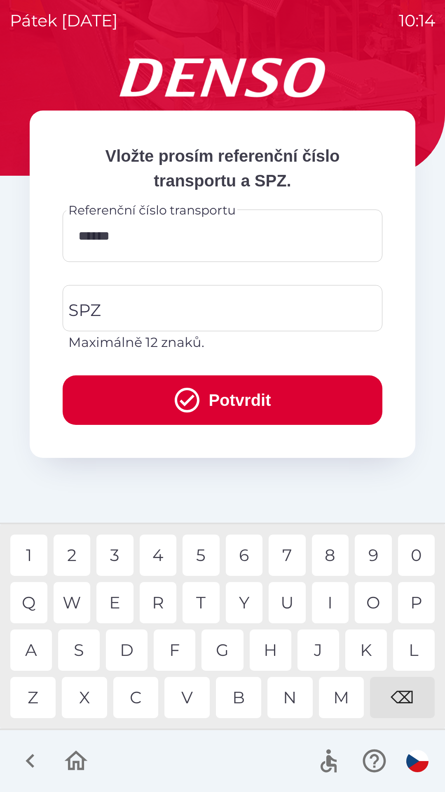
click at [74, 547] on div "2" at bounding box center [72, 555] width 37 height 41
click at [118, 554] on div "3" at bounding box center [115, 555] width 37 height 41
type input "*********"
click at [80, 306] on div "SPZ SPZ Maximálně 12 znaků." at bounding box center [223, 318] width 320 height 67
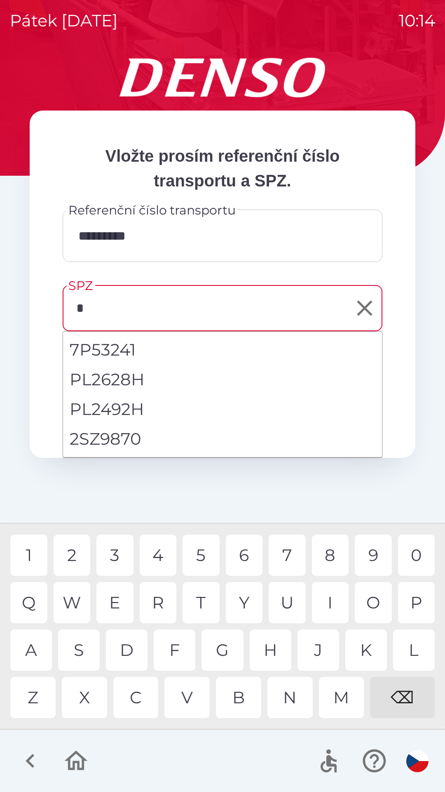
click at [115, 436] on li "2SZ9870" at bounding box center [222, 439] width 319 height 30
type input "*******"
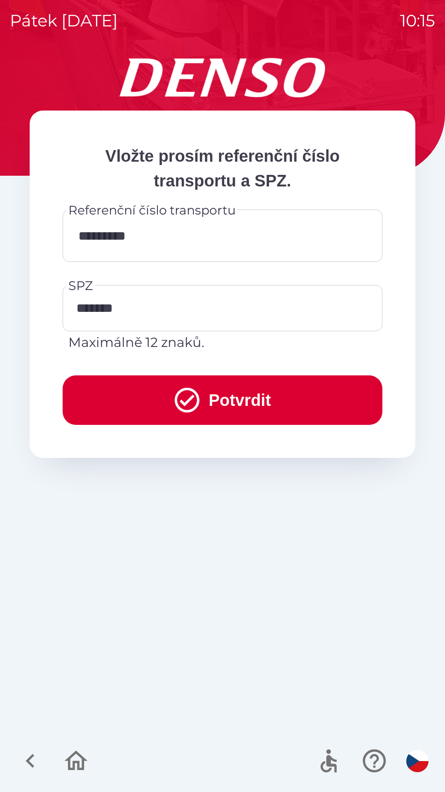
click at [241, 401] on button "Potvrdit" at bounding box center [223, 399] width 320 height 49
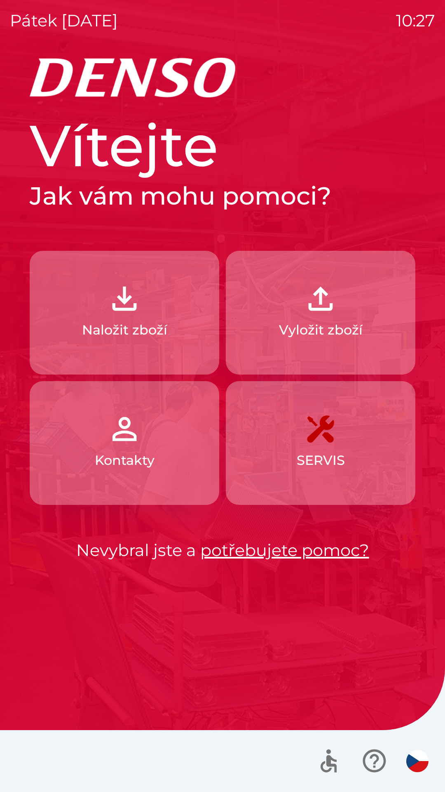
click at [170, 326] on button "Naložit zboží" at bounding box center [125, 313] width 190 height 124
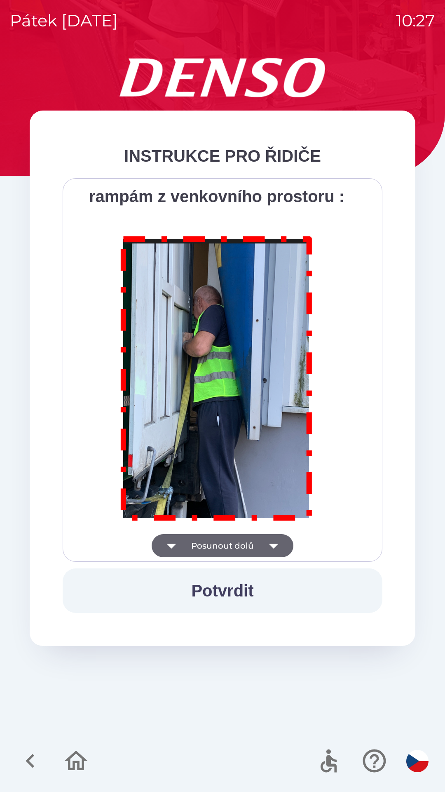
scroll to position [4635, 0]
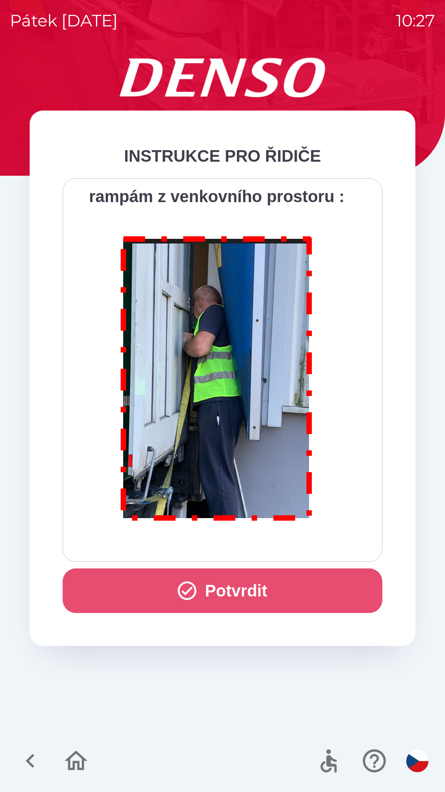
click at [223, 595] on button "Potvrdit" at bounding box center [223, 590] width 320 height 45
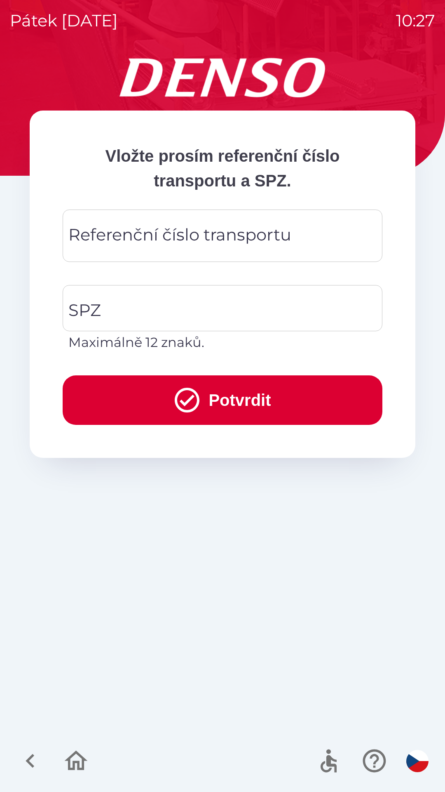
click at [136, 242] on div "Referenční číslo transportu Referenční číslo transportu" at bounding box center [223, 236] width 320 height 52
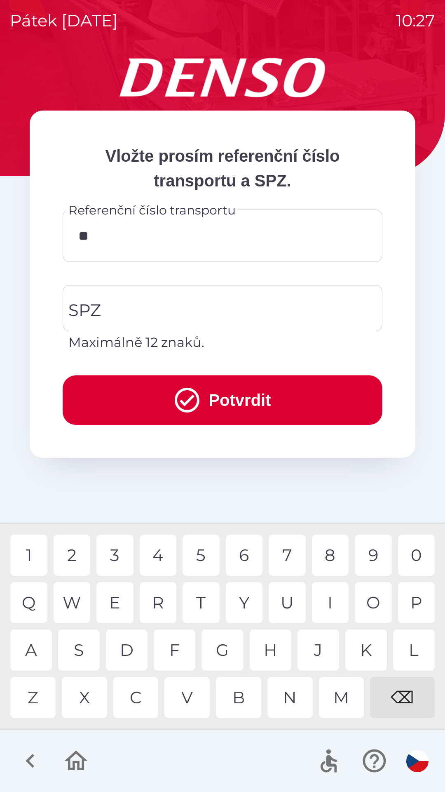
click at [368, 653] on div "K" at bounding box center [367, 649] width 42 height 41
click at [412, 556] on div "0" at bounding box center [416, 555] width 37 height 41
type input "******"
click at [126, 309] on input "SPZ" at bounding box center [216, 308] width 300 height 39
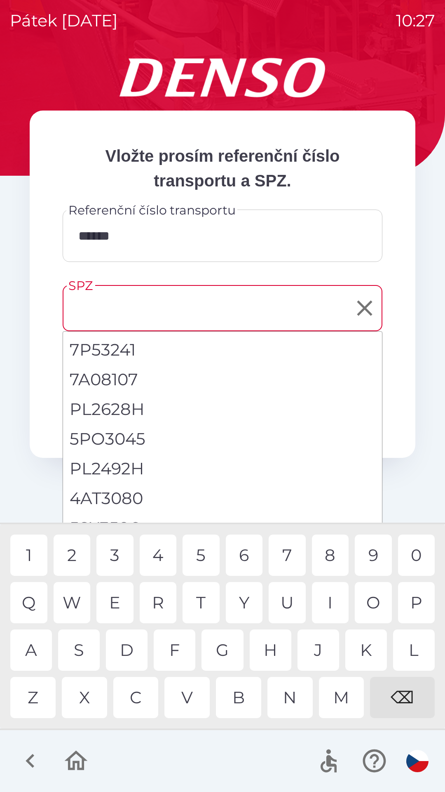
scroll to position [8, 0]
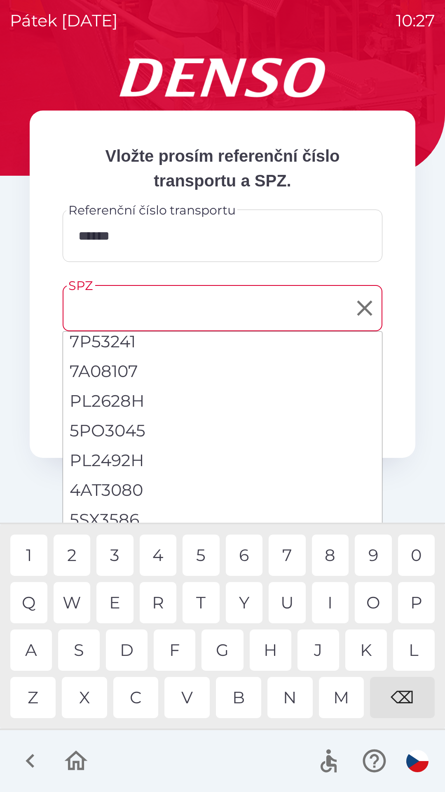
click at [110, 514] on li "5SX3586" at bounding box center [222, 520] width 319 height 30
type input "*******"
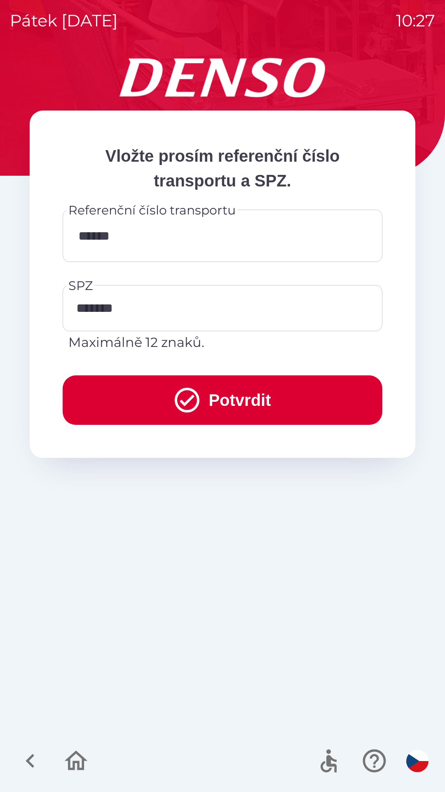
click at [150, 400] on button "Potvrdit" at bounding box center [223, 399] width 320 height 49
